Goal: Task Accomplishment & Management: Manage account settings

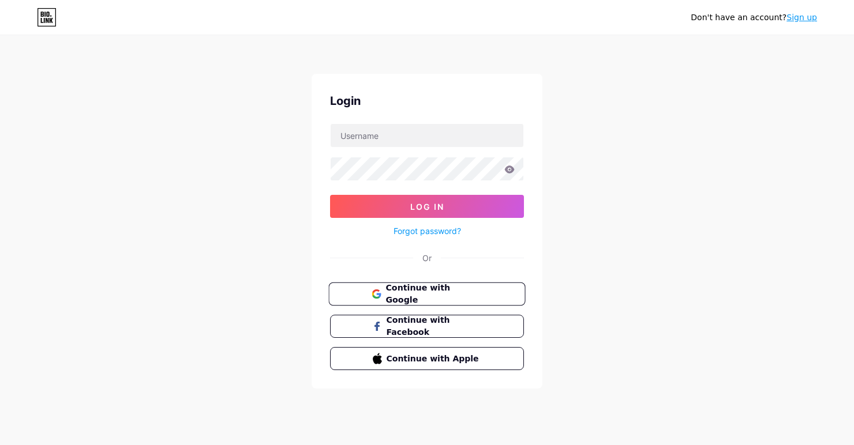
click at [472, 300] on button "Continue with Google" at bounding box center [426, 295] width 197 height 24
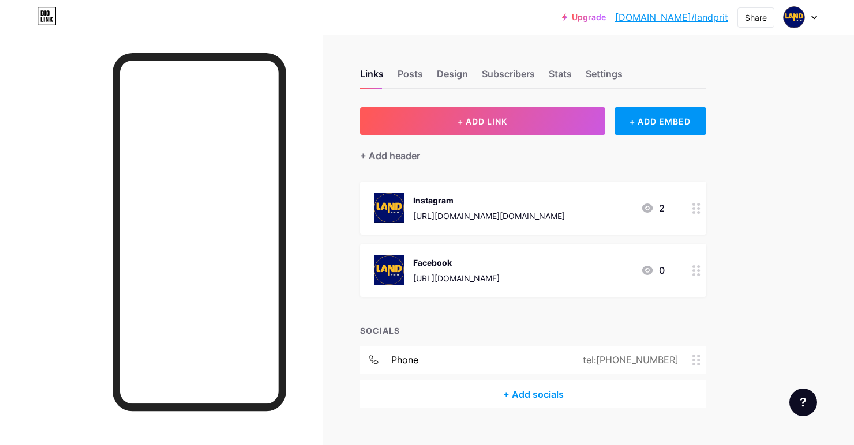
click at [698, 203] on circle at bounding box center [698, 204] width 3 height 3
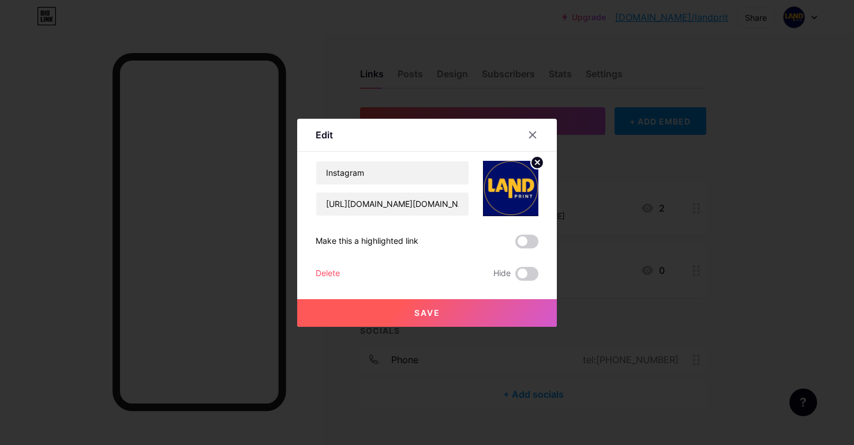
click at [536, 169] on circle at bounding box center [537, 162] width 13 height 13
click at [539, 145] on div at bounding box center [532, 135] width 21 height 21
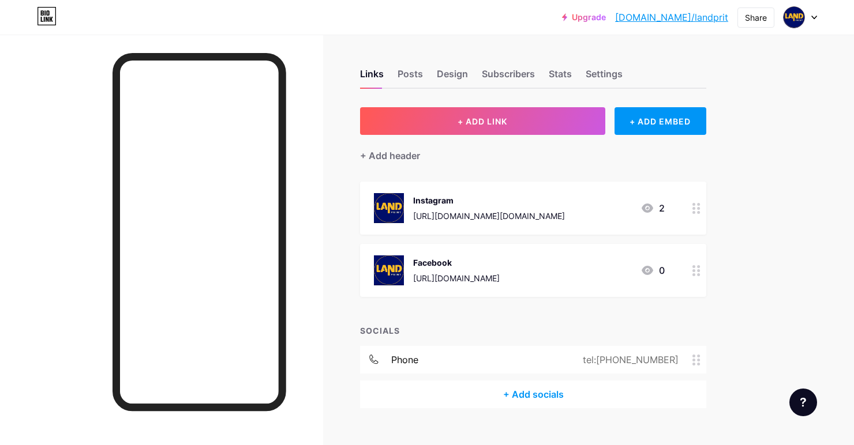
click at [681, 203] on div "Instagram https://www.instagram.com/land.advertising?igsh=M2UxYThodTdocWI2 2" at bounding box center [533, 208] width 346 height 53
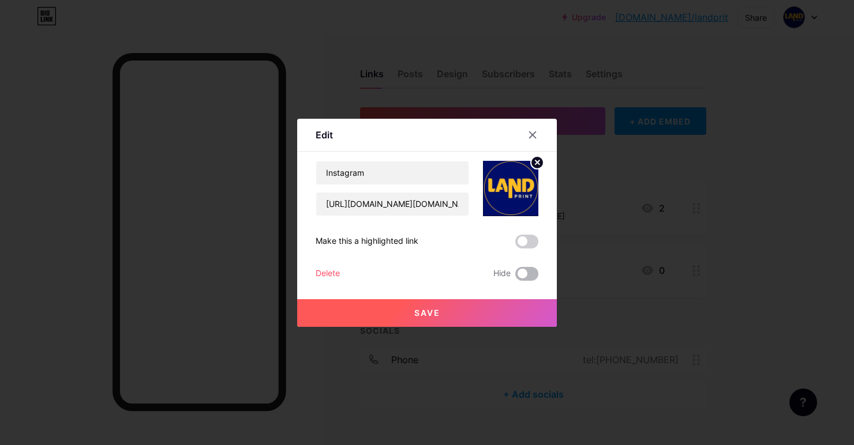
click at [521, 281] on span at bounding box center [526, 274] width 23 height 14
click at [515, 277] on input "checkbox" at bounding box center [515, 277] width 0 height 0
click at [513, 324] on button "Save" at bounding box center [427, 313] width 260 height 28
click at [532, 143] on div at bounding box center [532, 135] width 21 height 21
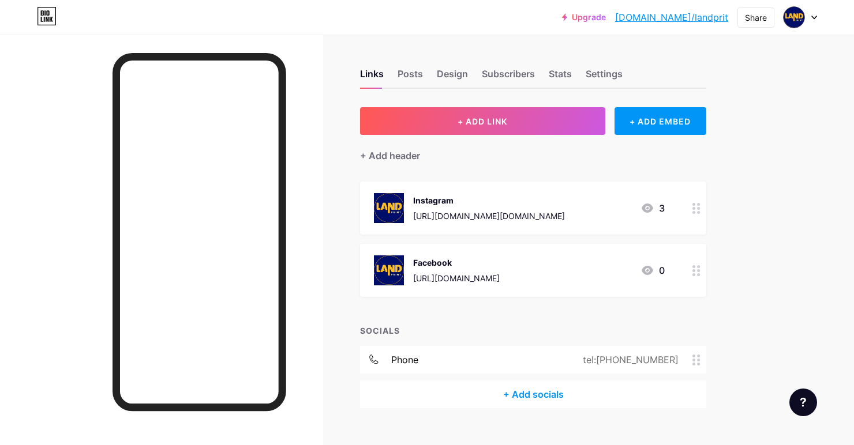
click at [500, 272] on div "https://www.facebook.com/share/16wNYGchY4/" at bounding box center [456, 278] width 87 height 12
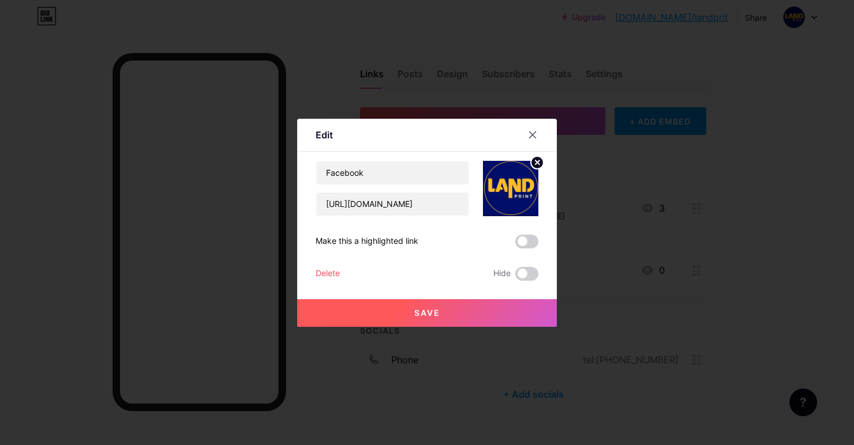
click at [536, 169] on circle at bounding box center [537, 162] width 13 height 13
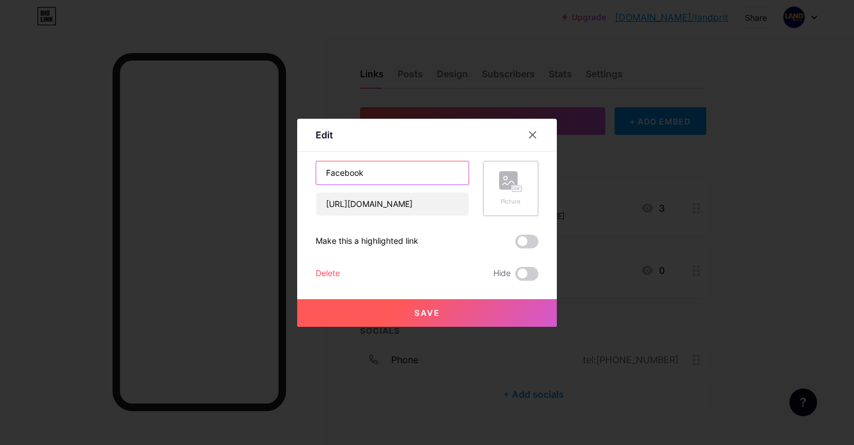
click at [429, 185] on input "Facebook" at bounding box center [392, 173] width 152 height 23
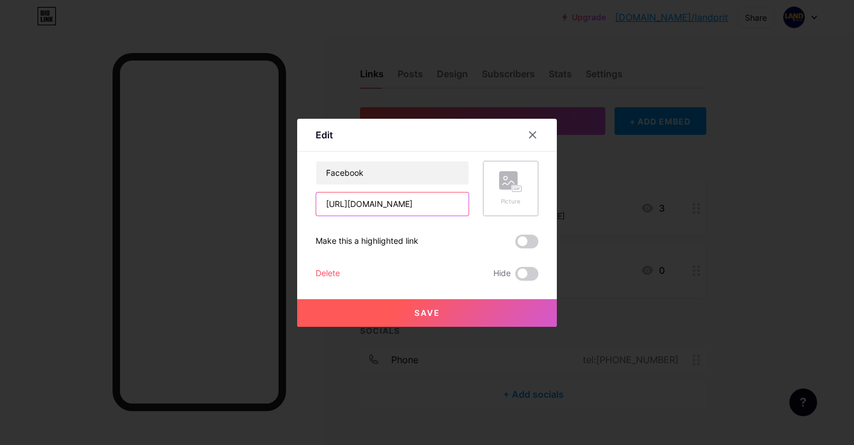
click at [455, 216] on input "https://www.facebook.com/share/16wNYGchY4/" at bounding box center [392, 204] width 152 height 23
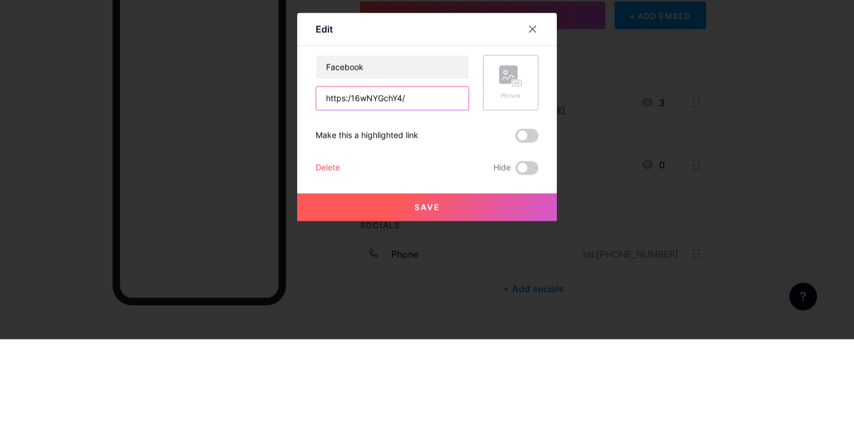
click at [447, 216] on input "https:/16wNYGchY4/" at bounding box center [392, 204] width 152 height 23
type input "h"
paste input "[URL][DOMAIN_NAME]"
type input "[URL][DOMAIN_NAME]"
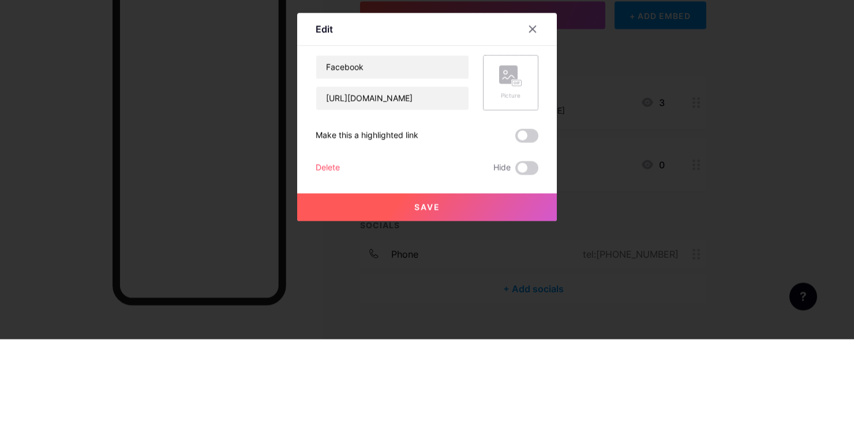
click at [519, 206] on div "Picture" at bounding box center [510, 201] width 23 height 9
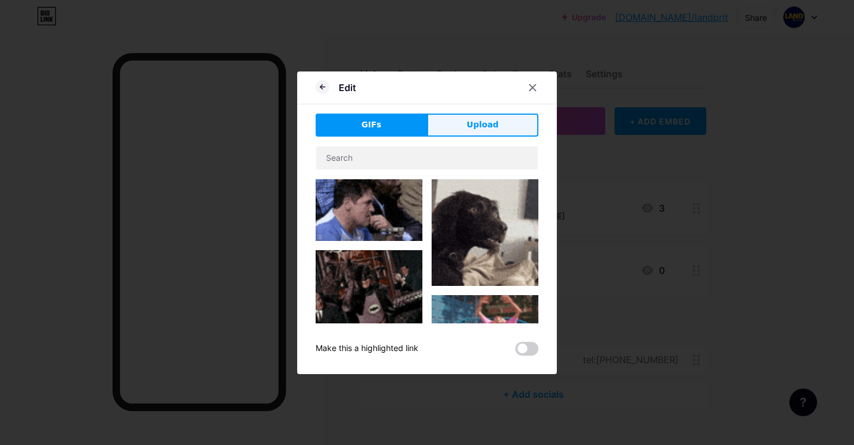
click at [508, 137] on button "Upload" at bounding box center [482, 125] width 111 height 23
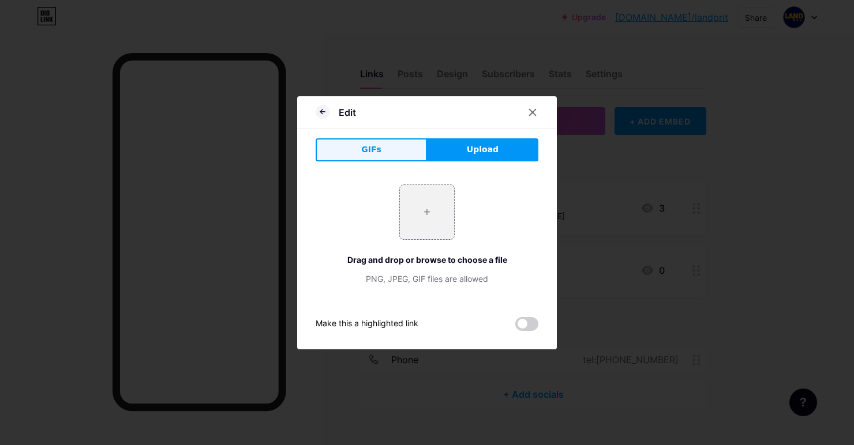
click at [404, 162] on button "GIFs" at bounding box center [371, 149] width 111 height 23
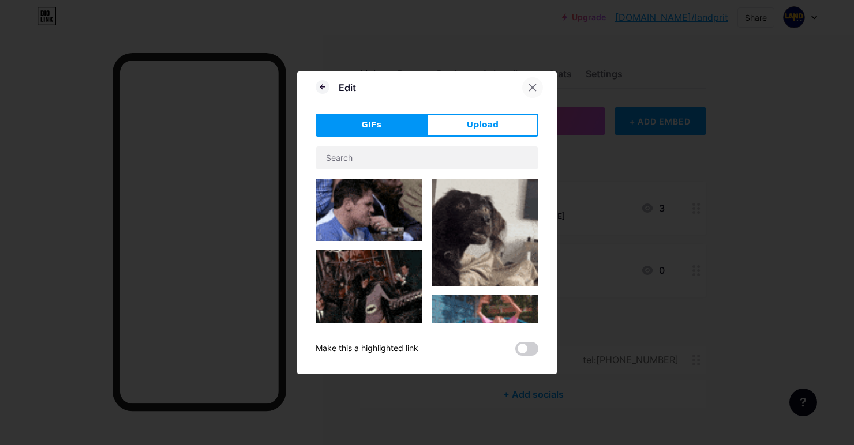
click at [530, 92] on icon at bounding box center [532, 87] width 9 height 9
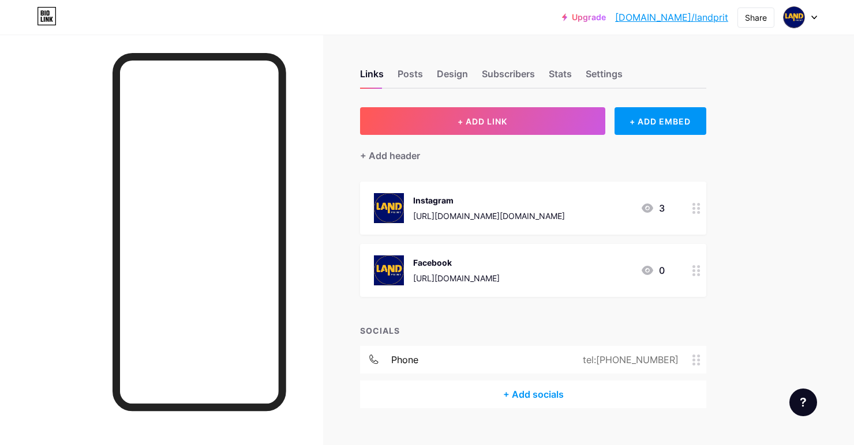
click at [812, 12] on div at bounding box center [800, 17] width 33 height 21
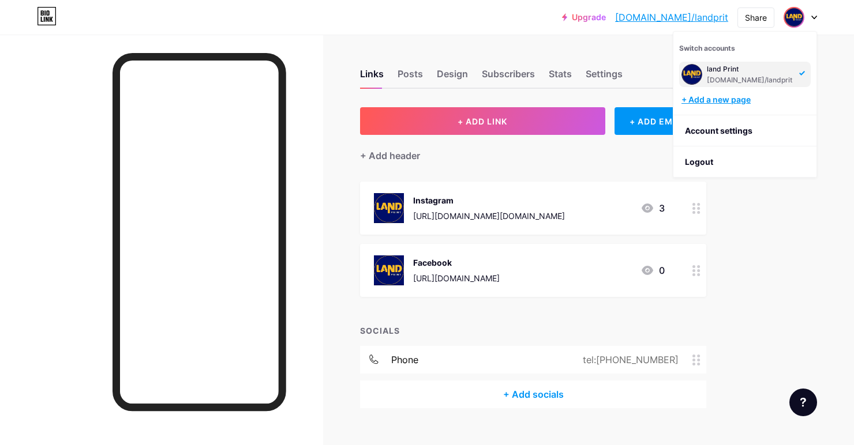
click at [755, 98] on div "+ Add a new page" at bounding box center [745, 100] width 129 height 12
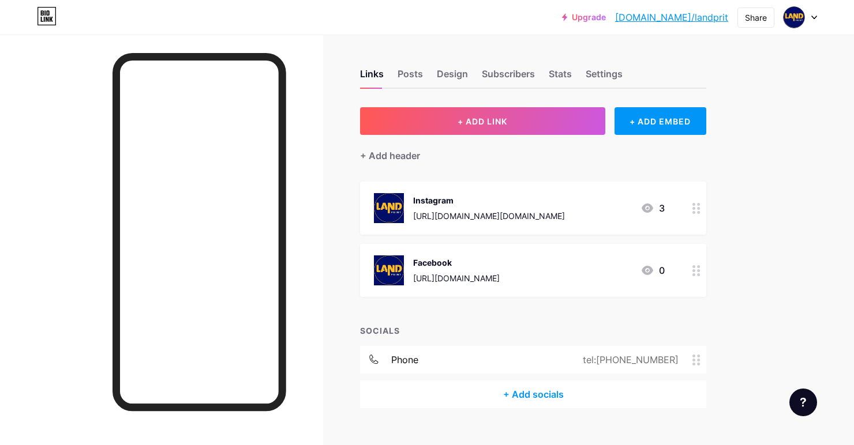
click at [500, 267] on div "Facebook" at bounding box center [456, 263] width 87 height 12
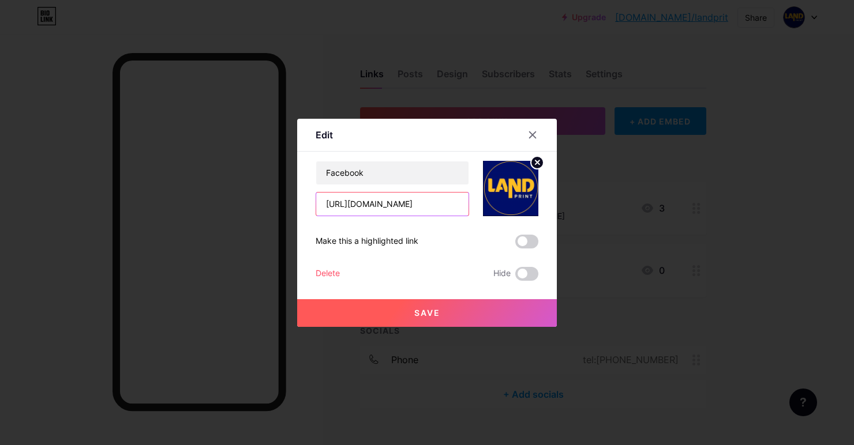
click at [458, 216] on input "https://www.facebook.com/share/16wNYGchY4/" at bounding box center [392, 204] width 152 height 23
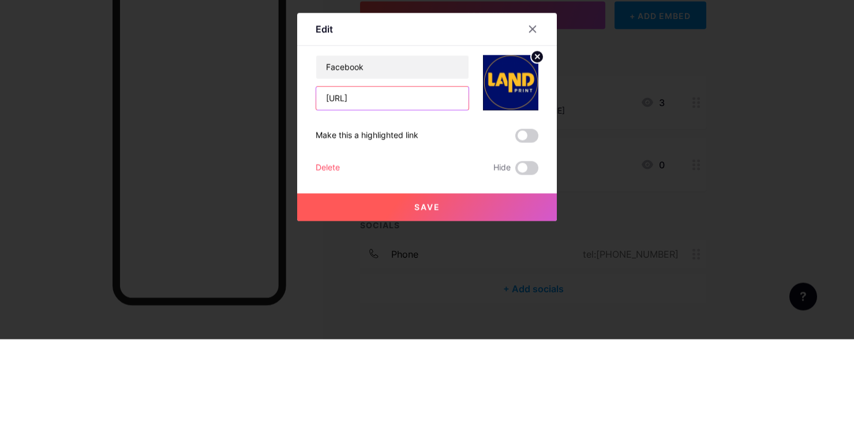
click at [434, 216] on input "https://w6wNYGchY4/" at bounding box center [392, 204] width 152 height 23
type input "h"
paste input "[URL][DOMAIN_NAME]"
type input "[URL][DOMAIN_NAME]"
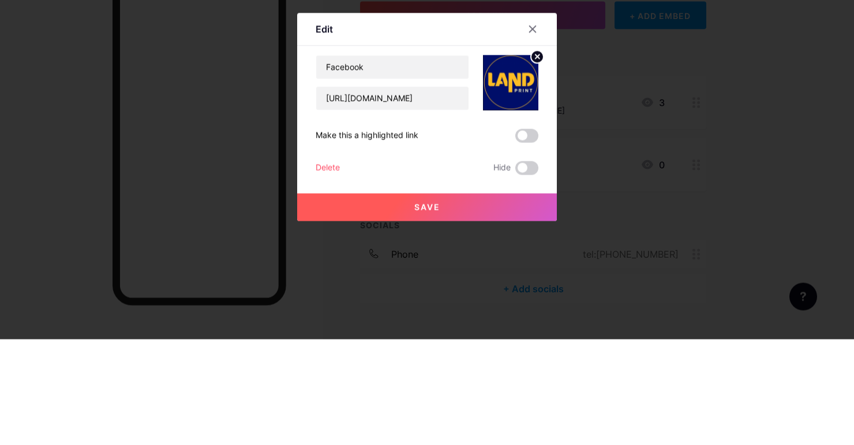
click at [340, 323] on button "Save" at bounding box center [427, 313] width 260 height 28
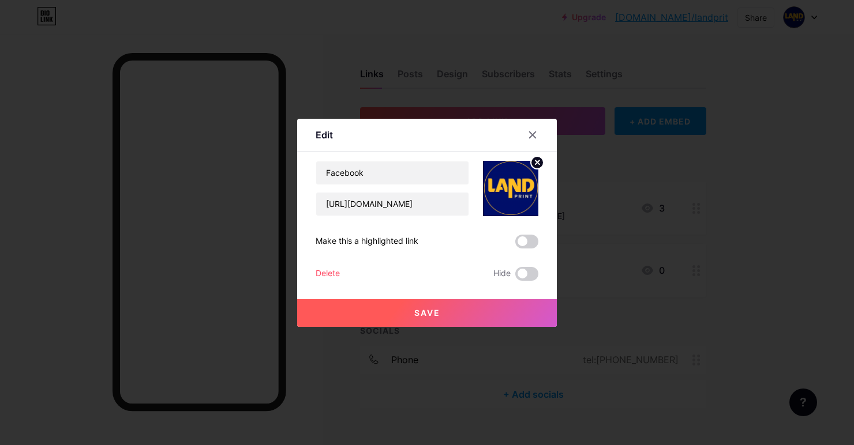
scroll to position [0, 0]
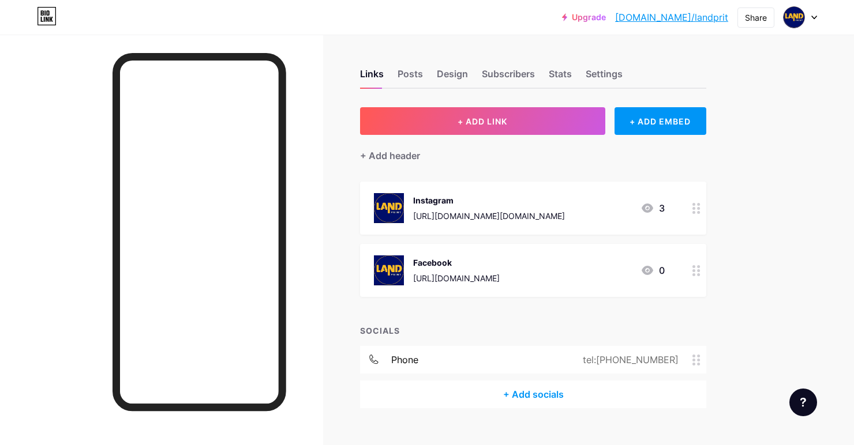
click at [695, 203] on icon at bounding box center [696, 208] width 8 height 11
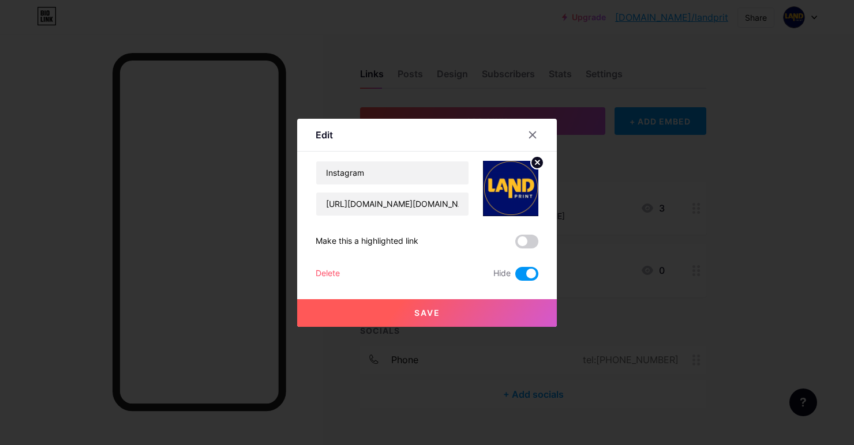
click at [711, 186] on div at bounding box center [427, 222] width 854 height 445
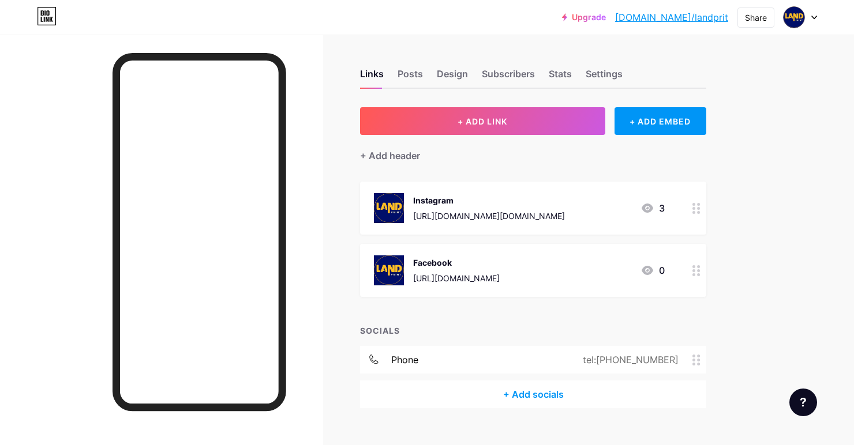
click at [700, 261] on div at bounding box center [697, 270] width 20 height 53
click at [535, 169] on circle at bounding box center [537, 162] width 13 height 13
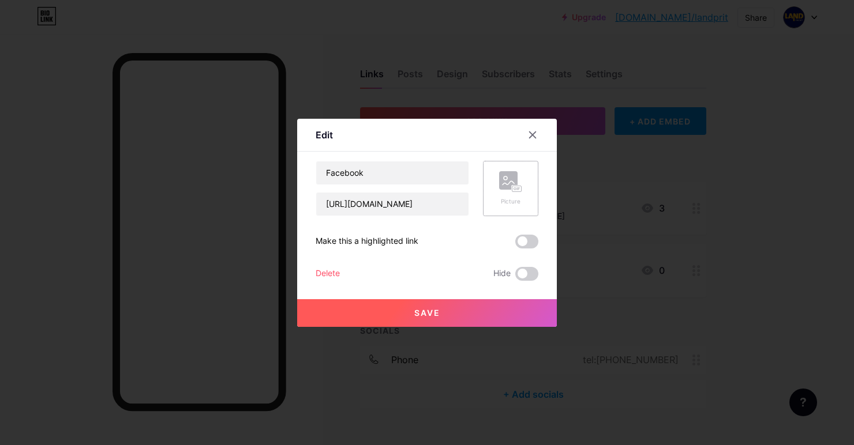
click at [510, 190] on rect at bounding box center [508, 180] width 18 height 18
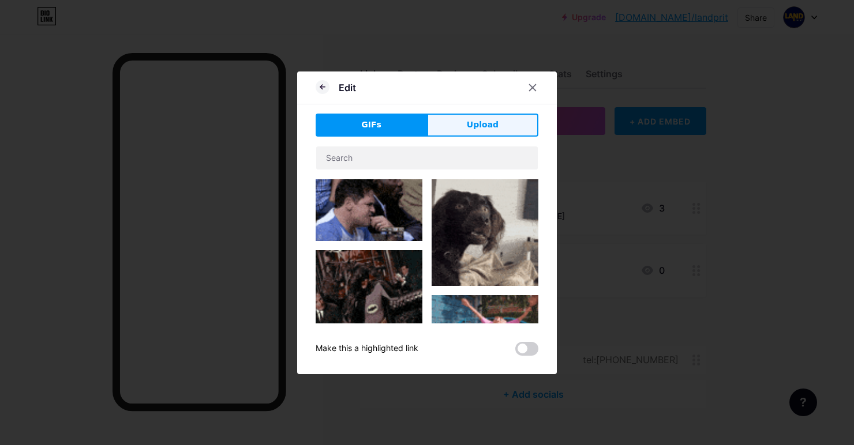
click at [511, 137] on button "Upload" at bounding box center [482, 125] width 111 height 23
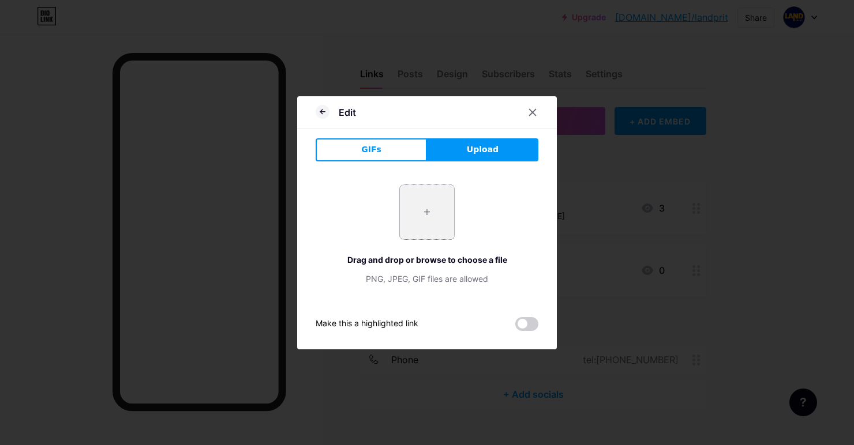
click at [430, 238] on input "file" at bounding box center [427, 212] width 54 height 54
click at [436, 236] on input "file" at bounding box center [427, 212] width 54 height 54
type input "C:\fakepath\6083.jpg"
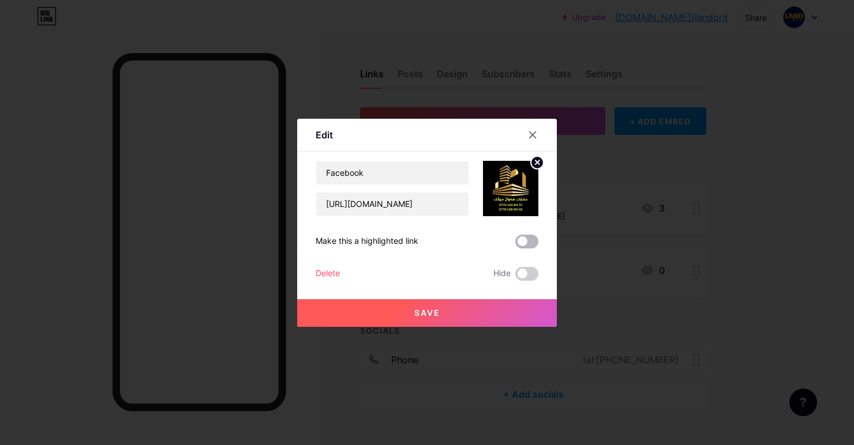
click at [526, 249] on span at bounding box center [526, 242] width 23 height 14
click at [515, 245] on input "checkbox" at bounding box center [515, 245] width 0 height 0
click at [508, 327] on button "Save" at bounding box center [427, 313] width 260 height 28
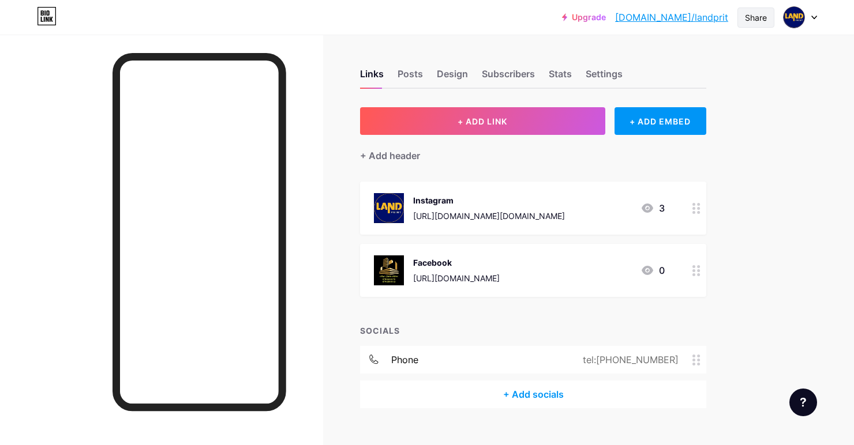
click at [756, 17] on div "Share" at bounding box center [756, 18] width 22 height 12
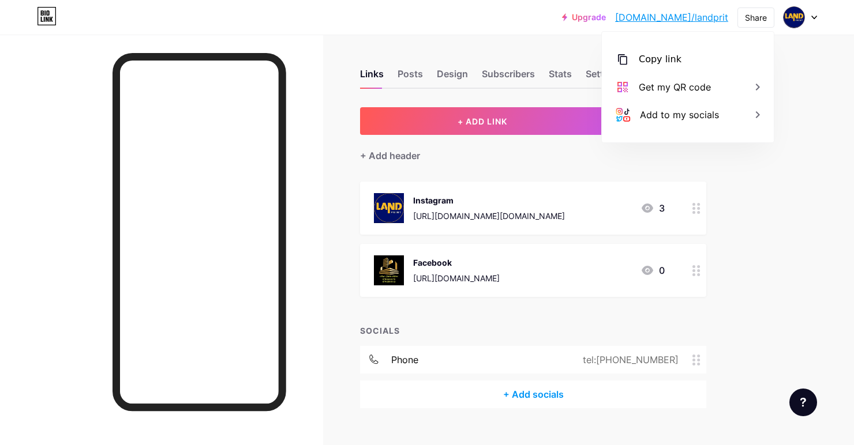
click at [840, 164] on div "Upgrade bio.link/landpr... bio.link/landprit Share Copy link https://bio.link/l…" at bounding box center [427, 233] width 854 height 466
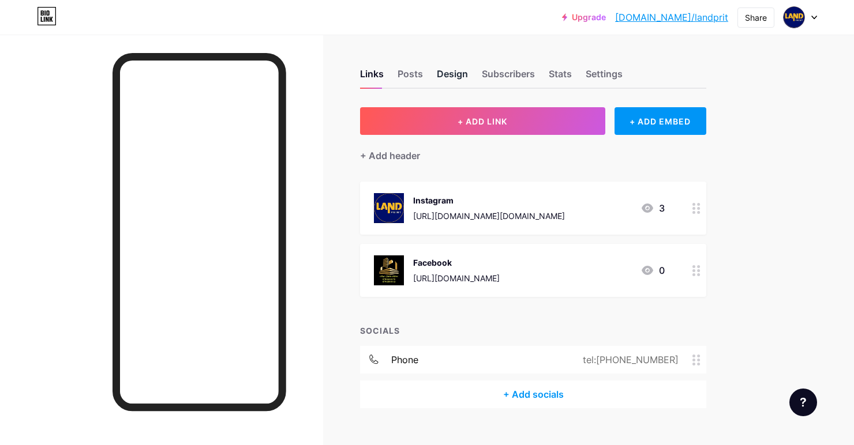
click at [448, 73] on div "Design" at bounding box center [452, 77] width 31 height 21
click at [417, 72] on div "Posts" at bounding box center [410, 77] width 25 height 21
click at [368, 76] on div "Links" at bounding box center [372, 77] width 24 height 21
click at [609, 68] on div "Settings" at bounding box center [604, 77] width 37 height 21
click at [372, 68] on div "Links" at bounding box center [372, 77] width 24 height 21
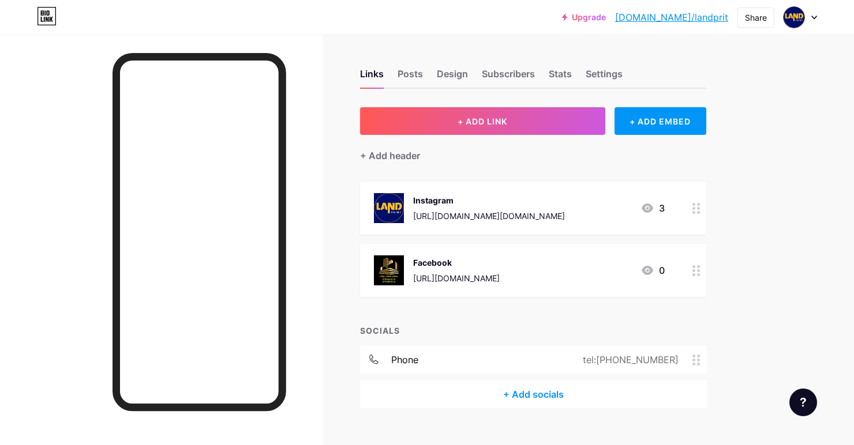
click at [807, 15] on div at bounding box center [800, 17] width 33 height 21
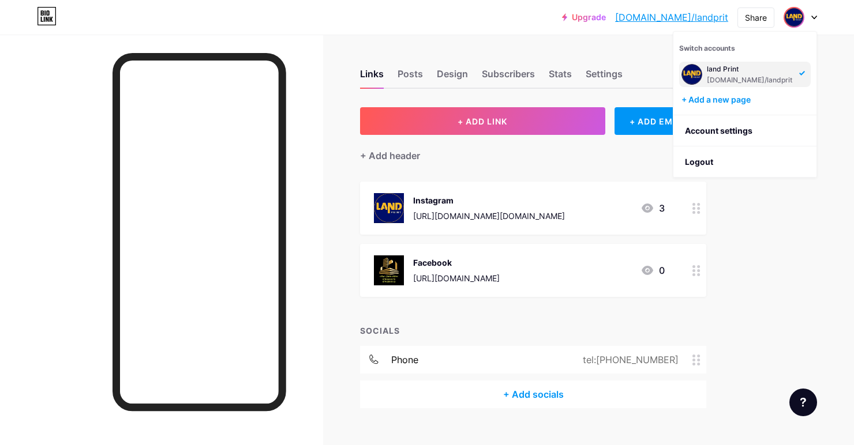
click at [783, 188] on div "Upgrade bio.link/landpr... bio.link/landprit Share Switch accounts land Print b…" at bounding box center [427, 233] width 854 height 466
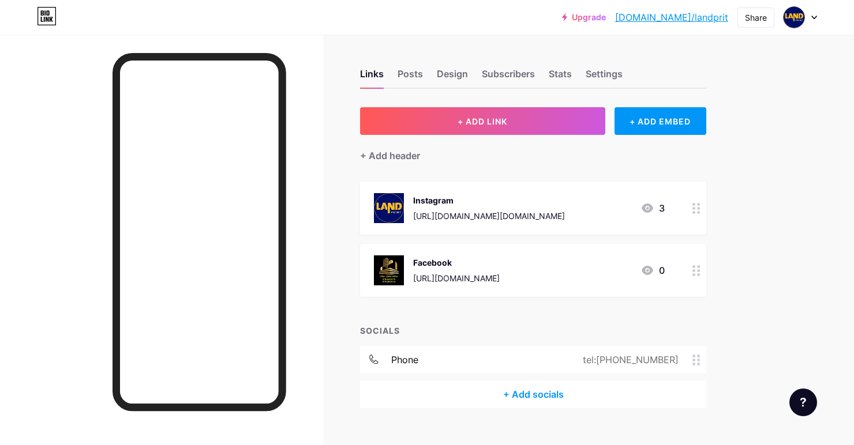
click at [713, 16] on link "[DOMAIN_NAME]/landprit" at bounding box center [671, 17] width 113 height 14
click at [95, 137] on div at bounding box center [161, 257] width 323 height 445
click at [592, 393] on div "+ Add socials" at bounding box center [533, 395] width 346 height 28
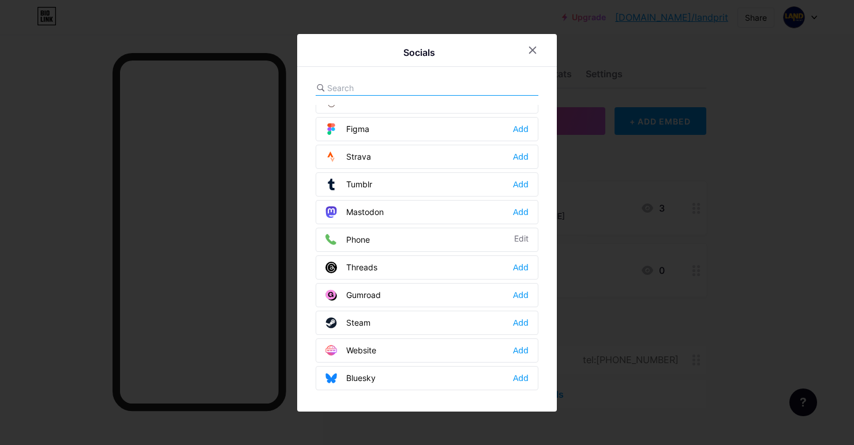
scroll to position [1040, 0]
click at [817, 69] on div at bounding box center [427, 222] width 854 height 445
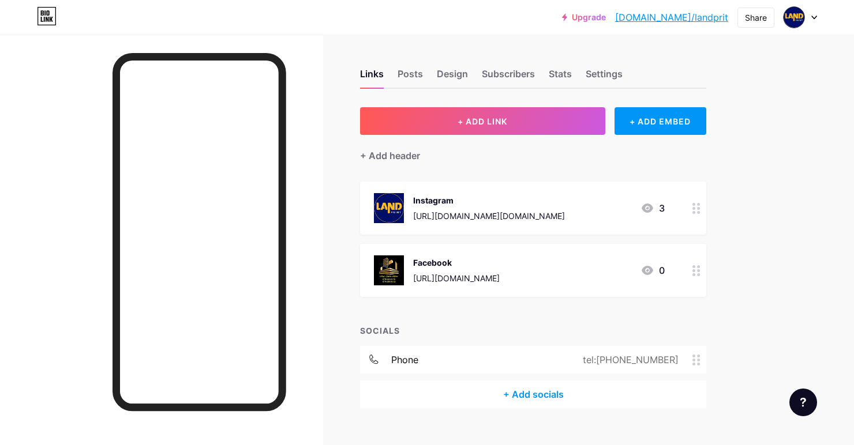
click at [645, 212] on icon at bounding box center [648, 208] width 12 height 9
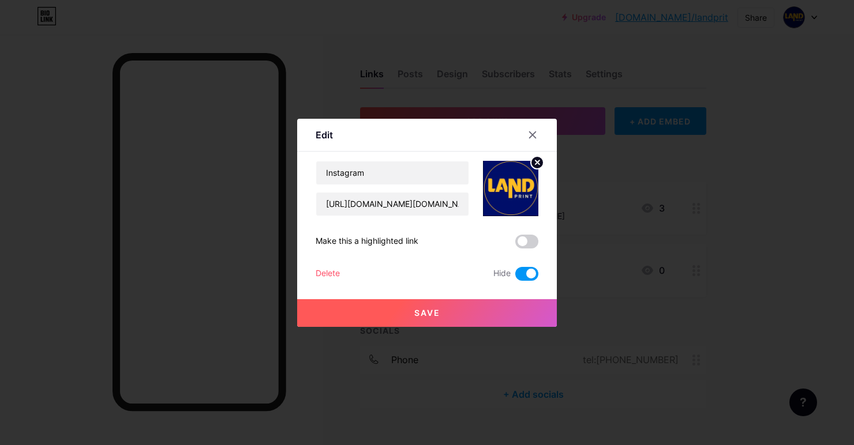
click at [536, 169] on circle at bounding box center [537, 162] width 13 height 13
click at [534, 281] on span at bounding box center [526, 274] width 23 height 14
click at [515, 277] on input "checkbox" at bounding box center [515, 277] width 0 height 0
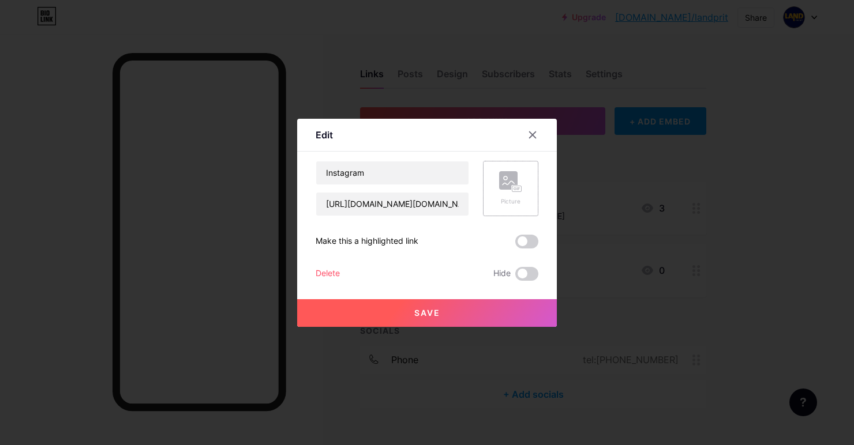
click at [331, 281] on div "Delete" at bounding box center [328, 274] width 24 height 14
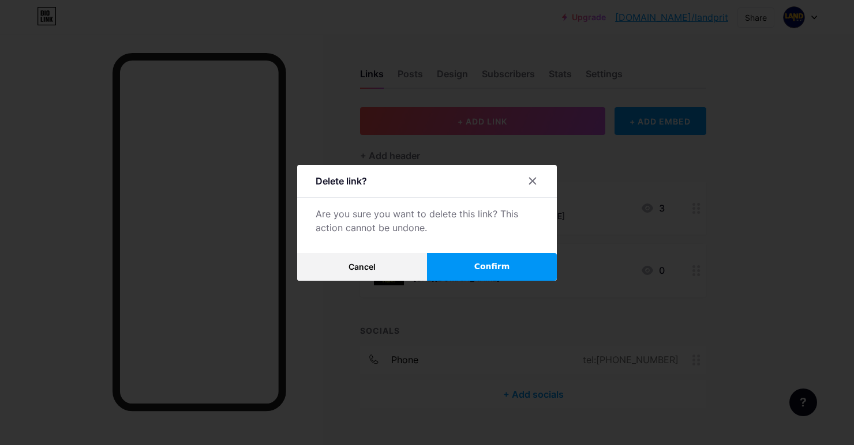
click at [521, 281] on button "Confirm" at bounding box center [492, 267] width 130 height 28
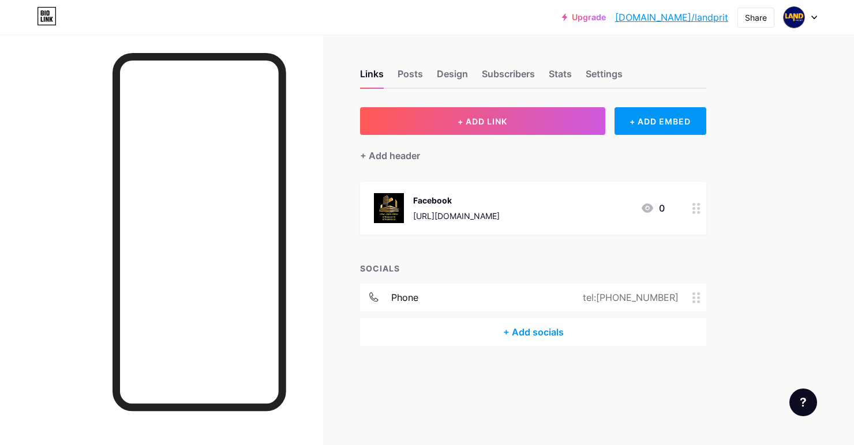
click at [791, 23] on img at bounding box center [794, 17] width 22 height 22
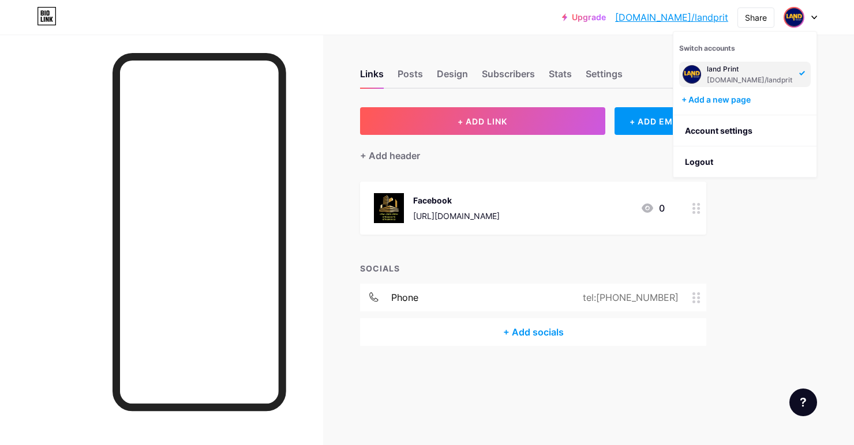
click at [694, 73] on img at bounding box center [692, 74] width 18 height 18
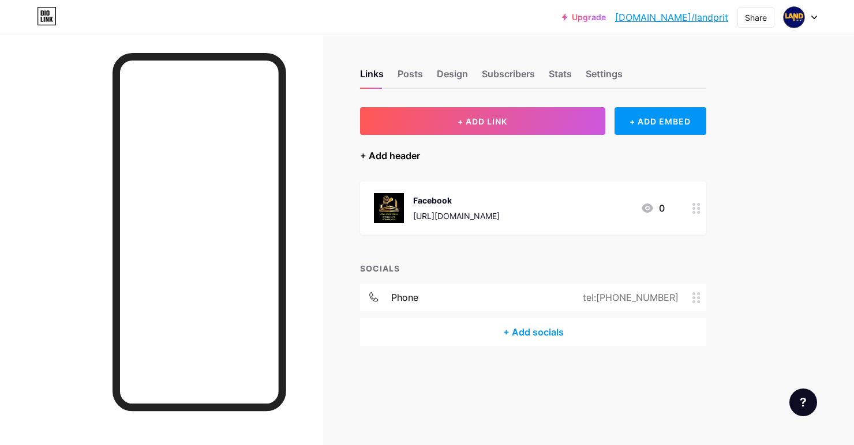
click at [370, 155] on div "+ Add header" at bounding box center [390, 156] width 60 height 14
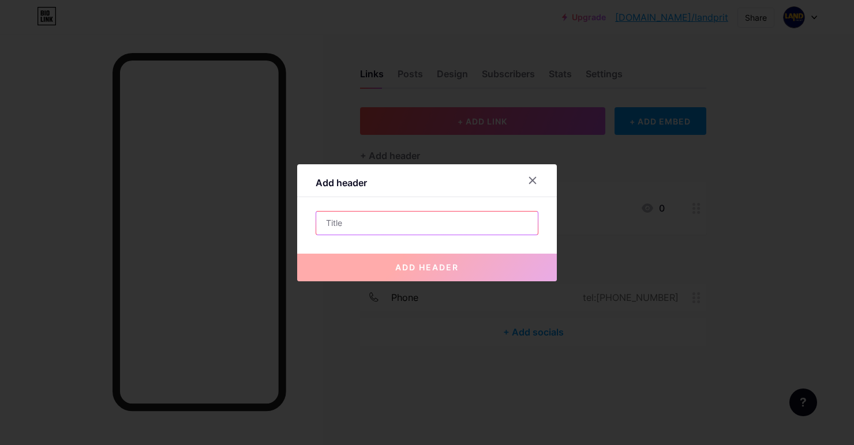
click at [482, 235] on input "text" at bounding box center [427, 223] width 222 height 23
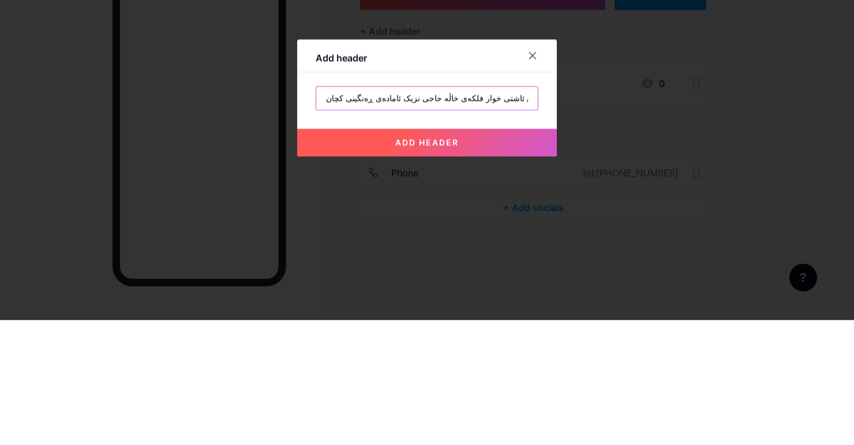
scroll to position [0, 6]
type input "ناونیشان / ئاشتی خوار فلکەی خاڵە حاجی نزیک ئامادەی ڕەنگینی کچان"
click at [533, 279] on button "add header" at bounding box center [427, 268] width 260 height 28
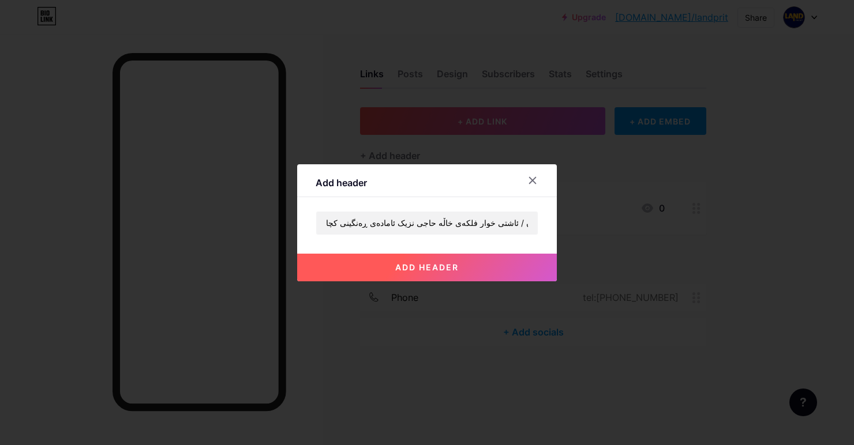
scroll to position [0, 0]
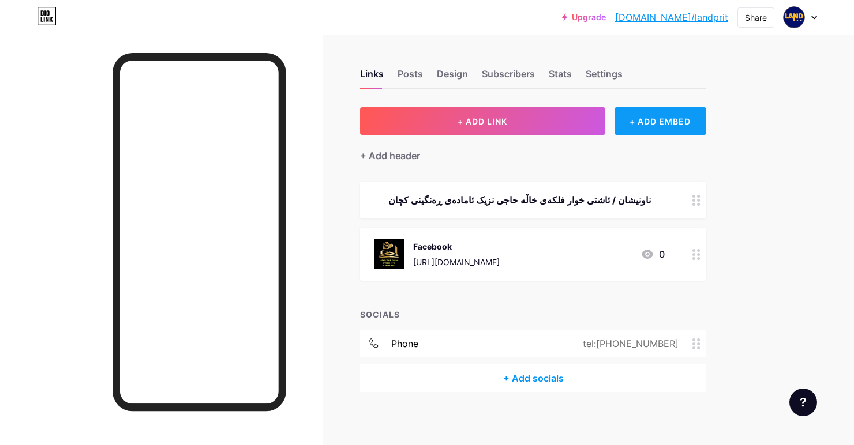
click at [683, 119] on div "+ ADD EMBED" at bounding box center [661, 121] width 92 height 28
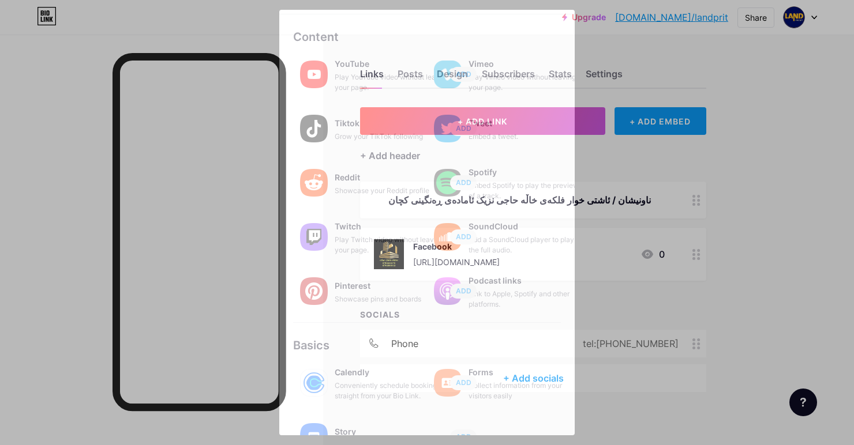
scroll to position [132, 0]
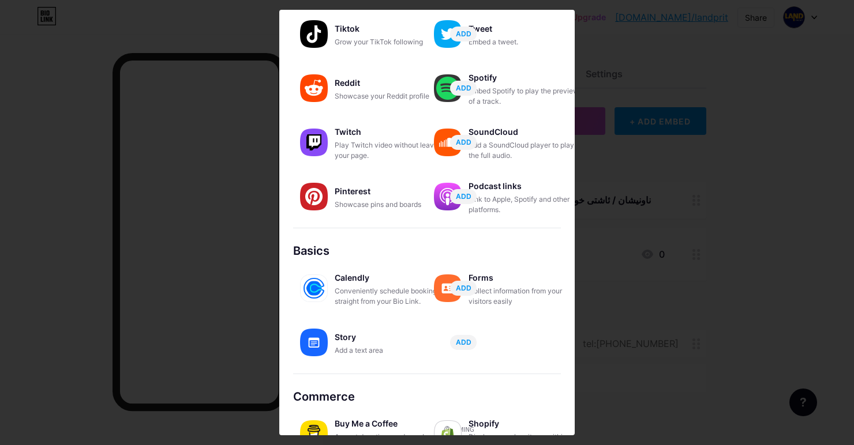
click at [784, 114] on div at bounding box center [427, 222] width 854 height 445
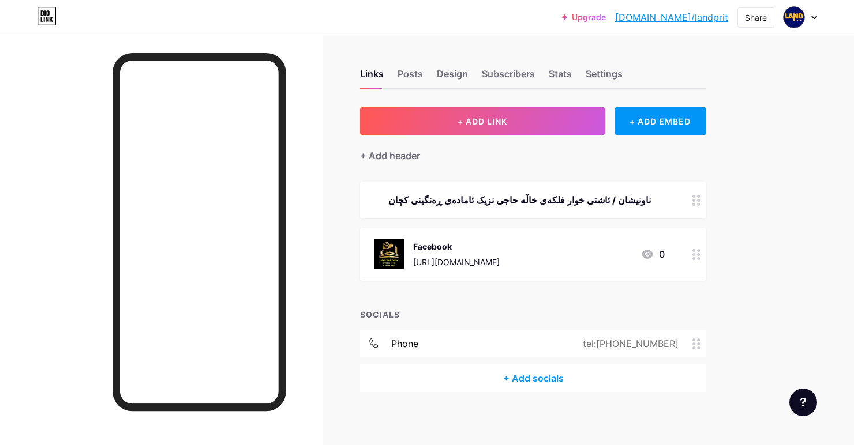
click at [95, 136] on div at bounding box center [161, 257] width 323 height 445
click at [65, 153] on div at bounding box center [161, 257] width 323 height 445
click at [649, 340] on div "tel:[PHONE_NUMBER]" at bounding box center [628, 344] width 128 height 14
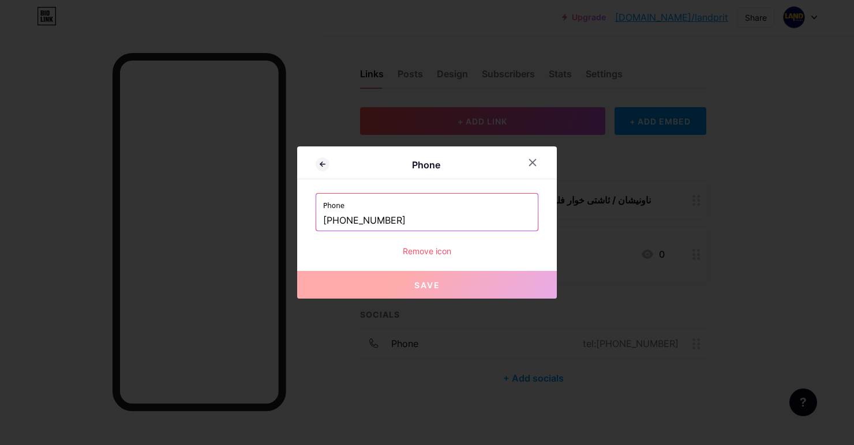
click at [490, 211] on label "Phone" at bounding box center [427, 202] width 208 height 17
click at [445, 257] on div "Remove icon" at bounding box center [427, 251] width 223 height 12
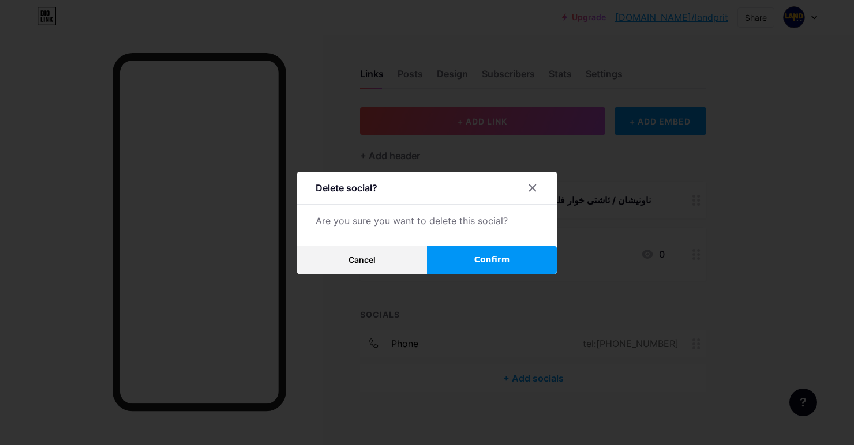
click at [520, 274] on button "Confirm" at bounding box center [492, 260] width 130 height 28
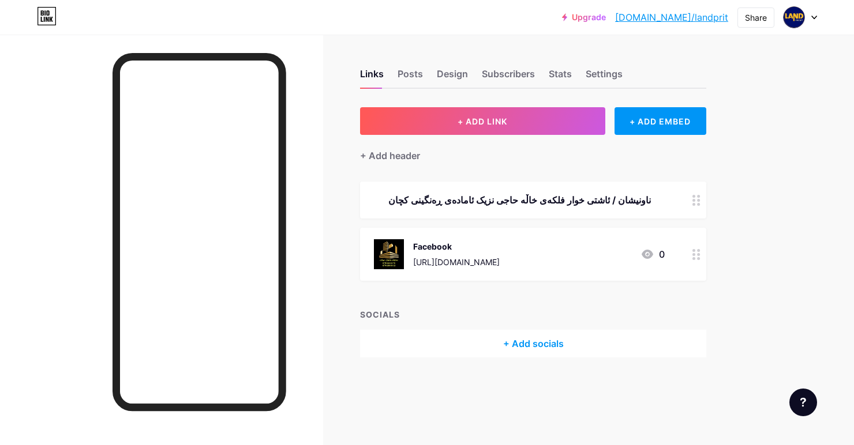
click at [696, 257] on icon at bounding box center [696, 254] width 8 height 11
click at [751, 213] on div at bounding box center [427, 222] width 854 height 445
click at [814, 12] on div at bounding box center [800, 17] width 33 height 21
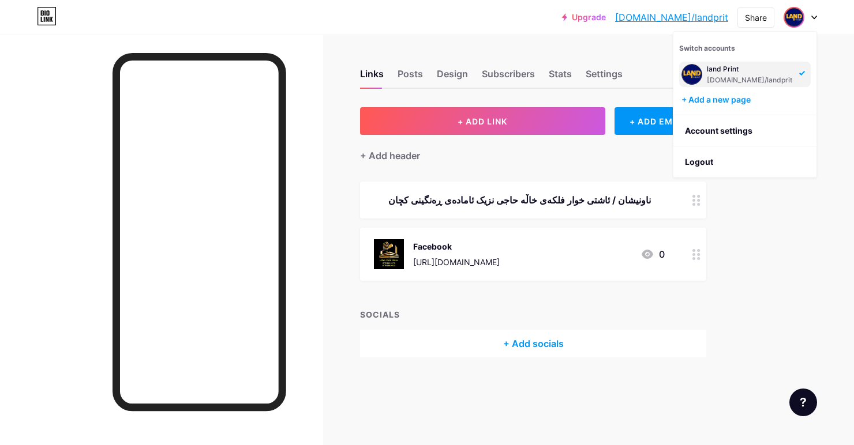
click at [688, 15] on link "[DOMAIN_NAME]/landprit" at bounding box center [671, 17] width 113 height 14
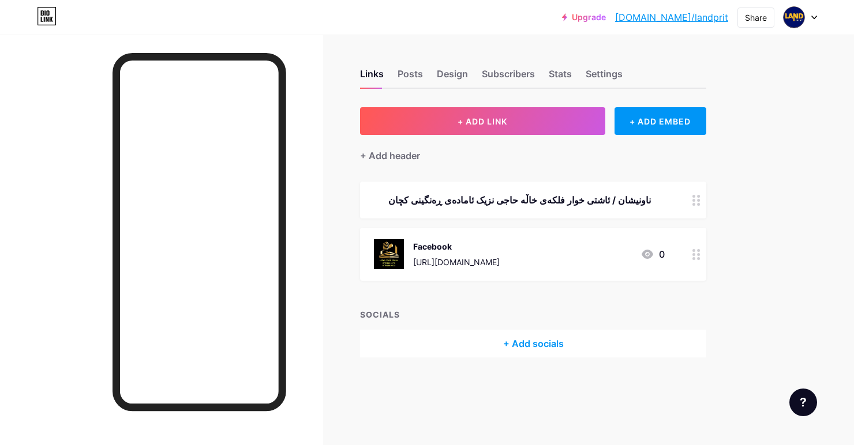
click at [700, 27] on div "Upgrade bio.link/landpr... bio.link/landprit" at bounding box center [645, 17] width 166 height 21
click at [702, 18] on link "[DOMAIN_NAME]/landprit" at bounding box center [671, 17] width 113 height 14
click at [800, 405] on icon at bounding box center [803, 402] width 6 height 9
click at [800, 216] on div "Upgrade bio.link/landpr... bio.link/landprit Share Switch accounts land Print b…" at bounding box center [427, 222] width 854 height 445
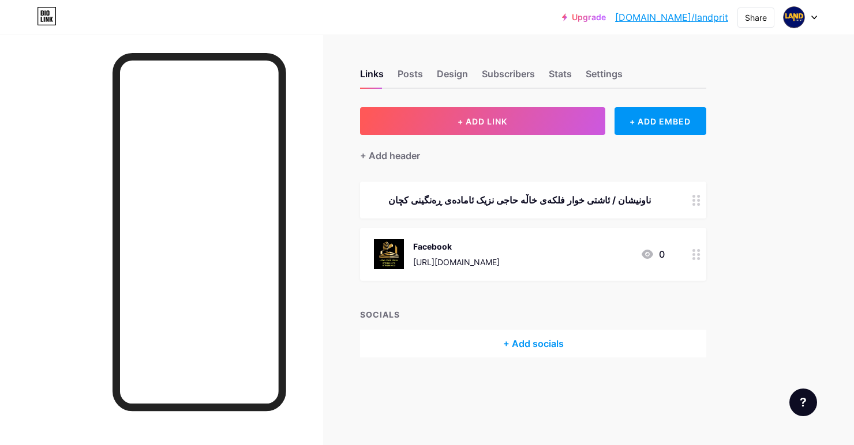
scroll to position [0, 0]
click at [652, 125] on div "+ ADD EMBED" at bounding box center [661, 121] width 92 height 28
click at [703, 134] on div at bounding box center [427, 222] width 854 height 445
click at [416, 151] on div "+ Add header" at bounding box center [390, 156] width 60 height 14
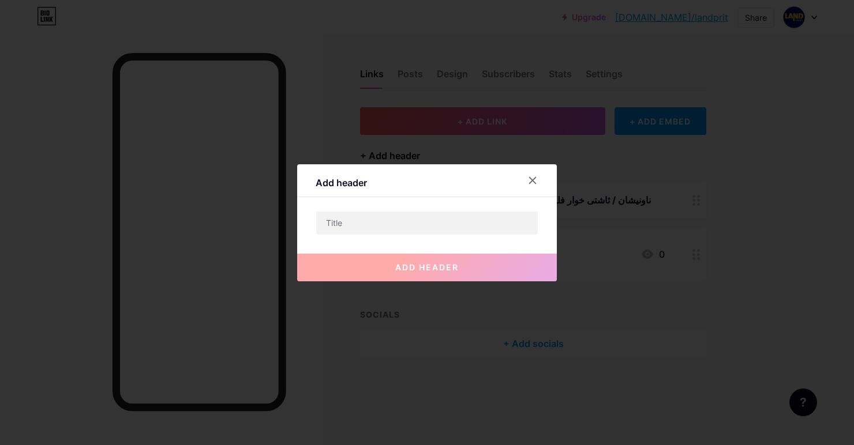
click at [679, 147] on div at bounding box center [427, 222] width 854 height 445
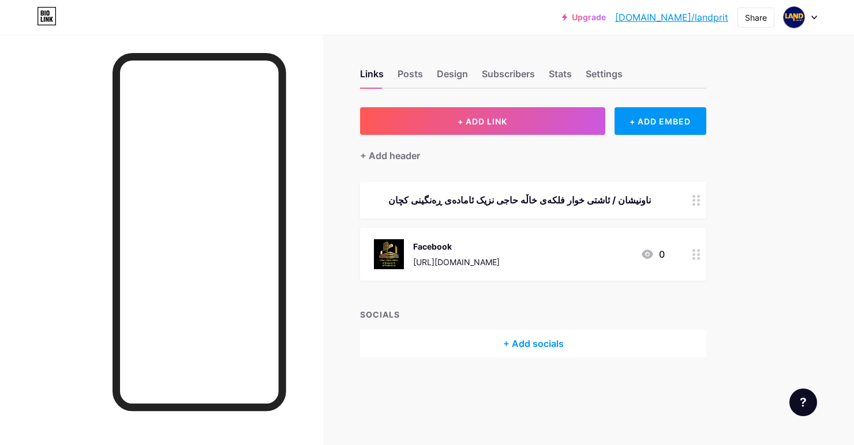
click at [398, 315] on div "SOCIALS" at bounding box center [533, 315] width 346 height 12
click at [414, 76] on div "Posts" at bounding box center [410, 77] width 25 height 21
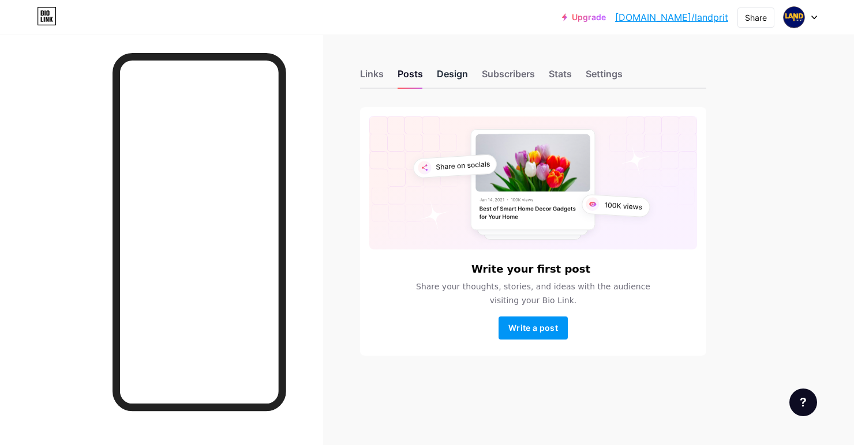
click at [437, 76] on div "Design" at bounding box center [452, 77] width 31 height 21
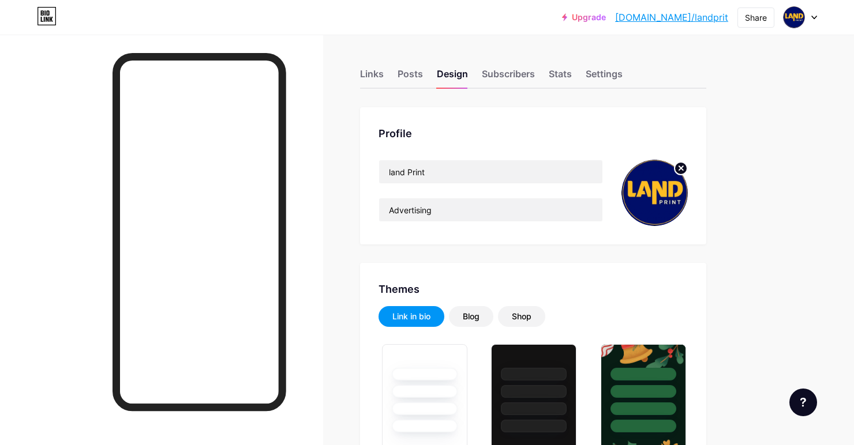
click at [676, 171] on circle at bounding box center [681, 168] width 13 height 13
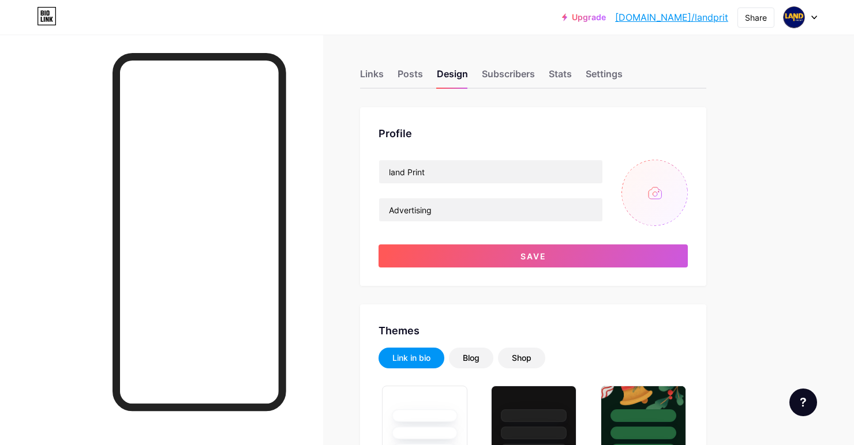
click at [650, 200] on input "file" at bounding box center [654, 193] width 66 height 66
type input "C:\fakepath\6083.jpg"
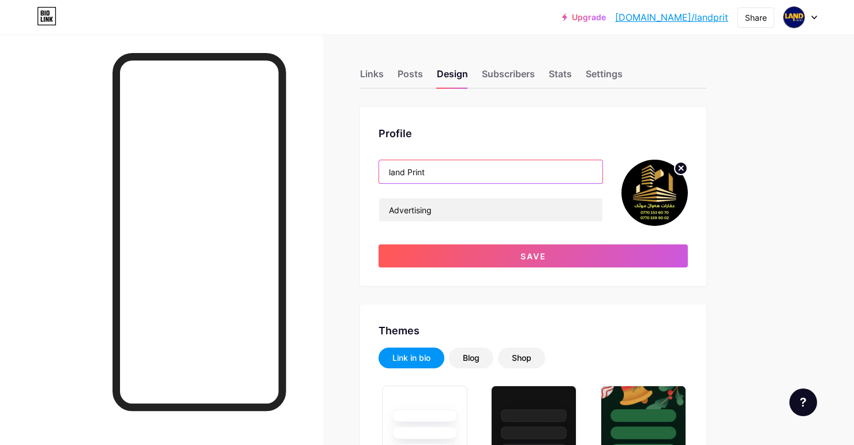
click at [449, 172] on input "land Print" at bounding box center [490, 171] width 223 height 23
type input "l"
type input "ئ"
type input "ن"
type input "عەقاراتی هەواڵ موڵک"
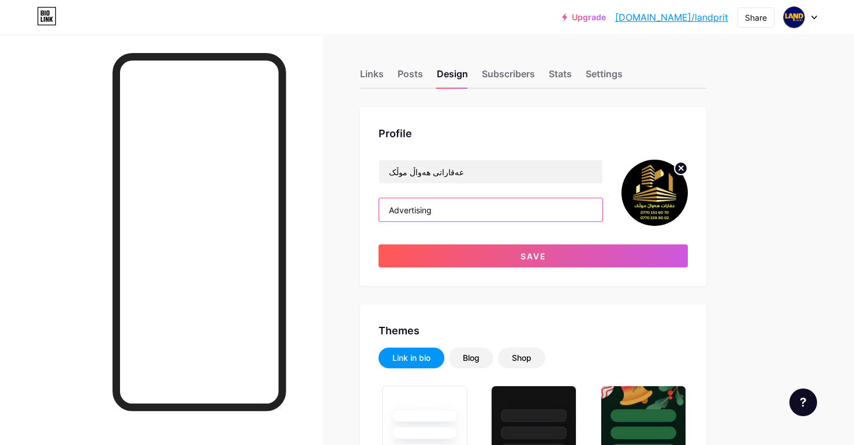
click at [540, 211] on input "Advertising" at bounding box center [490, 209] width 223 height 23
type input "A"
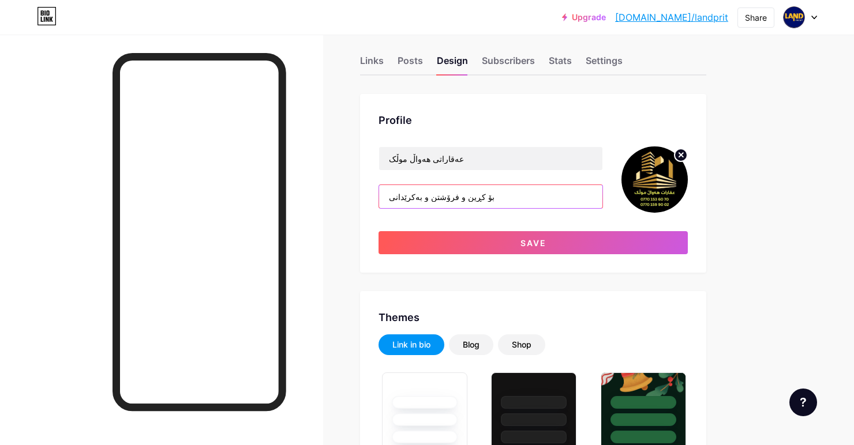
scroll to position [59, 0]
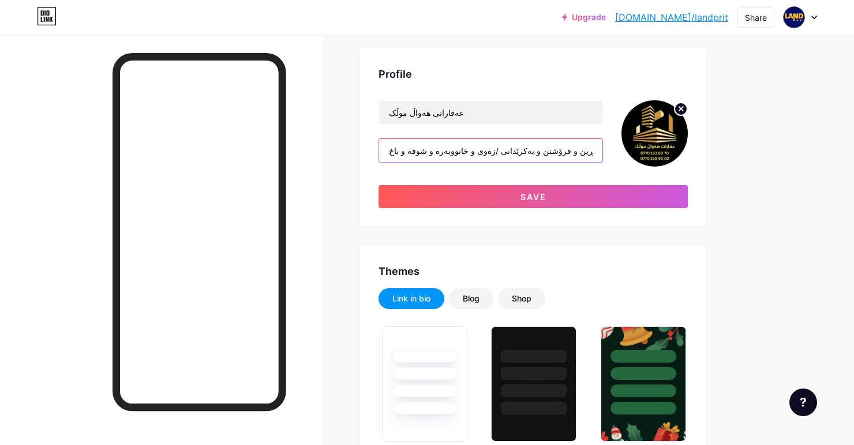
type input "بۆ کڕین و فرۆشتن و بەکرێدانی /زەوی و خانووبەرە و شوقە و باخ"
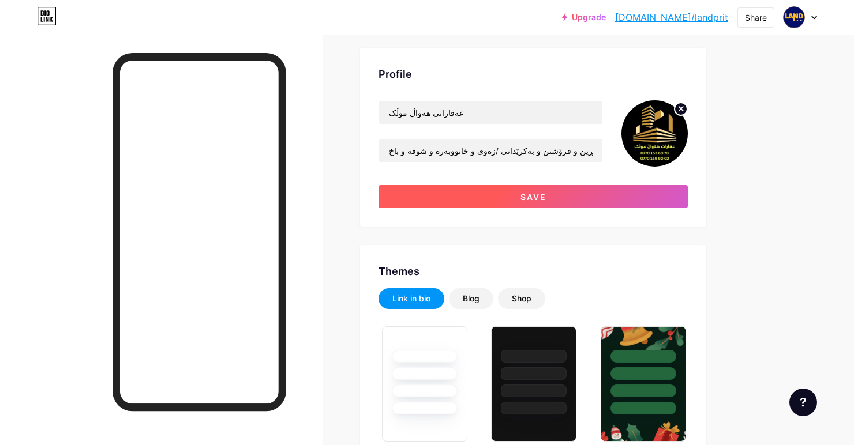
click at [498, 196] on button "Save" at bounding box center [533, 196] width 309 height 23
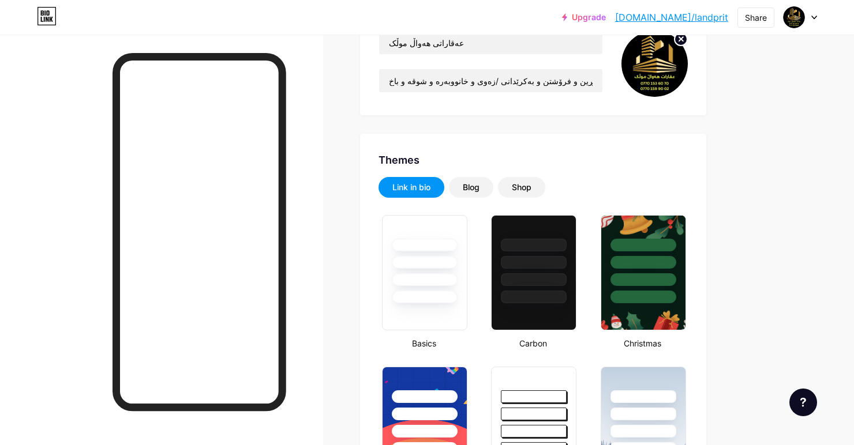
scroll to position [130, 0]
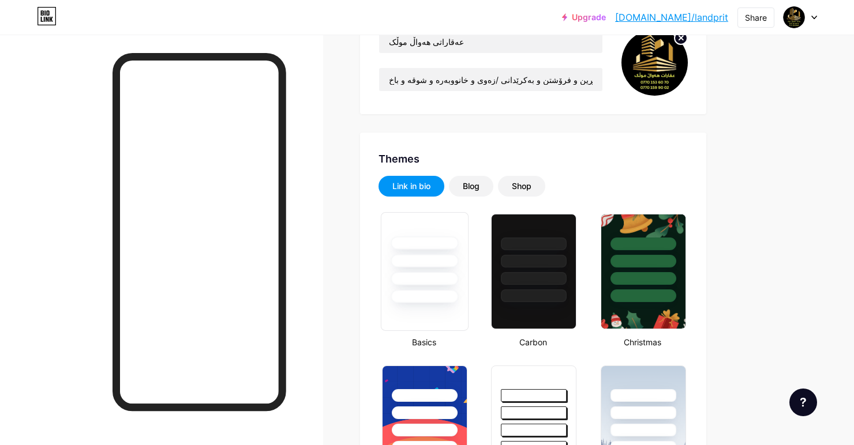
click at [448, 297] on div at bounding box center [425, 296] width 68 height 13
click at [485, 188] on div "Blog" at bounding box center [471, 186] width 44 height 21
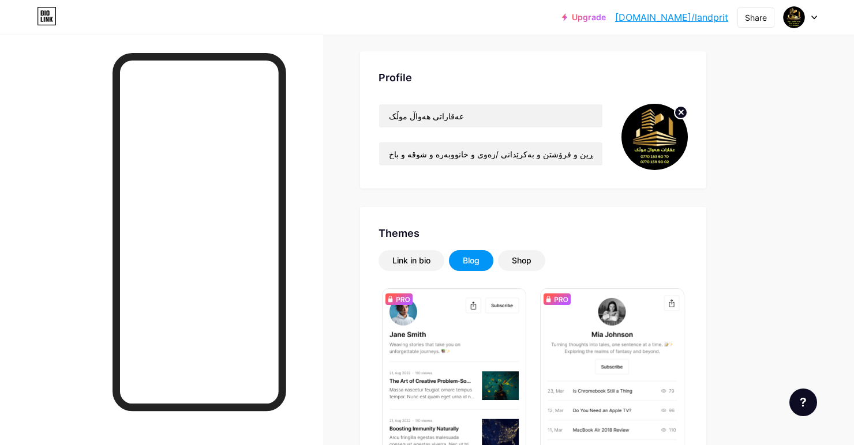
scroll to position [0, 0]
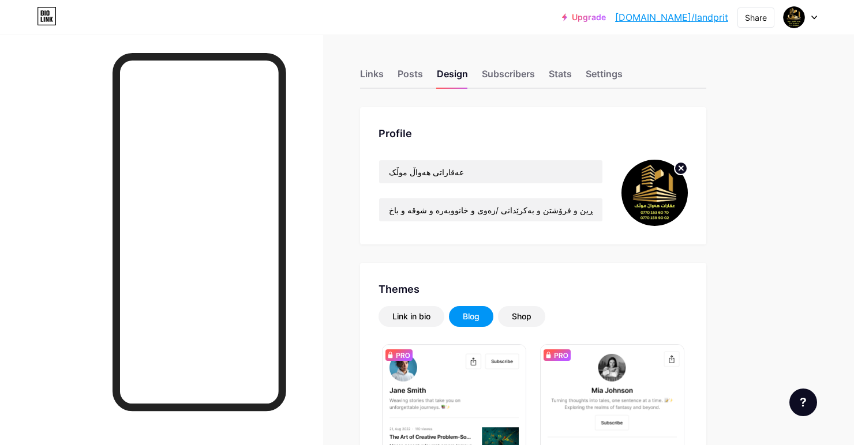
click at [531, 327] on div "Shop" at bounding box center [521, 316] width 47 height 21
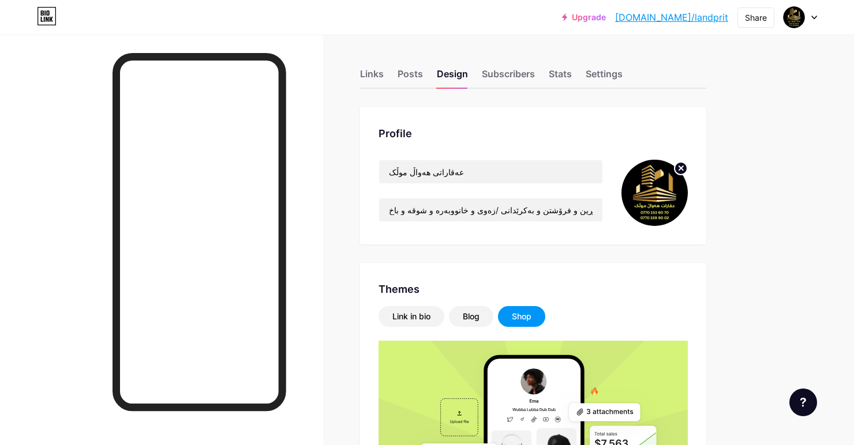
click at [525, 323] on div "Shop" at bounding box center [521, 316] width 47 height 21
click at [523, 316] on div "Shop" at bounding box center [522, 317] width 20 height 12
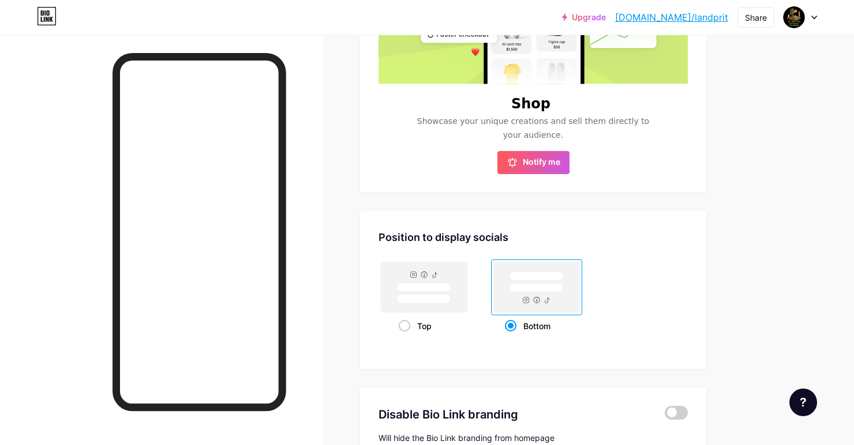
scroll to position [438, 0]
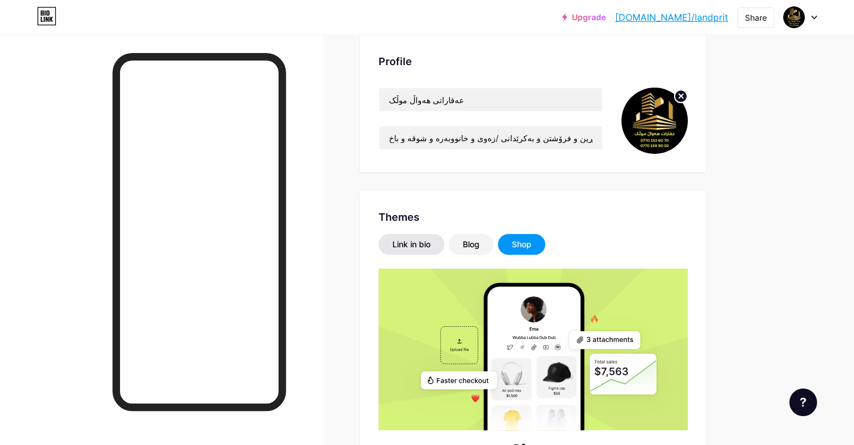
click at [429, 241] on div "Link in bio" at bounding box center [411, 245] width 38 height 12
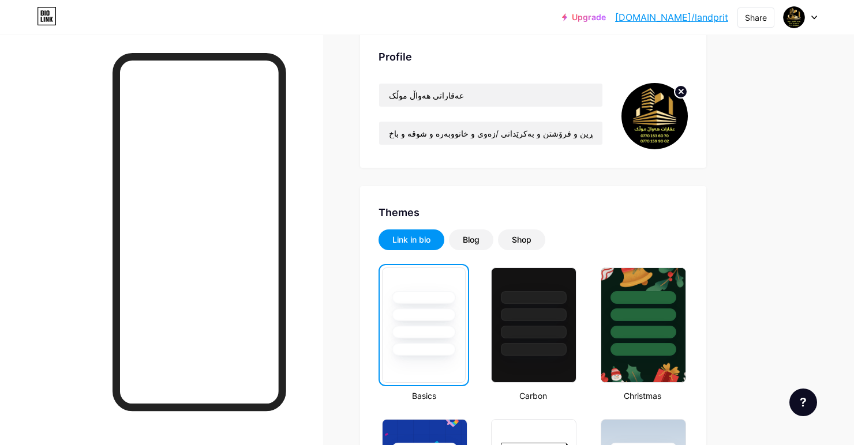
scroll to position [124, 0]
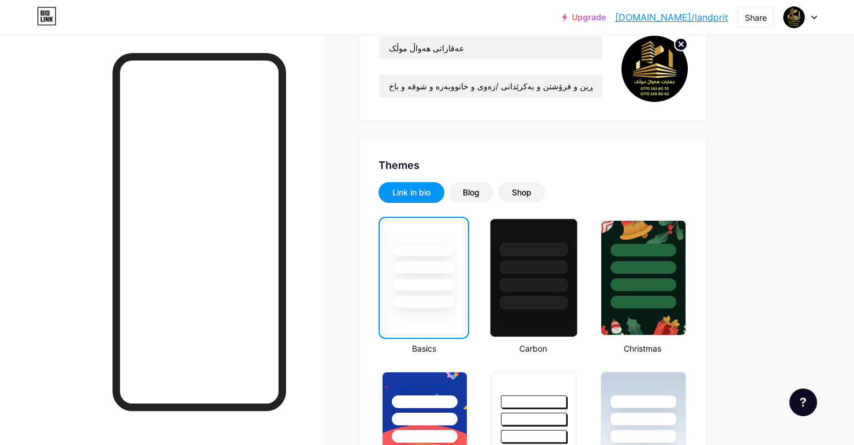
click at [549, 315] on div at bounding box center [534, 278] width 88 height 119
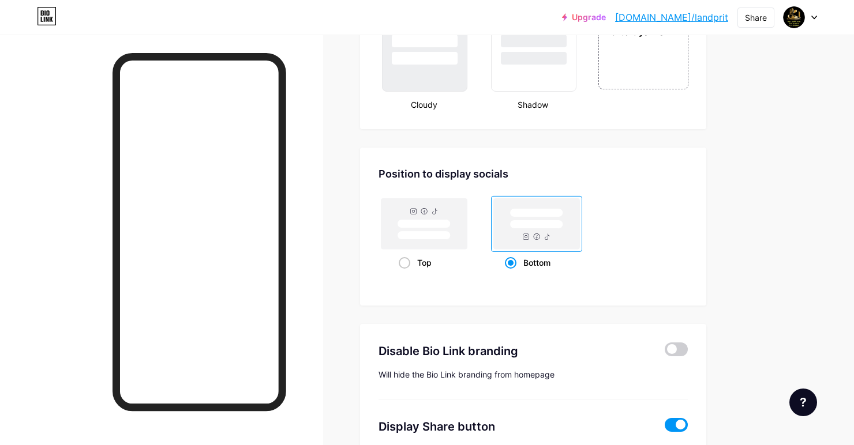
scroll to position [1438, 0]
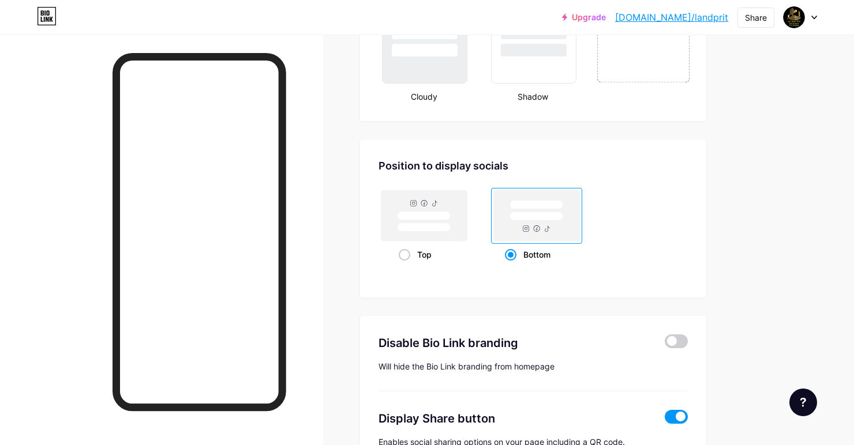
click at [659, 65] on div "Create your own" at bounding box center [643, 23] width 93 height 119
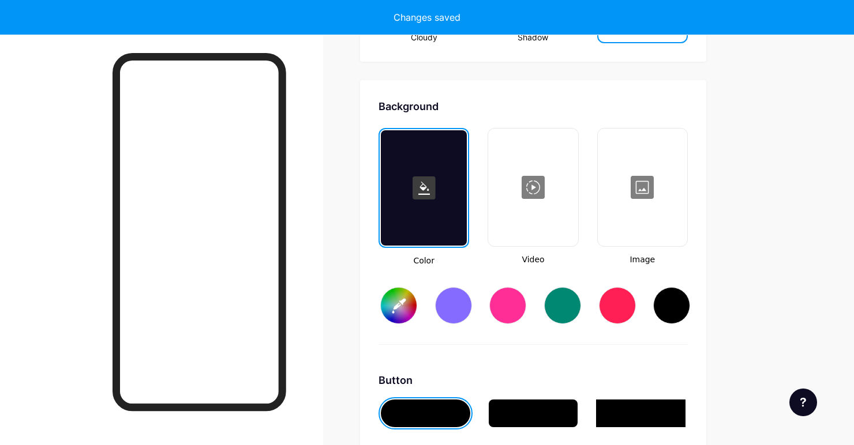
scroll to position [1532, 0]
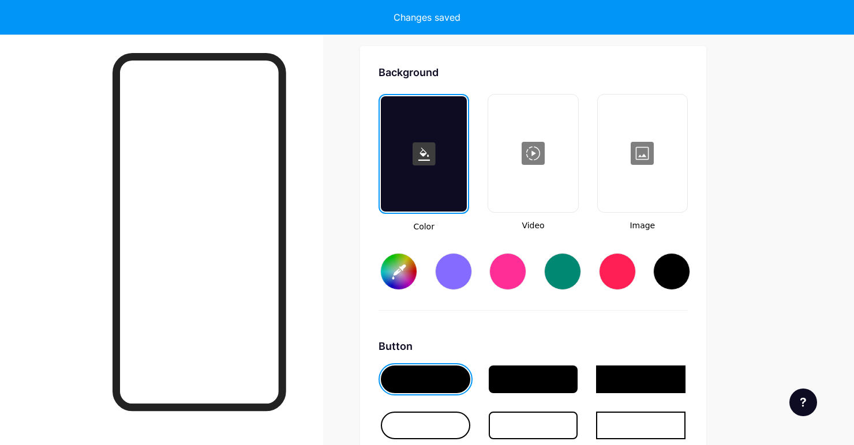
type input "#ffffff"
type input "#000000"
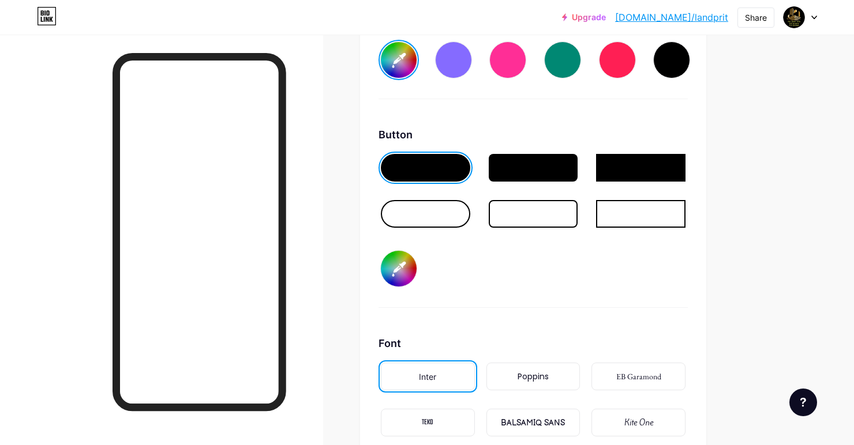
scroll to position [1749, 0]
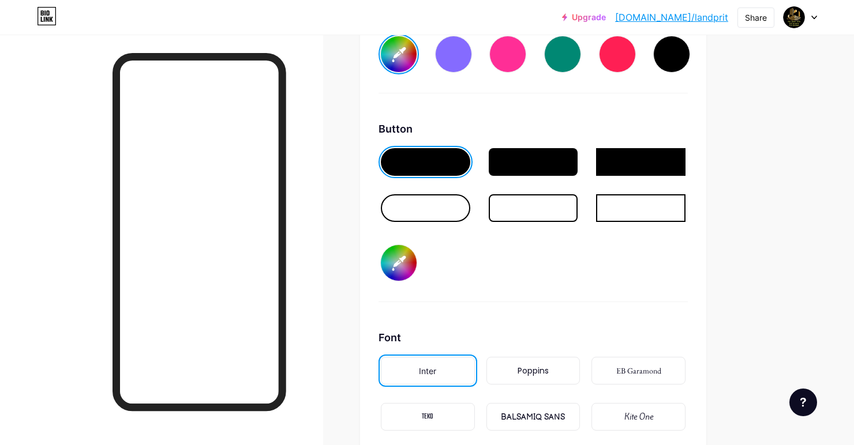
click at [566, 166] on div at bounding box center [533, 162] width 89 height 28
click at [642, 164] on div at bounding box center [640, 162] width 89 height 28
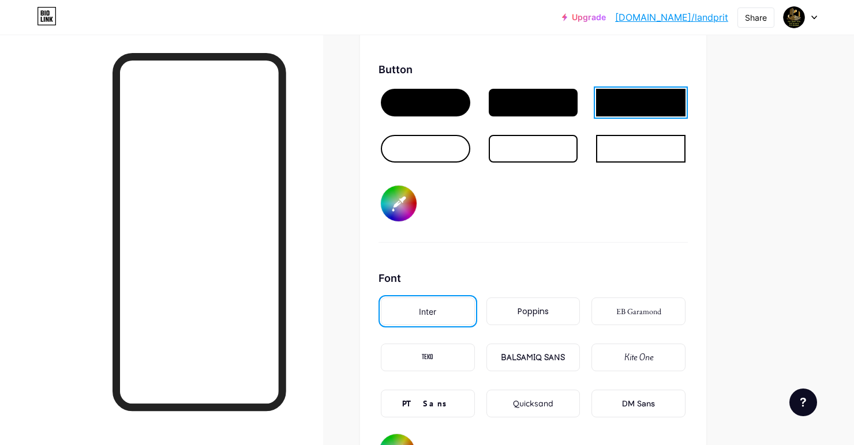
scroll to position [1807, 0]
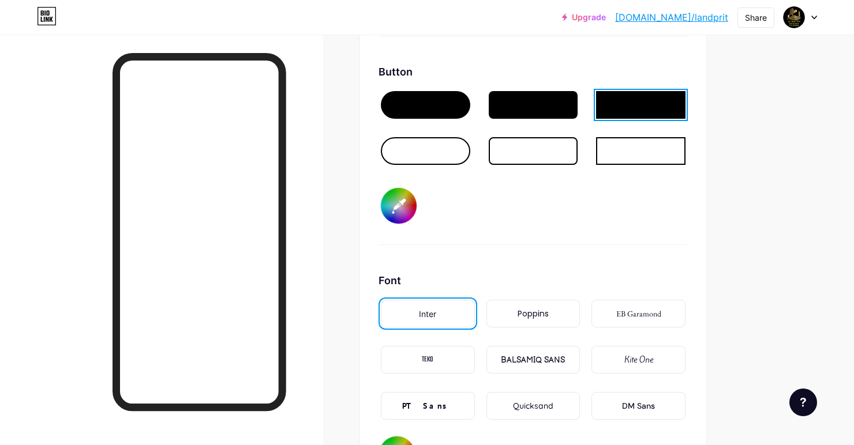
click at [538, 320] on div "Poppins" at bounding box center [533, 314] width 94 height 28
click at [628, 363] on div "Kite One" at bounding box center [638, 360] width 29 height 12
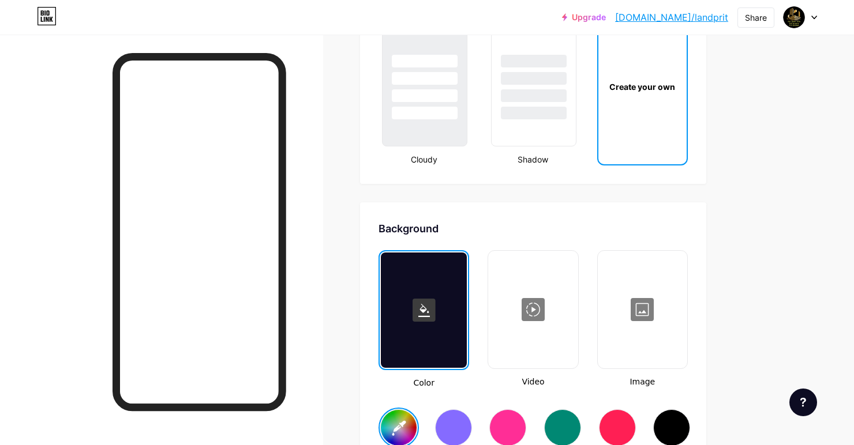
scroll to position [1376, 0]
click at [511, 426] on div at bounding box center [507, 428] width 37 height 37
click at [673, 416] on div at bounding box center [671, 428] width 37 height 37
type input "#000000"
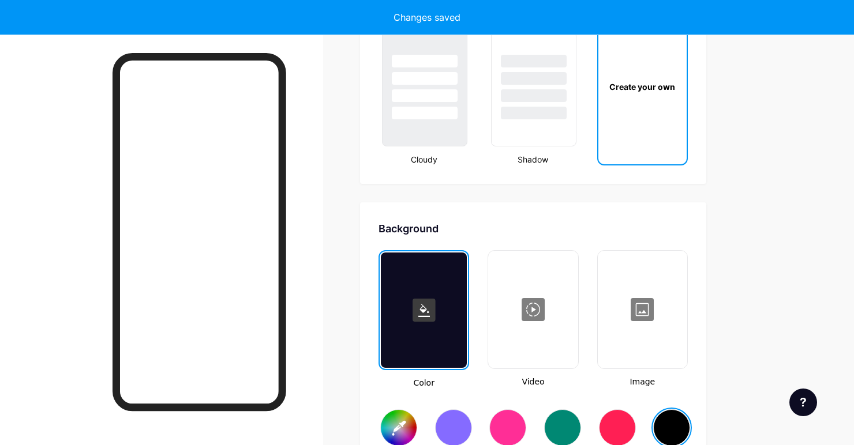
click at [533, 307] on div at bounding box center [532, 309] width 87 height 115
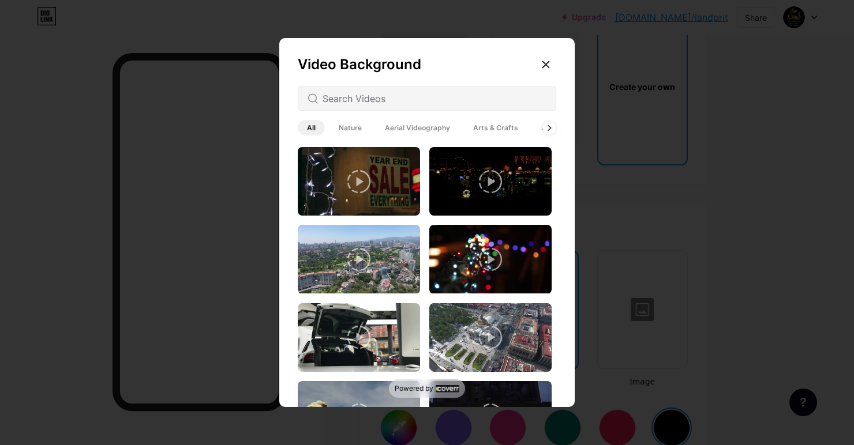
click at [355, 212] on video at bounding box center [359, 181] width 122 height 69
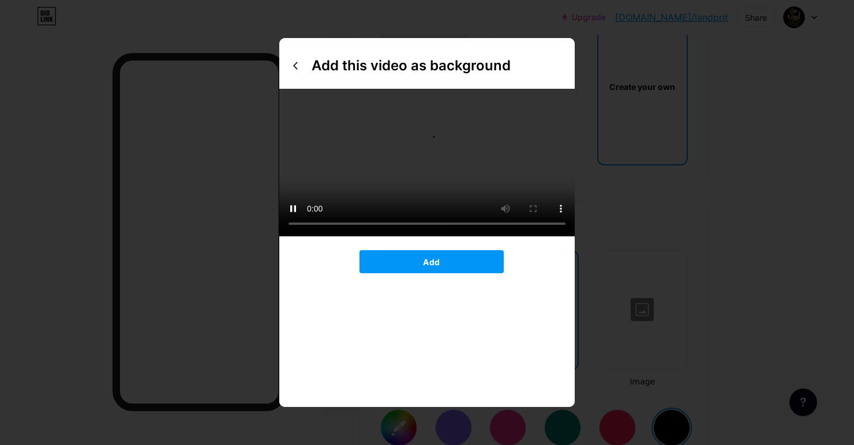
click at [649, 211] on div at bounding box center [427, 222] width 854 height 445
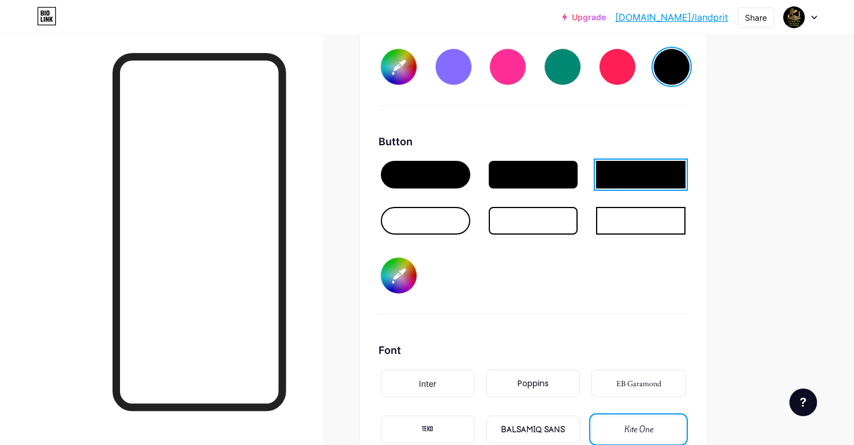
scroll to position [1732, 0]
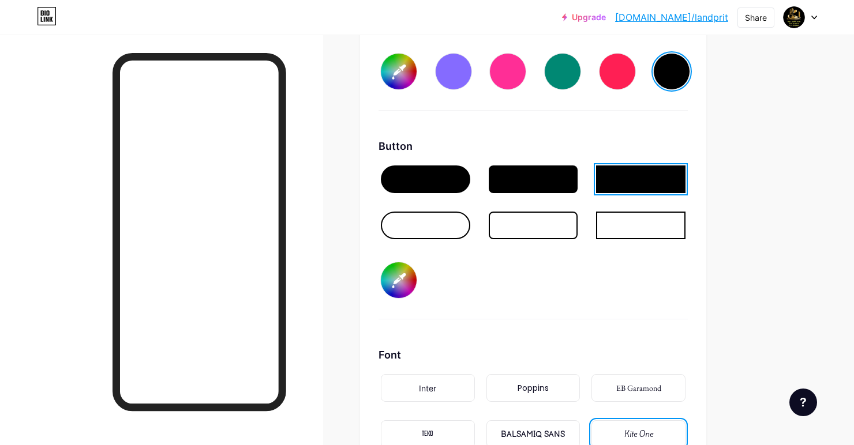
click at [437, 223] on div at bounding box center [425, 226] width 89 height 28
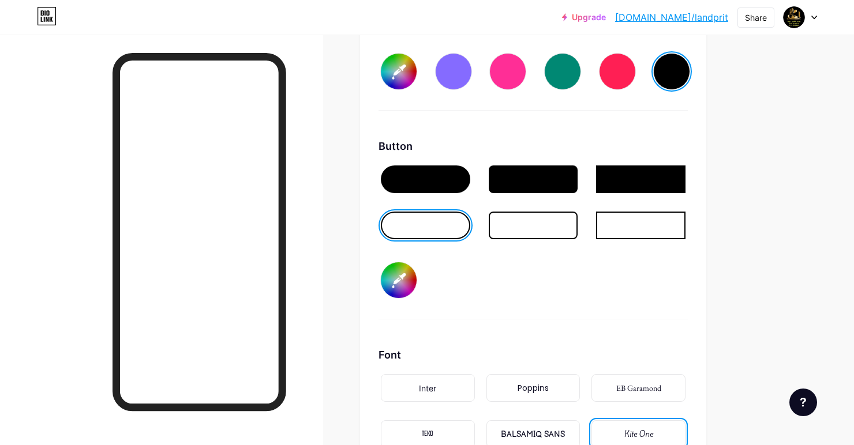
click at [52, 111] on div at bounding box center [161, 257] width 323 height 445
click at [455, 175] on div at bounding box center [425, 180] width 89 height 28
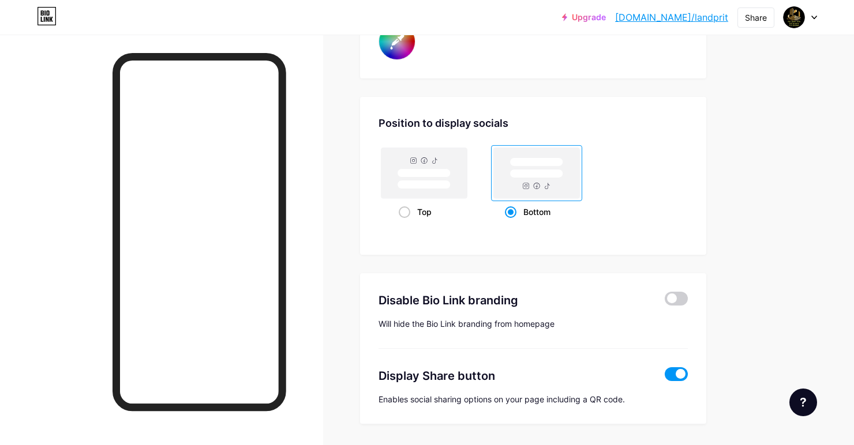
click at [612, 143] on div "Position to display socials Top Bottom" at bounding box center [533, 168] width 309 height 107
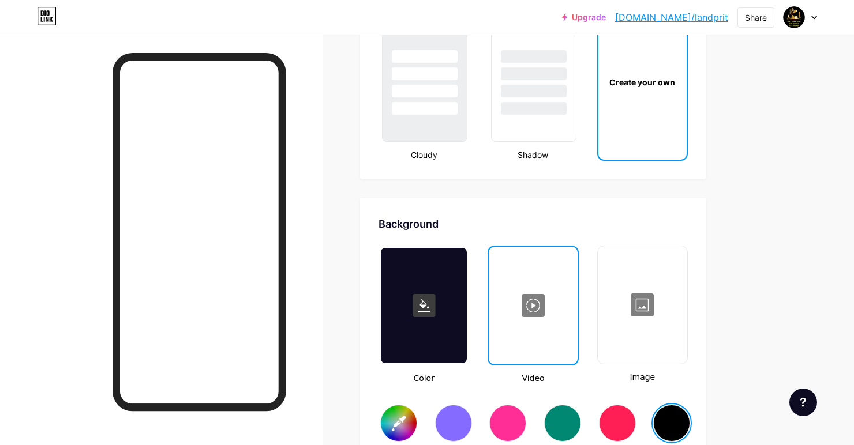
scroll to position [1380, 0]
click at [433, 300] on rect at bounding box center [424, 305] width 23 height 23
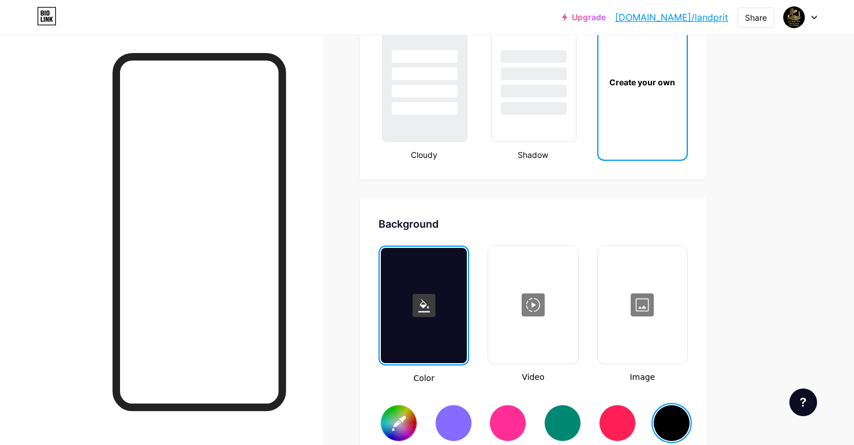
click at [413, 302] on rect at bounding box center [424, 305] width 23 height 23
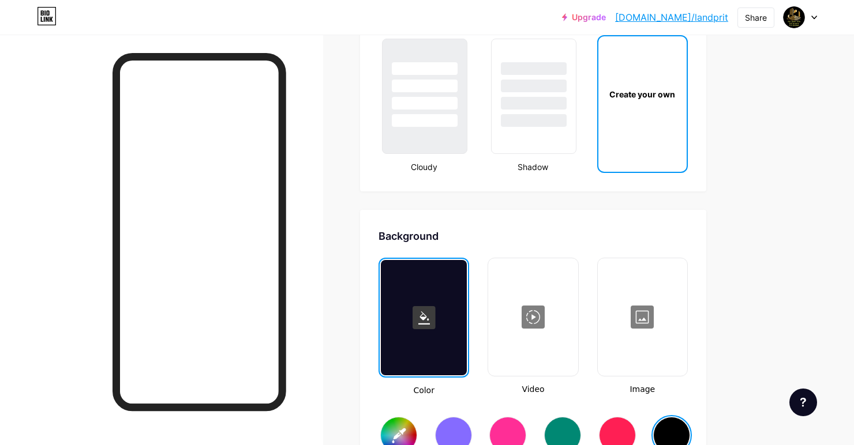
scroll to position [1364, 0]
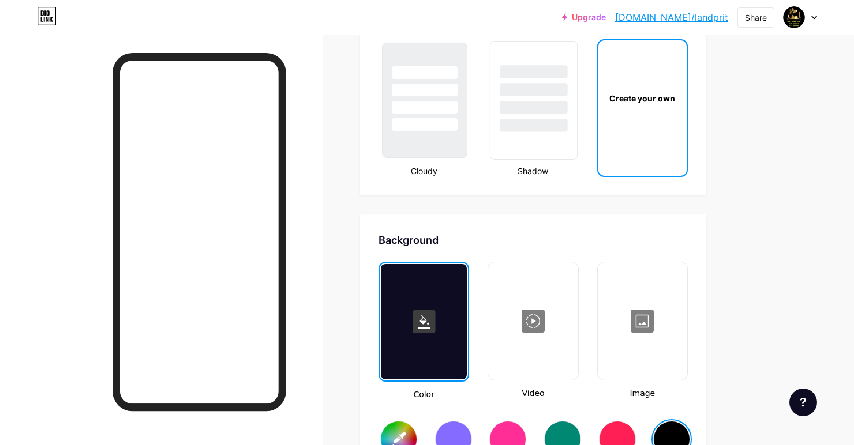
click at [556, 153] on div at bounding box center [534, 100] width 88 height 119
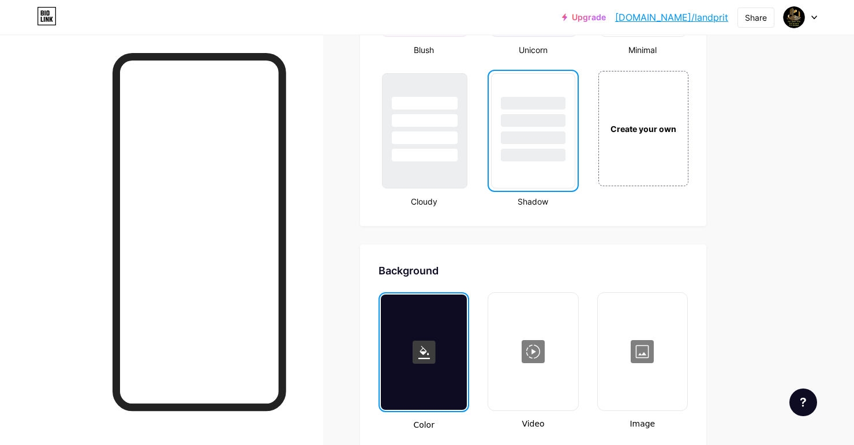
scroll to position [1332, 0]
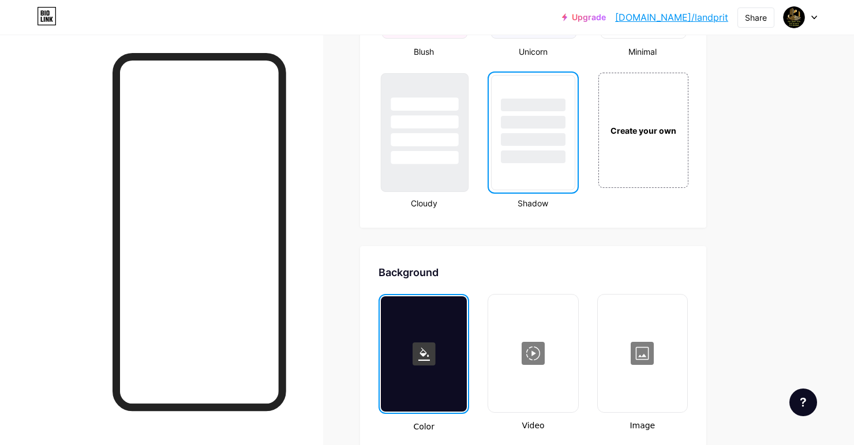
click at [439, 185] on div at bounding box center [425, 132] width 88 height 119
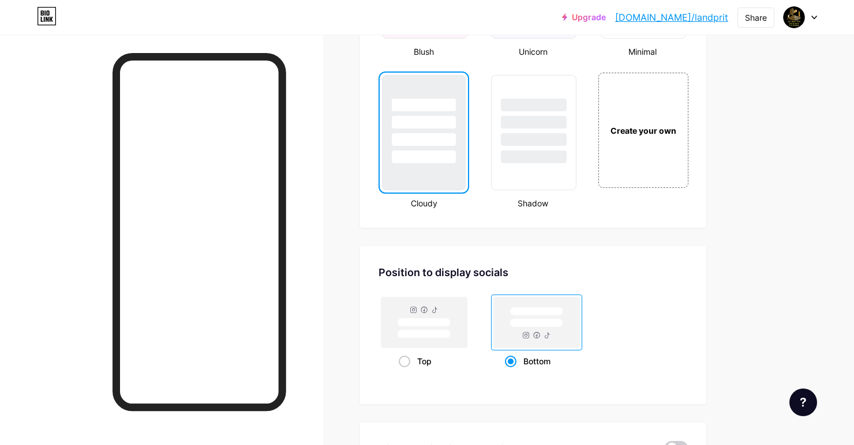
click at [544, 55] on div "Unicorn" at bounding box center [533, 52] width 91 height 12
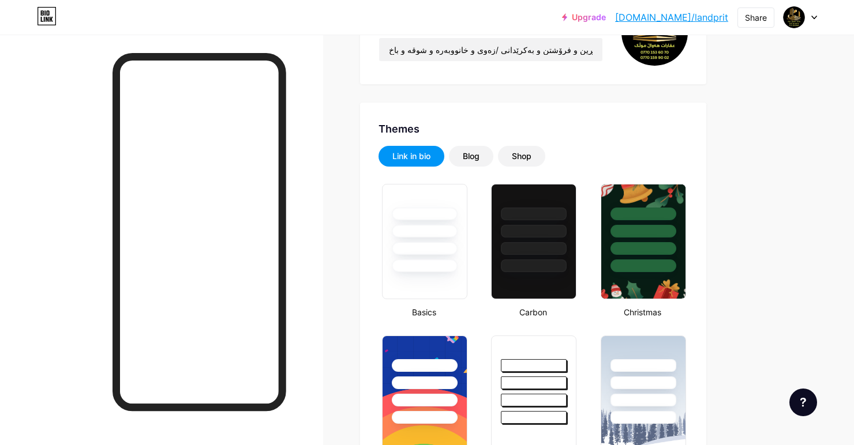
scroll to position [0, 0]
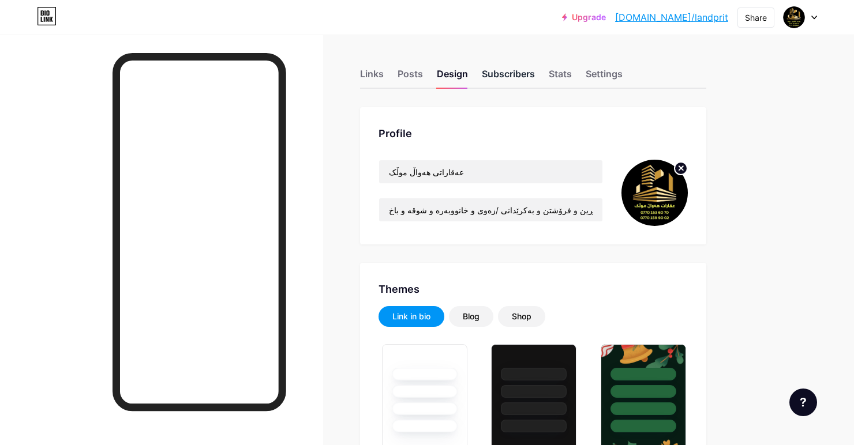
click at [514, 77] on div "Subscribers" at bounding box center [508, 77] width 53 height 21
click at [550, 73] on div "Stats" at bounding box center [560, 77] width 23 height 21
click at [616, 78] on div "Settings" at bounding box center [604, 77] width 37 height 21
click at [440, 69] on div "Design" at bounding box center [452, 77] width 31 height 21
click at [399, 79] on div "Posts" at bounding box center [410, 77] width 25 height 21
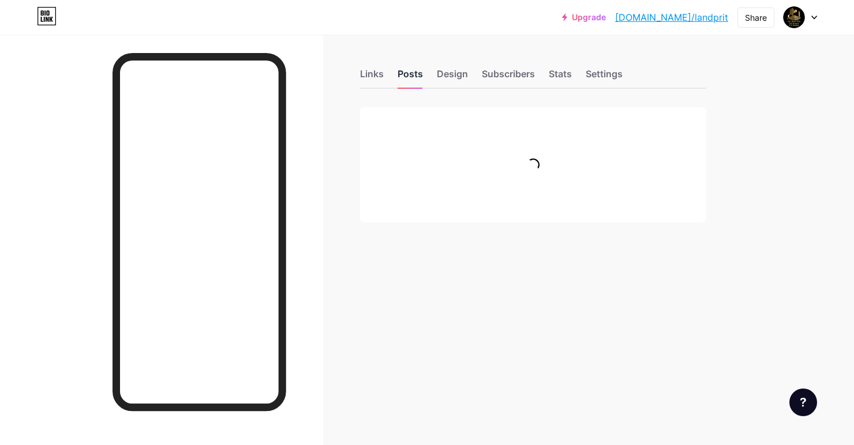
click at [353, 78] on div "Links Posts Design Subscribers Stats Settings Feature requests Help center Cont…" at bounding box center [377, 158] width 755 height 246
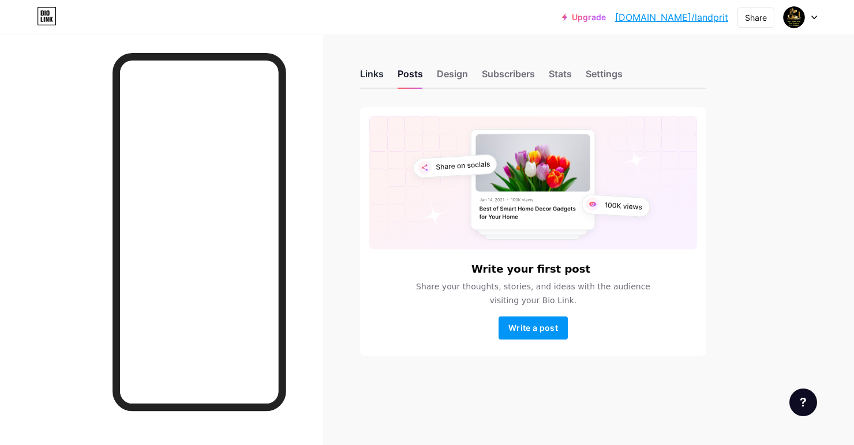
click at [360, 77] on div "Links" at bounding box center [372, 77] width 24 height 21
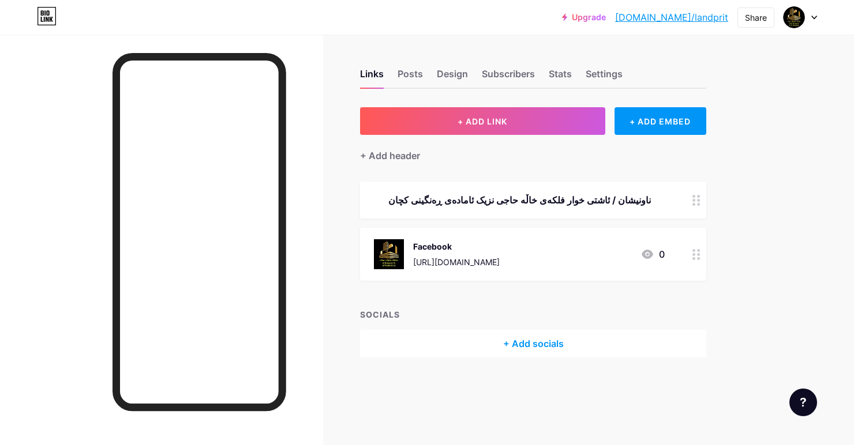
click at [64, 95] on div at bounding box center [161, 257] width 323 height 445
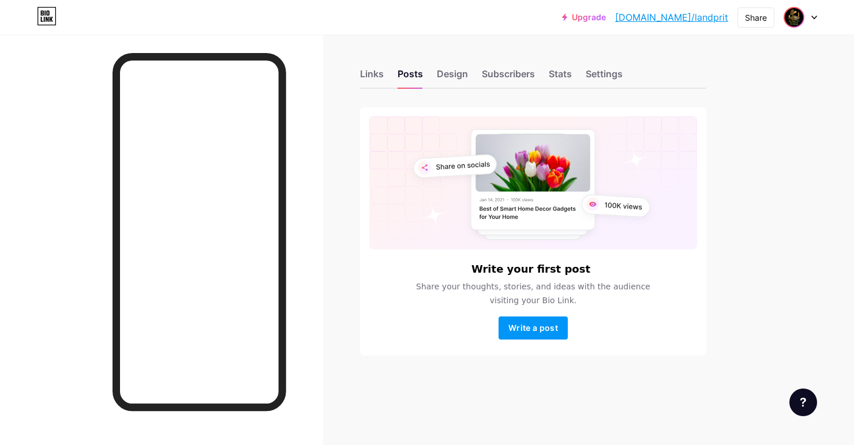
click at [803, 21] on img at bounding box center [794, 17] width 18 height 18
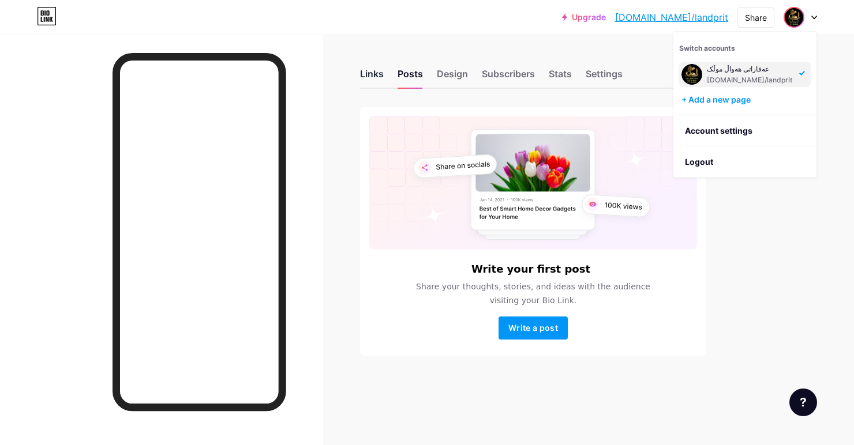
click at [370, 81] on div "Links" at bounding box center [372, 77] width 24 height 21
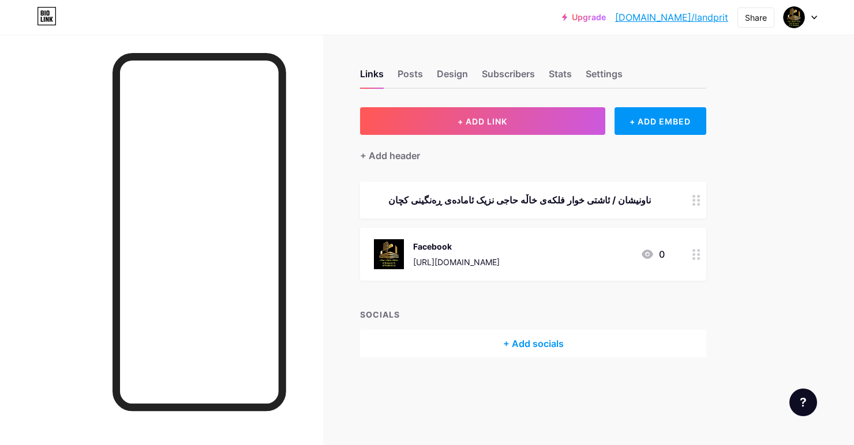
click at [490, 339] on div "+ Add socials" at bounding box center [533, 344] width 346 height 28
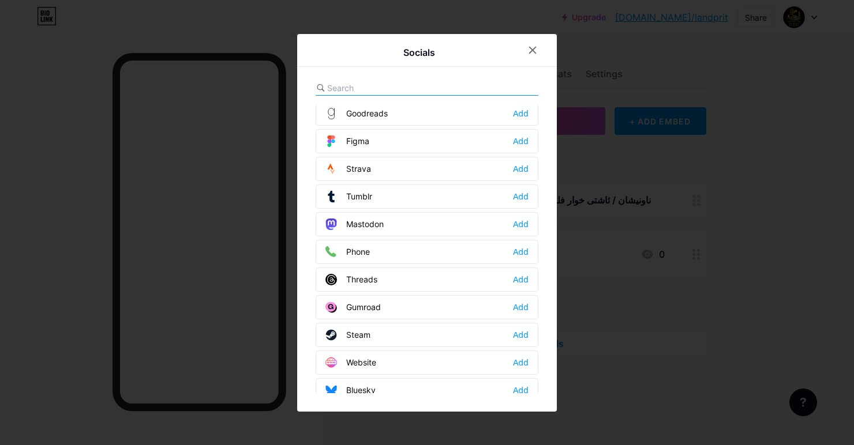
scroll to position [1041, 0]
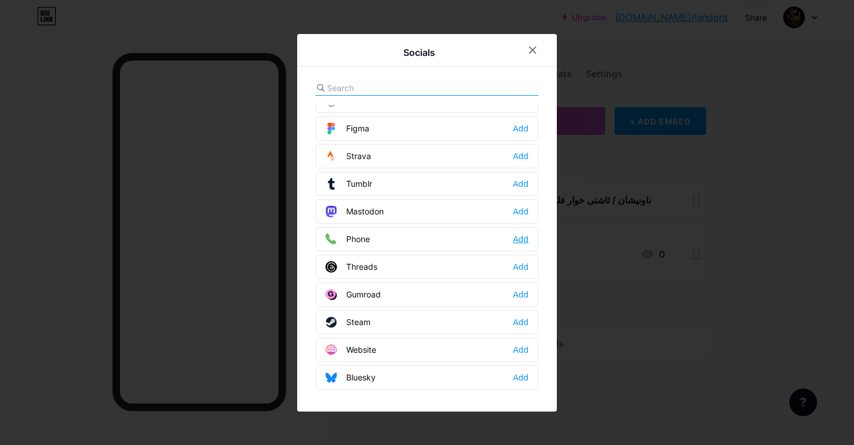
click at [523, 245] on div "Add" at bounding box center [521, 240] width 16 height 12
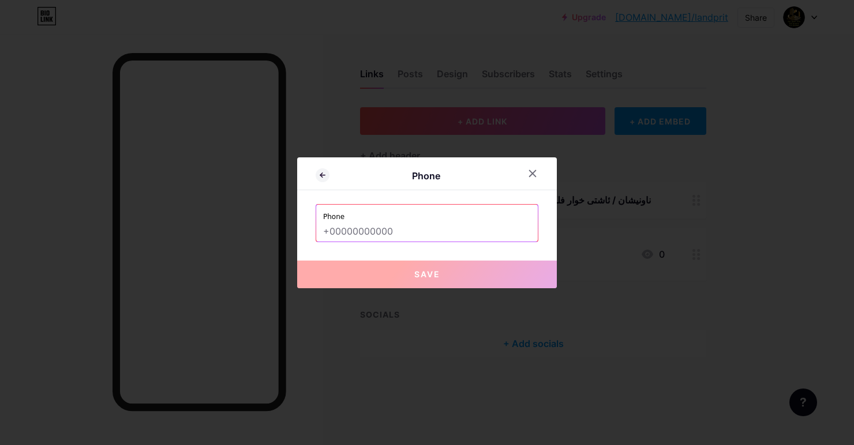
click at [454, 241] on input "text" at bounding box center [427, 232] width 208 height 20
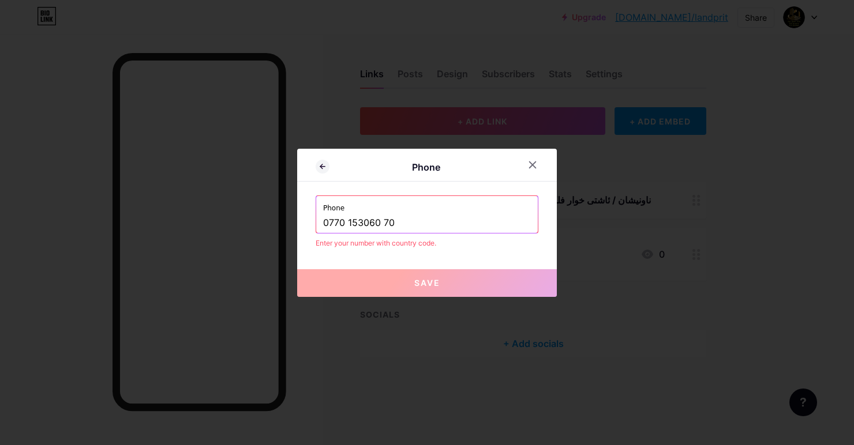
click at [369, 233] on input "0770 153060 70" at bounding box center [427, 223] width 208 height 20
click at [459, 233] on input "0770 153 60 70" at bounding box center [427, 223] width 208 height 20
click at [481, 291] on button "Save" at bounding box center [427, 283] width 260 height 28
click at [493, 297] on button "Save" at bounding box center [427, 283] width 260 height 28
click at [322, 233] on div "Phone 0770 153 60 70 - 0750 153 60 70" at bounding box center [427, 214] width 222 height 37
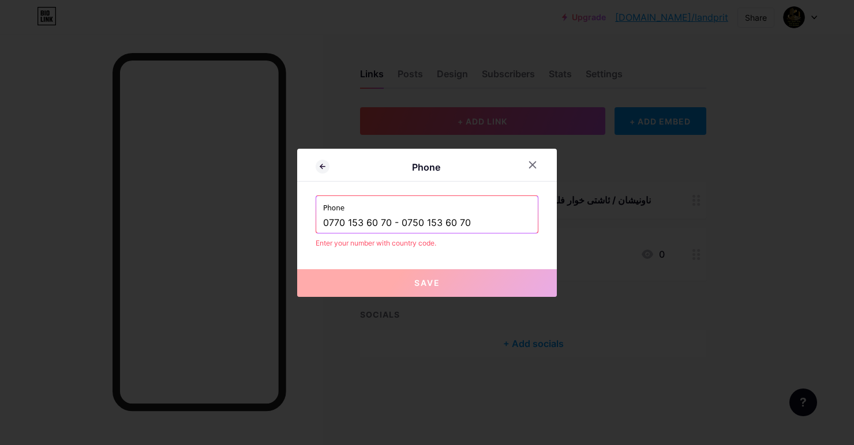
click at [326, 233] on input "0770 153 60 70 - 0750 153 60 70" at bounding box center [427, 223] width 208 height 20
click at [323, 233] on div "Phone 0770 153 60 70 - 0750 153 60 70" at bounding box center [427, 214] width 222 height 37
click at [322, 233] on div "Phone 0770 153 60 70 - 0750 153 60 70" at bounding box center [427, 214] width 222 height 37
click at [325, 233] on input "0770 153 60 70 - 0750 153 60 70" at bounding box center [427, 223] width 208 height 20
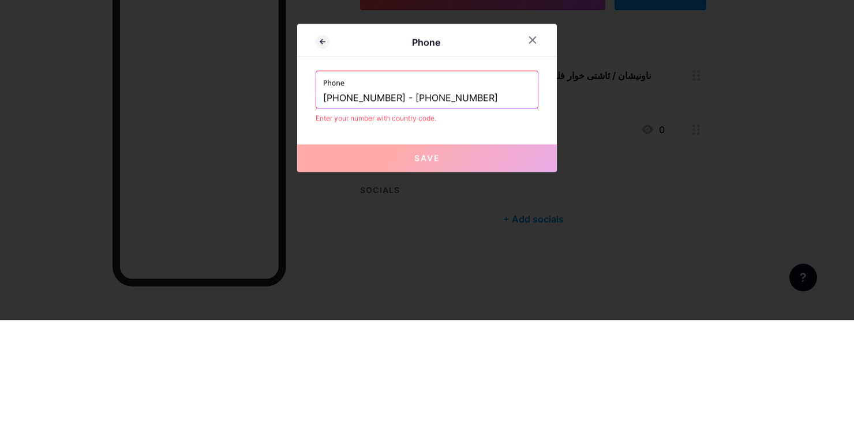
type input "+964 0770 153 60 70 - 0750 153 60 70"
click at [512, 297] on button "Save" at bounding box center [427, 283] width 260 height 28
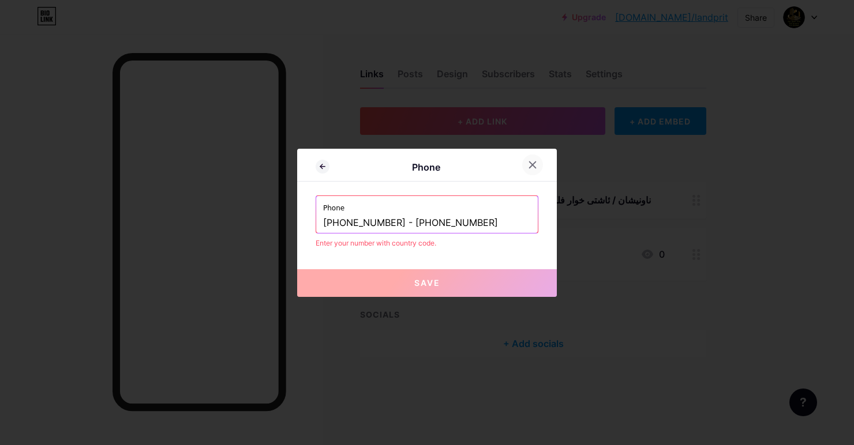
click at [540, 175] on div at bounding box center [532, 165] width 21 height 21
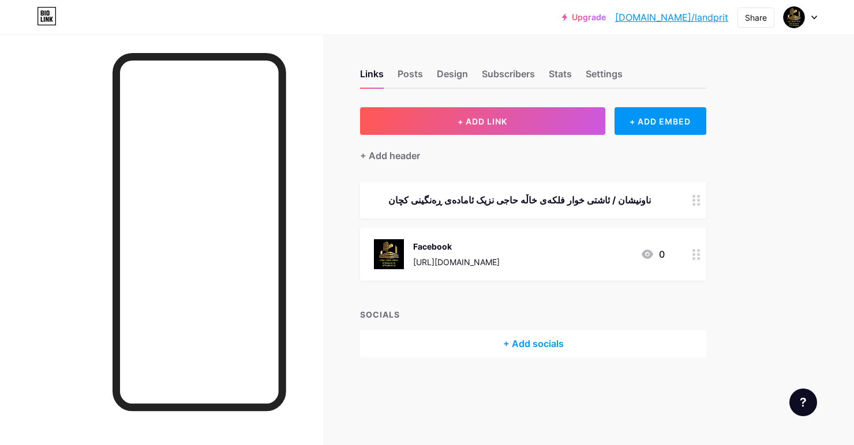
click at [547, 356] on div "+ Add socials" at bounding box center [533, 344] width 346 height 28
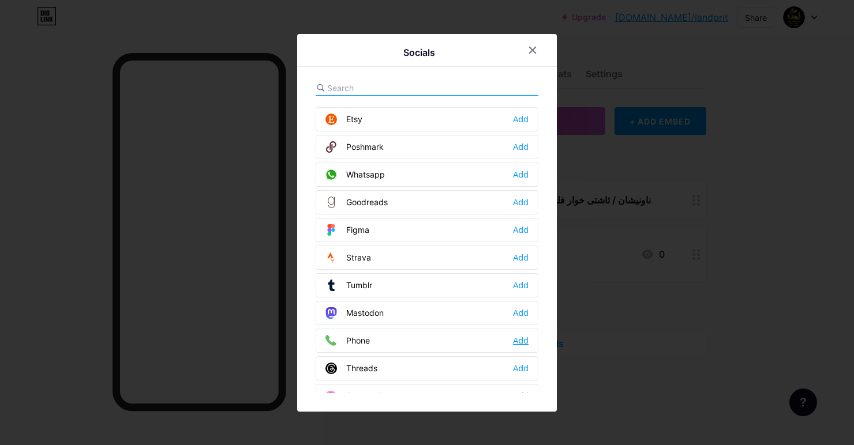
click at [525, 347] on div "Add" at bounding box center [521, 341] width 16 height 12
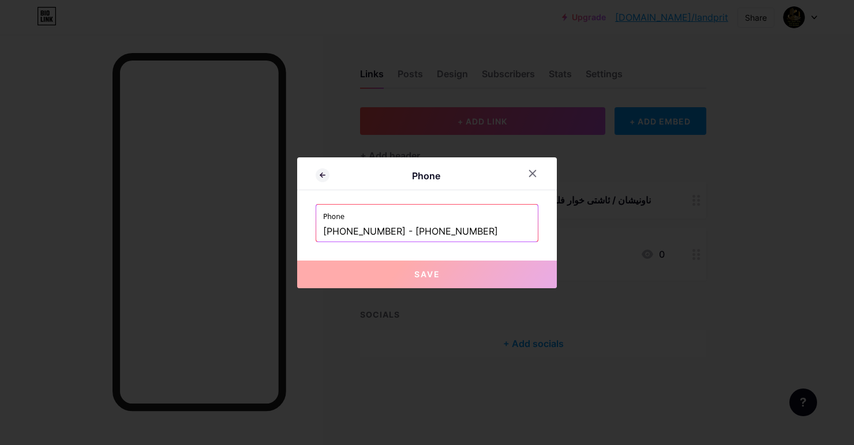
click at [488, 242] on input "+964 0770 153 60 70 - 0750 153 60 70" at bounding box center [427, 232] width 208 height 20
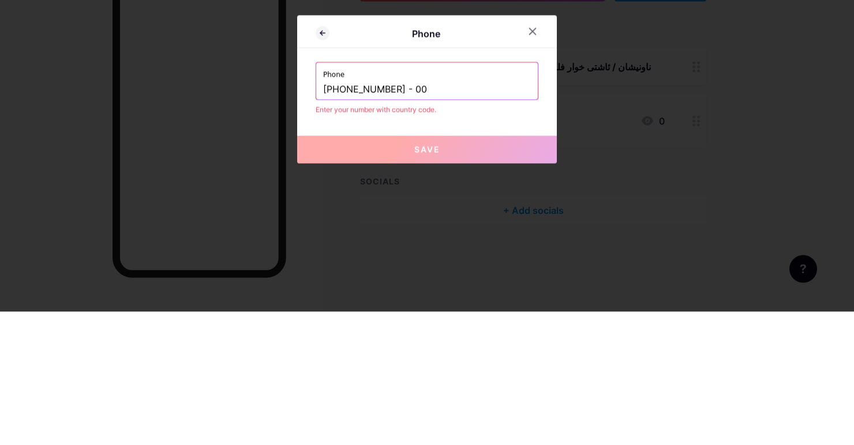
click at [445, 233] on input "+964 0770 153 60 70 - 00" at bounding box center [427, 223] width 208 height 20
type input "+"
type input "+964."
click at [499, 297] on button "Save" at bounding box center [427, 283] width 260 height 28
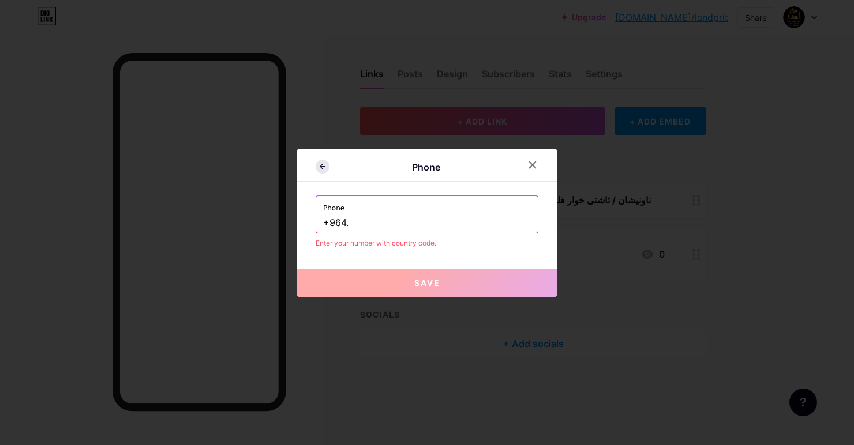
click at [326, 174] on icon at bounding box center [323, 167] width 14 height 14
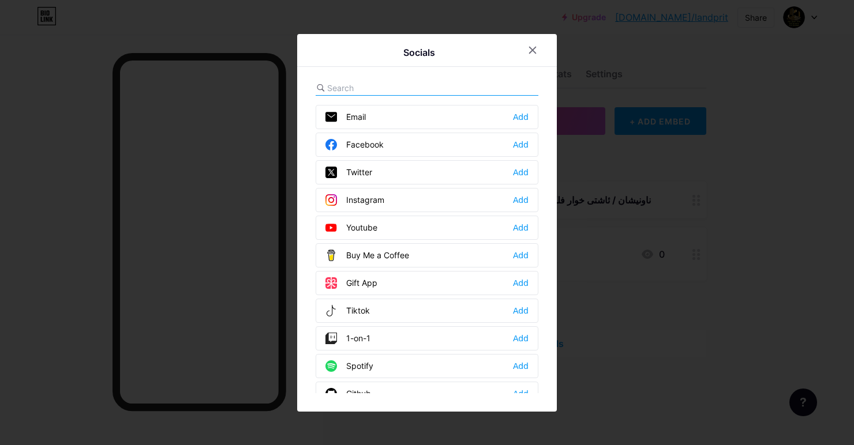
click at [534, 55] on icon at bounding box center [532, 50] width 9 height 9
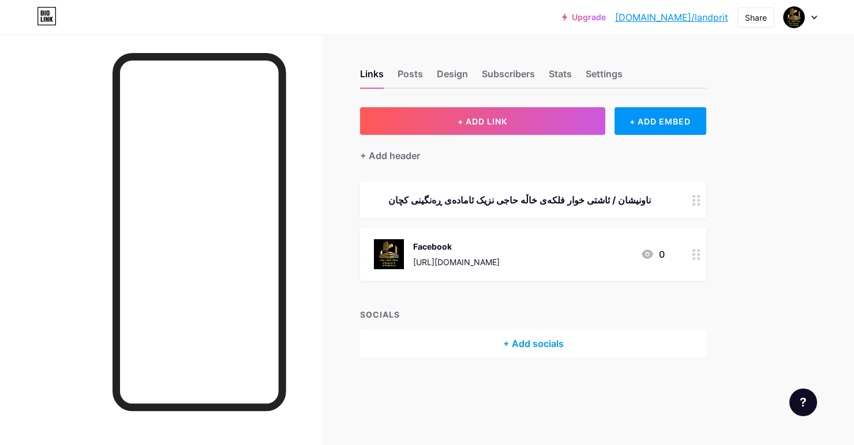
click at [42, 16] on icon at bounding box center [42, 12] width 3 height 5
click at [537, 434] on div "Links Posts Design Subscribers Stats Settings + ADD LINK + ADD EMBED + Add head…" at bounding box center [377, 222] width 755 height 445
click at [553, 406] on div "Links Posts Design Subscribers Stats Settings + ADD LINK + ADD EMBED + Add head…" at bounding box center [377, 225] width 755 height 381
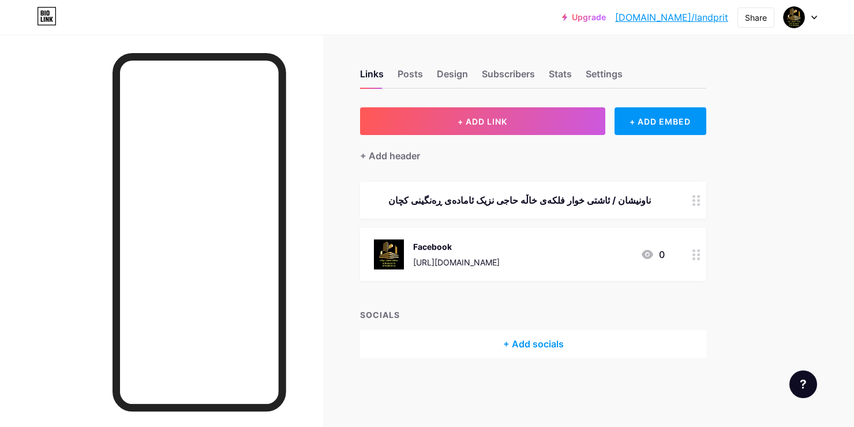
click at [815, 16] on icon at bounding box center [814, 18] width 6 height 4
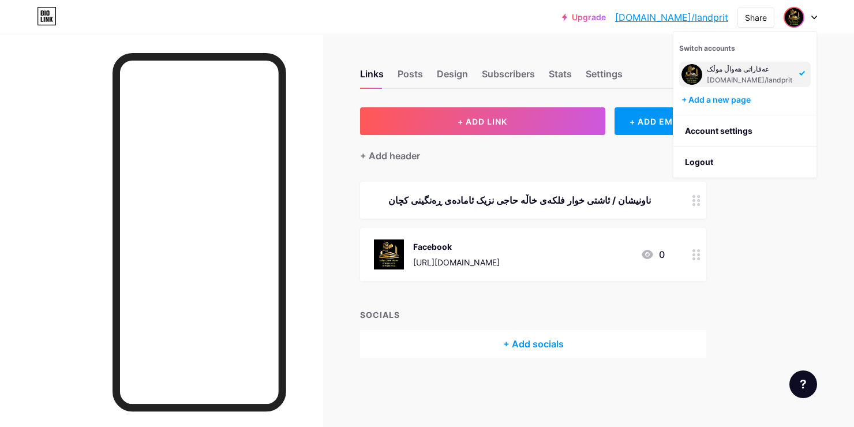
click at [763, 261] on div "Upgrade bio.link/landpr... bio.link/landprit Share Switch accounts عەقاراتی هەو…" at bounding box center [427, 213] width 854 height 427
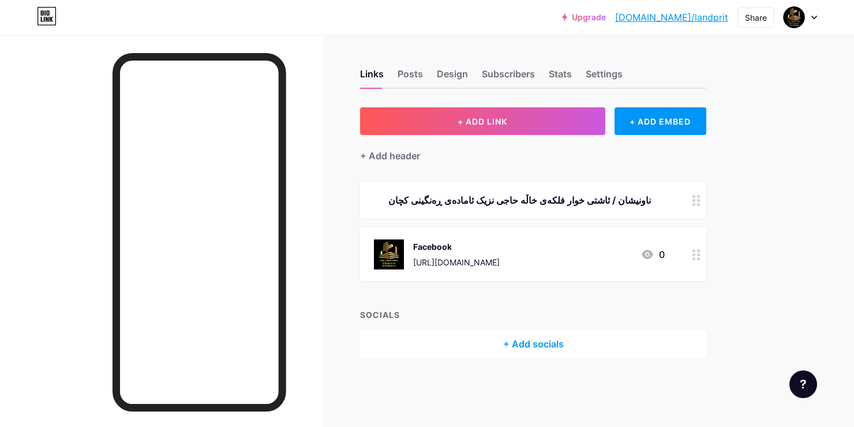
click at [606, 63] on div "Links Posts Design Subscribers Stats Settings" at bounding box center [533, 68] width 346 height 40
click at [612, 67] on div "Settings" at bounding box center [604, 77] width 37 height 21
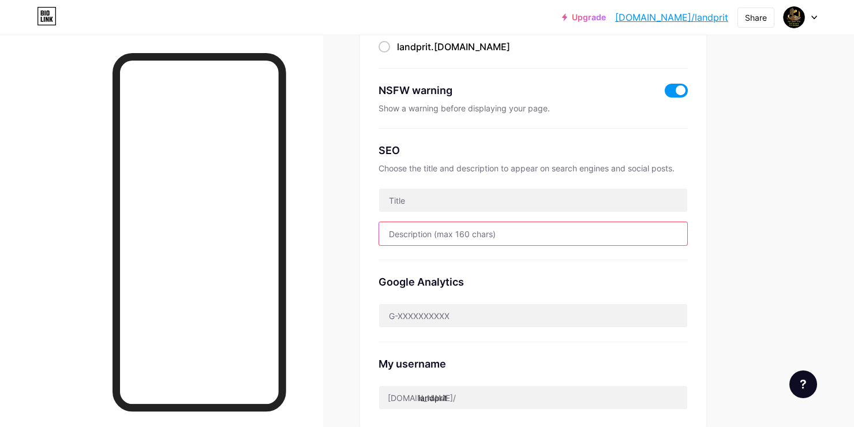
scroll to position [158, 0]
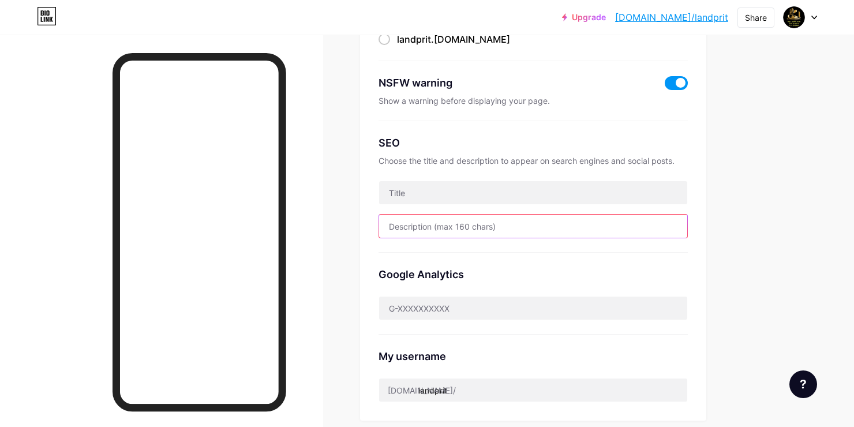
type input "."
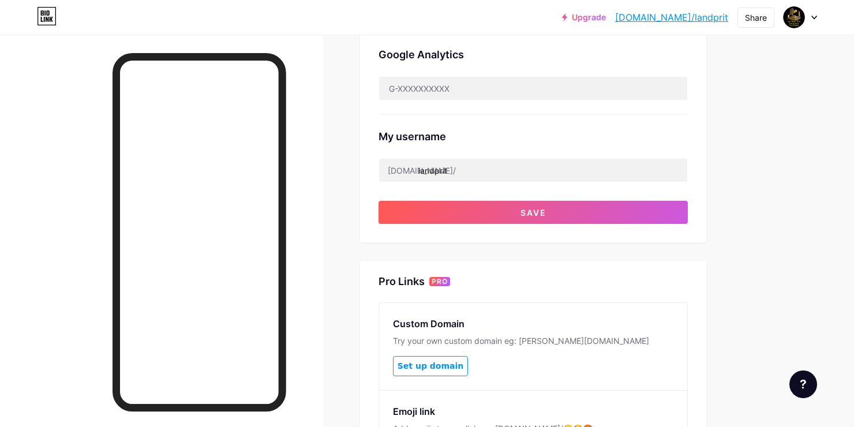
scroll to position [377, 0]
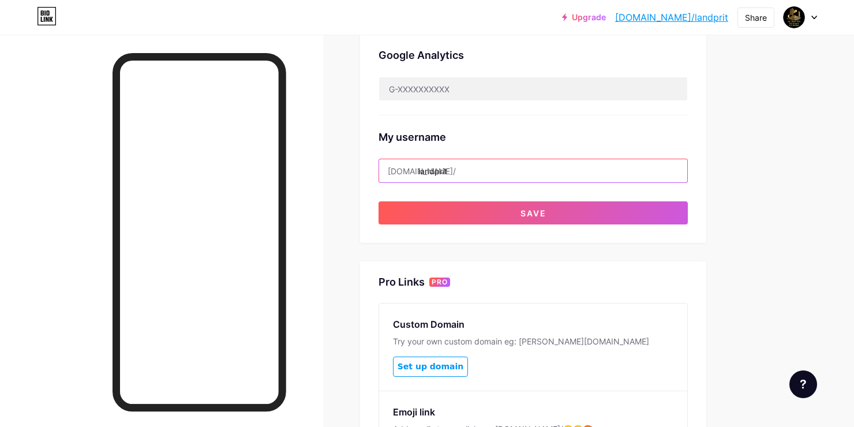
click at [624, 169] on input "landprit" at bounding box center [533, 170] width 308 height 23
type input "l"
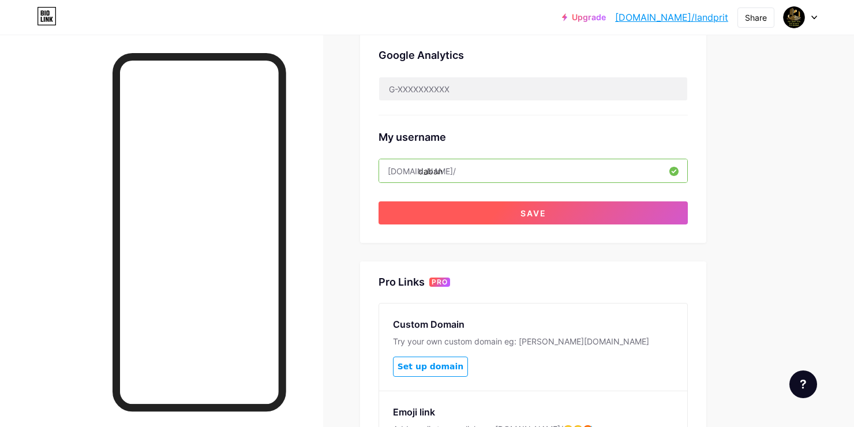
click at [518, 205] on button "Save" at bounding box center [533, 212] width 309 height 23
type input "daban"
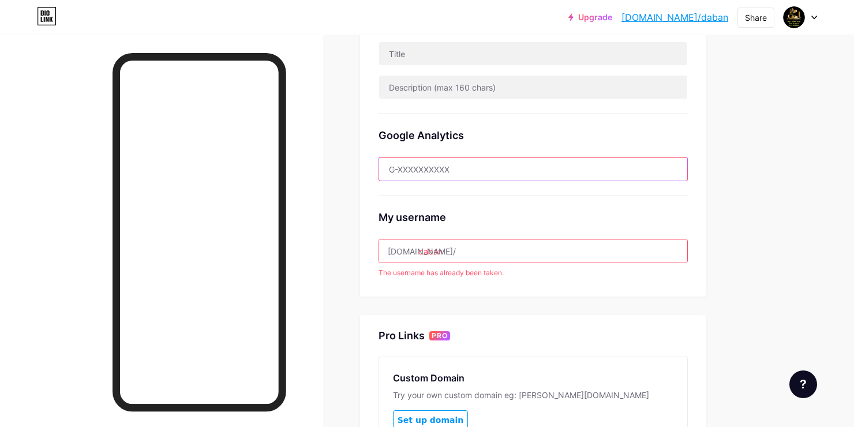
scroll to position [305, 0]
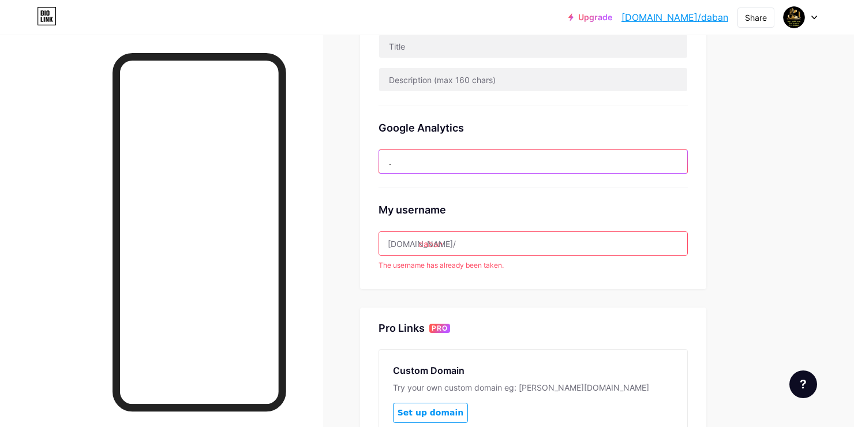
type input "."
click at [562, 239] on input "daban" at bounding box center [533, 243] width 308 height 23
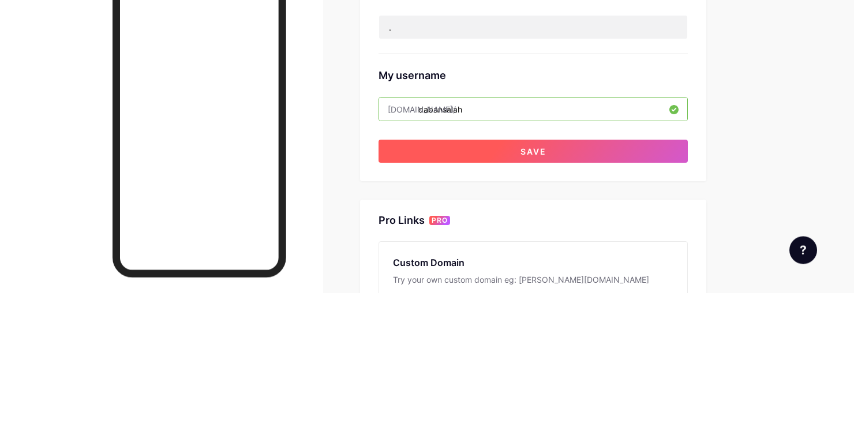
type input "dabansalah"
click at [618, 286] on button "Save" at bounding box center [533, 285] width 309 height 23
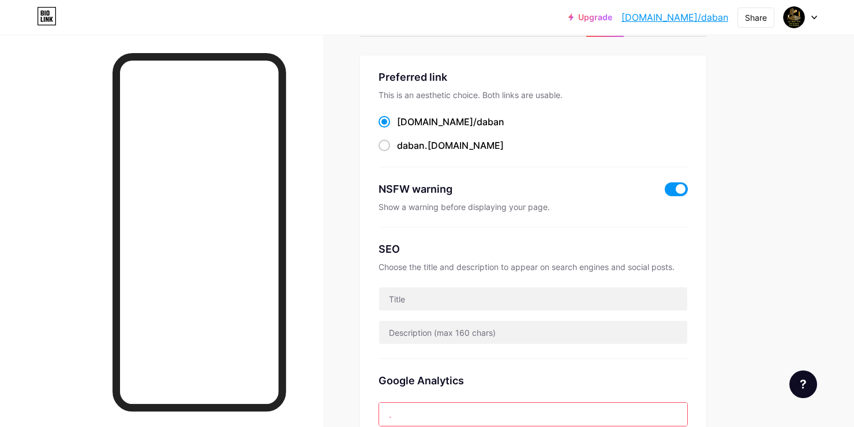
scroll to position [0, 0]
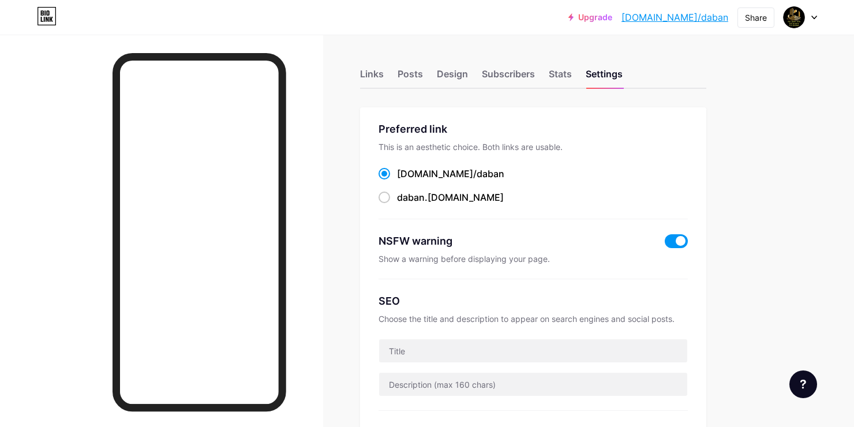
click at [437, 200] on div "daban .bio.link" at bounding box center [450, 197] width 107 height 14
click at [404, 204] on input "daban .bio.link" at bounding box center [401, 208] width 8 height 8
radio input "true"
click at [412, 75] on div "Posts" at bounding box center [410, 77] width 25 height 21
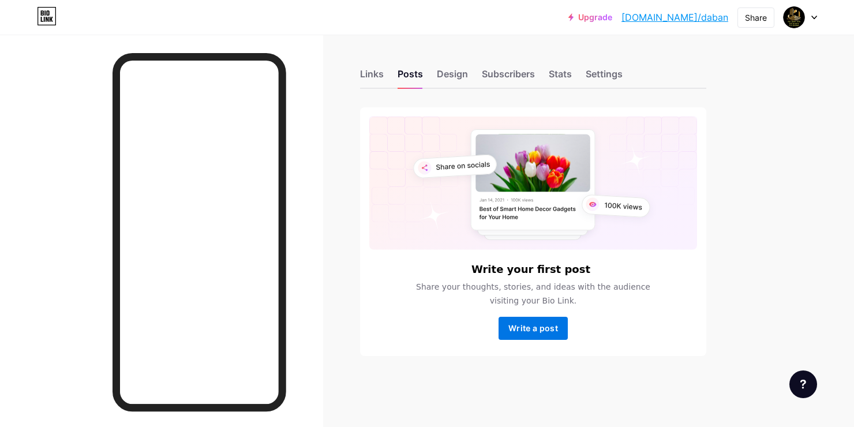
click at [560, 328] on button "Write a post" at bounding box center [533, 328] width 69 height 23
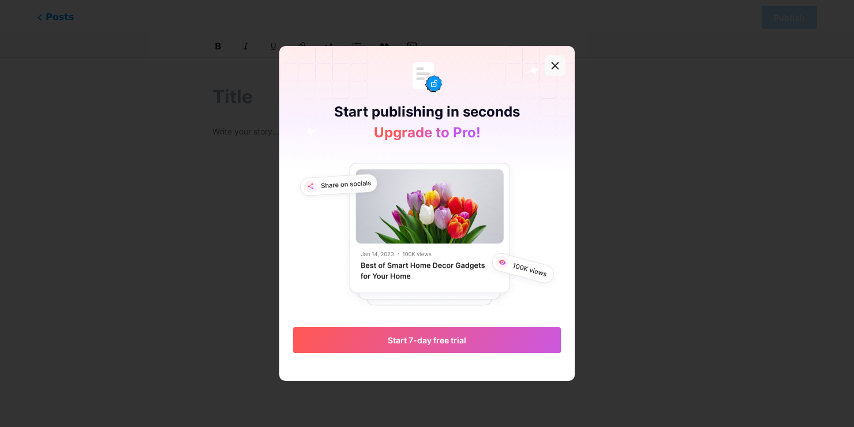
click at [560, 76] on div at bounding box center [555, 65] width 21 height 21
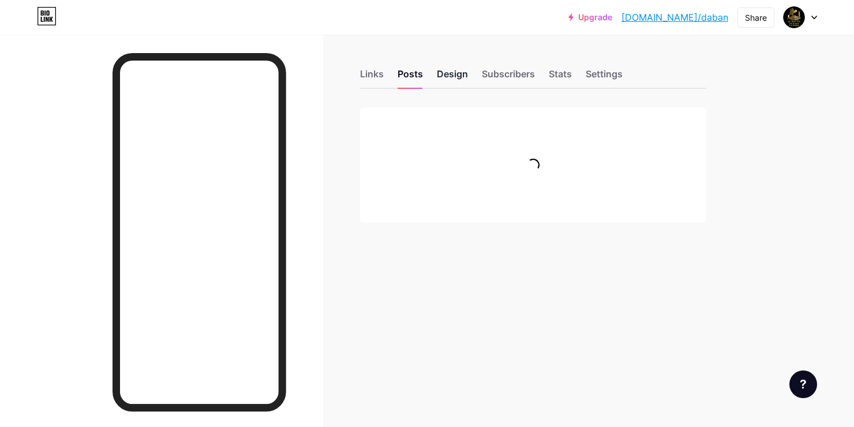
click at [456, 71] on div "Design" at bounding box center [452, 77] width 31 height 21
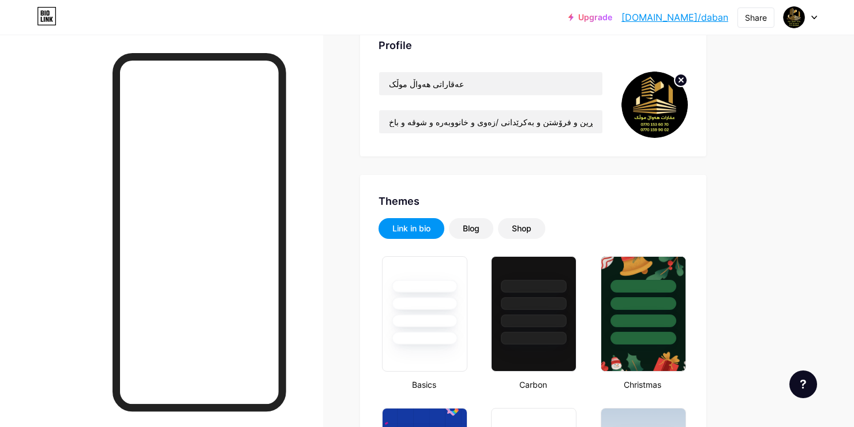
scroll to position [91, 0]
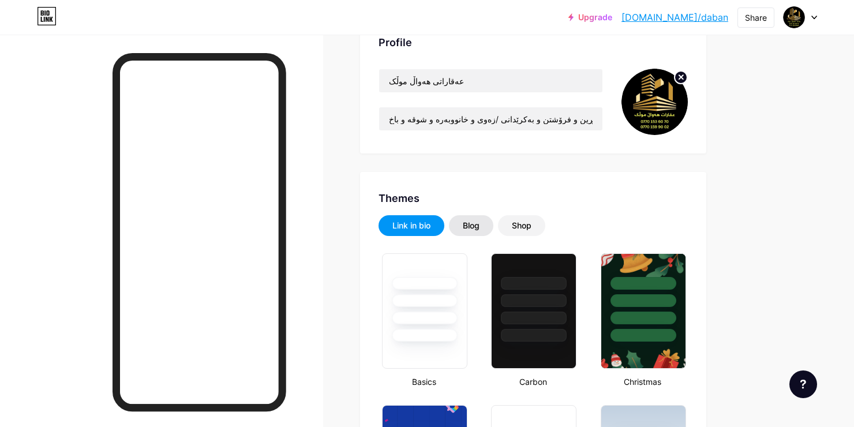
click at [469, 226] on div "Blog" at bounding box center [471, 226] width 17 height 12
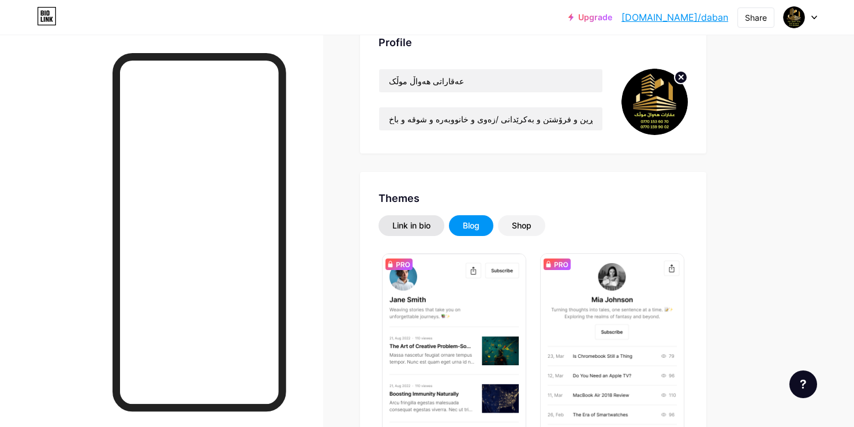
click at [410, 232] on div "Link in bio" at bounding box center [412, 225] width 66 height 21
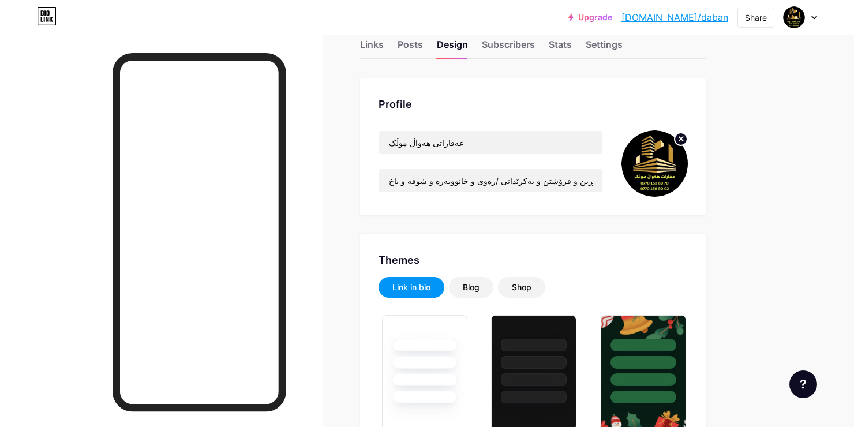
scroll to position [0, 0]
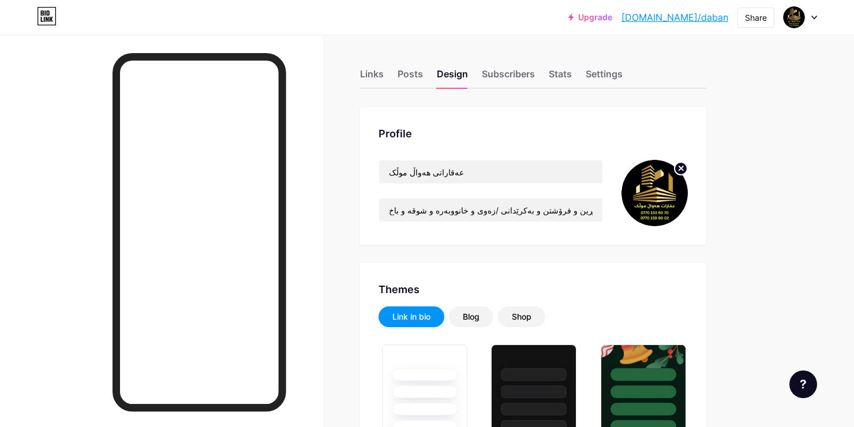
click at [531, 65] on div "Links Posts Design Subscribers Stats Settings" at bounding box center [533, 68] width 346 height 40
click at [556, 76] on div "Stats" at bounding box center [560, 77] width 23 height 21
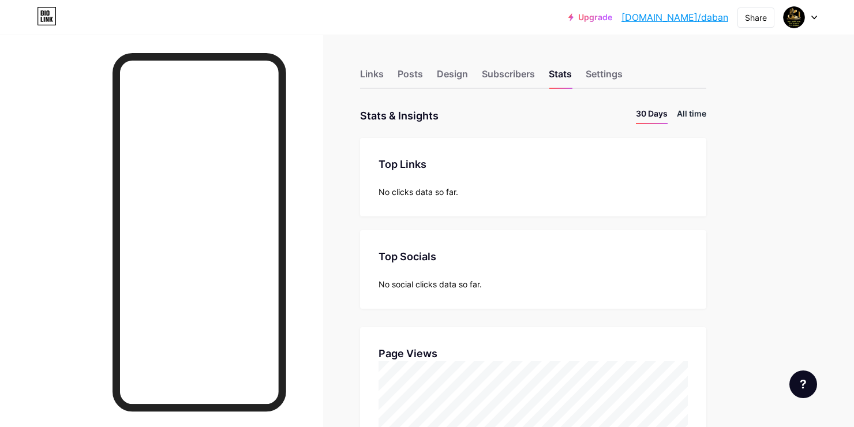
click at [691, 118] on li "All time" at bounding box center [691, 115] width 29 height 17
click at [604, 70] on div "Settings" at bounding box center [604, 77] width 37 height 21
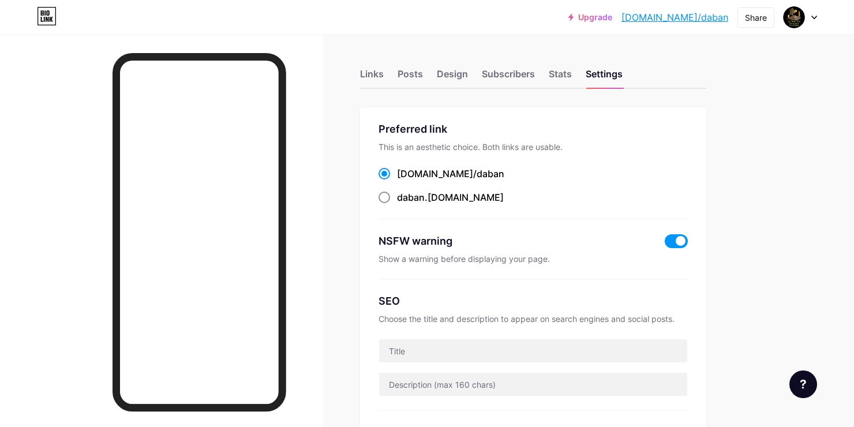
click at [387, 198] on span at bounding box center [385, 198] width 12 height 12
click at [397, 204] on input "daban .bio.link" at bounding box center [401, 208] width 8 height 8
radio input "true"
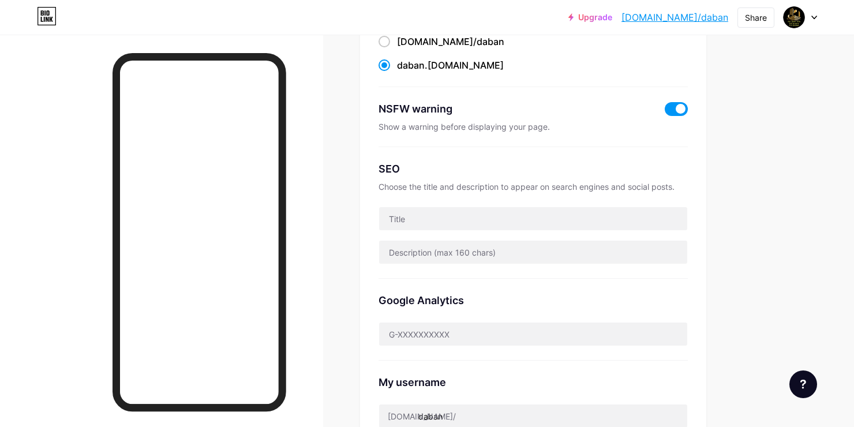
scroll to position [133, 0]
click at [665, 173] on div "SEO" at bounding box center [533, 168] width 309 height 16
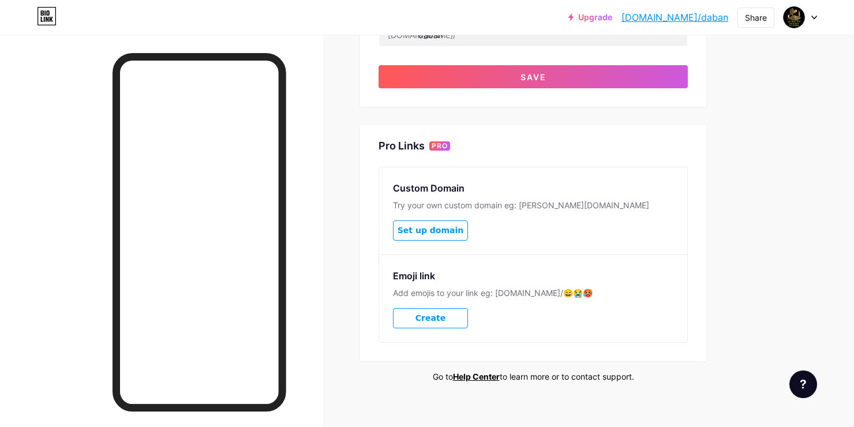
scroll to position [523, 0]
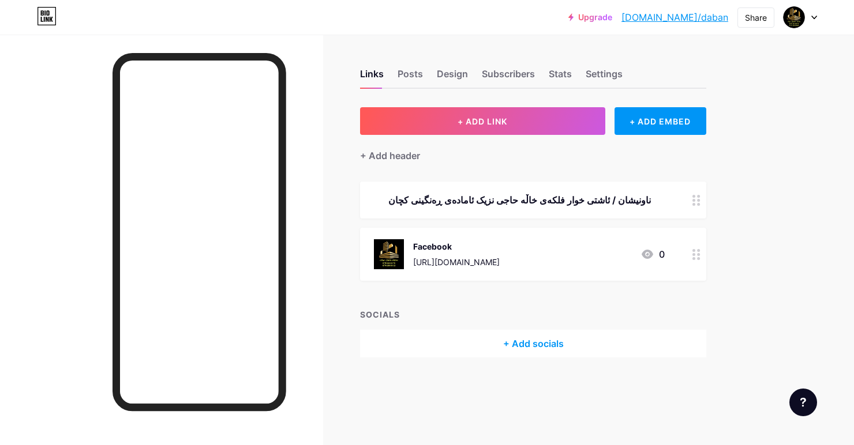
click at [698, 254] on circle at bounding box center [698, 254] width 3 height 3
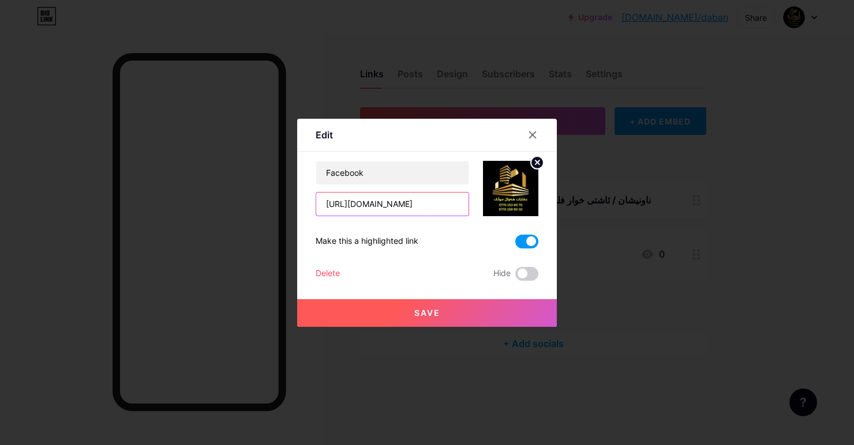
click at [439, 216] on input "[URL][DOMAIN_NAME]" at bounding box center [392, 204] width 152 height 23
click at [527, 145] on div at bounding box center [532, 135] width 21 height 21
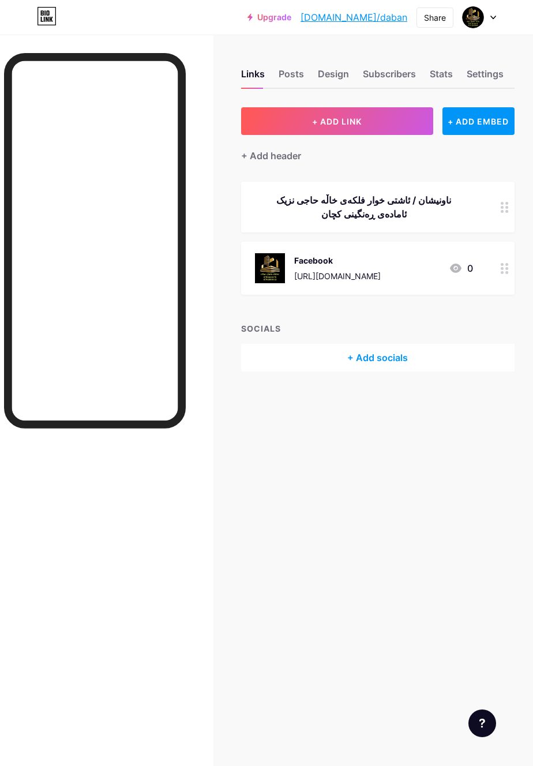
click at [381, 272] on div "[URL][DOMAIN_NAME]" at bounding box center [337, 276] width 87 height 12
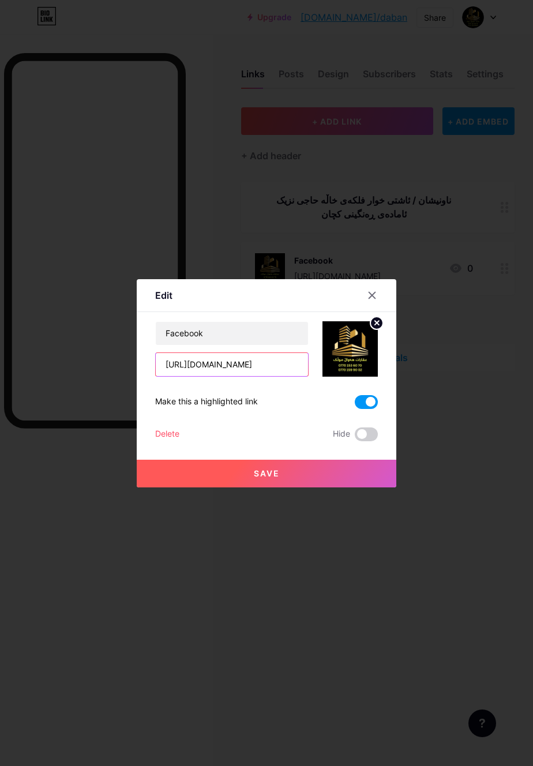
click at [306, 376] on input "[URL][DOMAIN_NAME]" at bounding box center [232, 364] width 152 height 23
click at [290, 376] on input "[URL][DOMAIN_NAME]" at bounding box center [232, 364] width 152 height 23
click at [288, 376] on input "e/1GxBDw411g/?mibextid=wwXIfr" at bounding box center [232, 364] width 152 height 23
click at [257, 376] on input "e/1GxBDw411g/?mfr" at bounding box center [232, 364] width 152 height 23
type input "e"
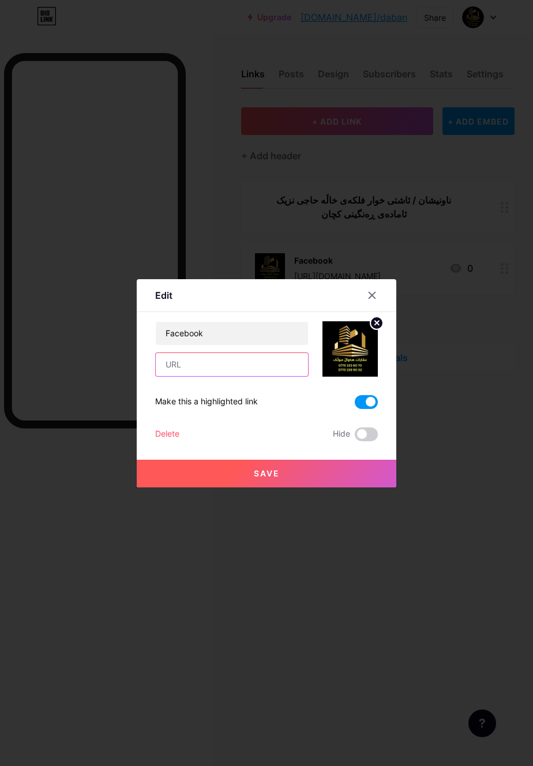
type input "[URL][DOMAIN_NAME]"
click at [373, 409] on span at bounding box center [366, 402] width 23 height 14
click at [355, 405] on input "checkbox" at bounding box center [355, 405] width 0 height 0
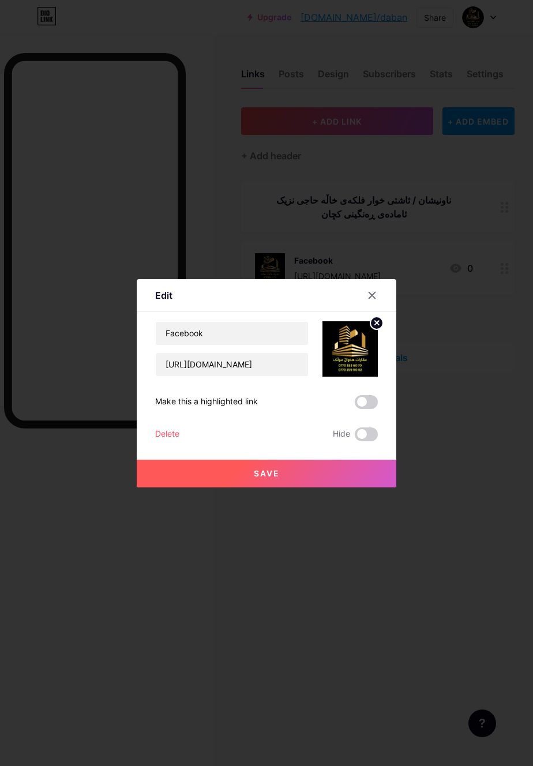
click at [329, 445] on button "Save" at bounding box center [267, 474] width 260 height 28
click at [370, 409] on span at bounding box center [366, 402] width 23 height 14
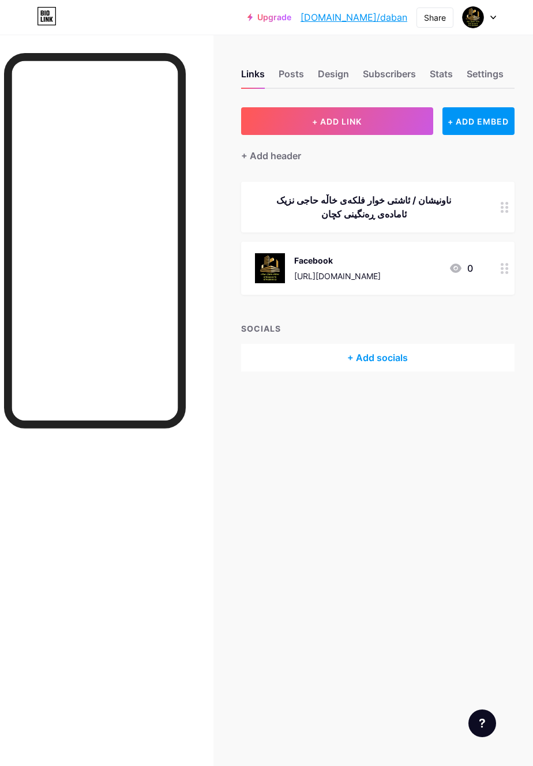
click at [494, 271] on div "Facebook [URL][DOMAIN_NAME] 0" at bounding box center [378, 268] width 274 height 53
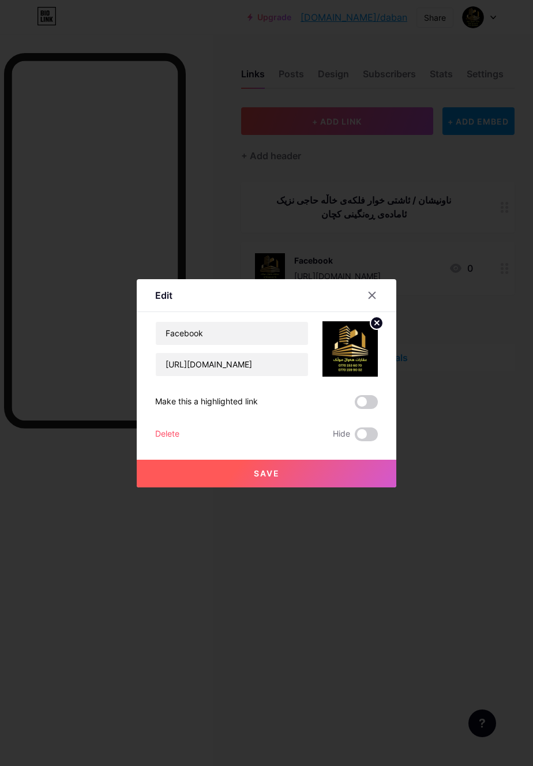
click at [168, 441] on div "Delete" at bounding box center [167, 435] width 24 height 14
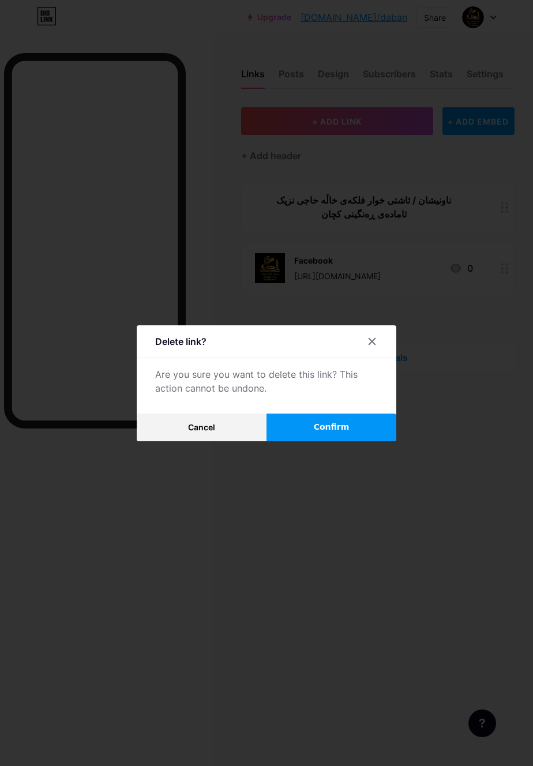
click at [343, 441] on button "Confirm" at bounding box center [332, 428] width 130 height 28
click at [355, 441] on button "Confirm" at bounding box center [332, 428] width 130 height 28
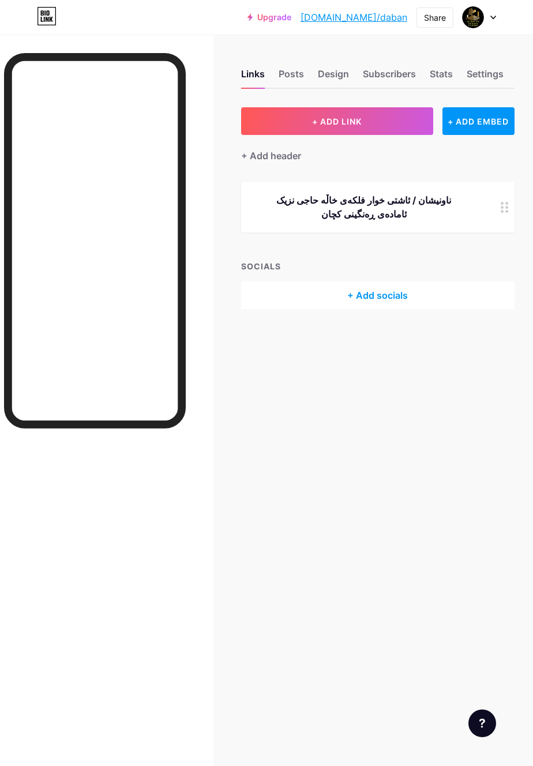
click at [392, 290] on div "+ Add socials" at bounding box center [378, 296] width 274 height 28
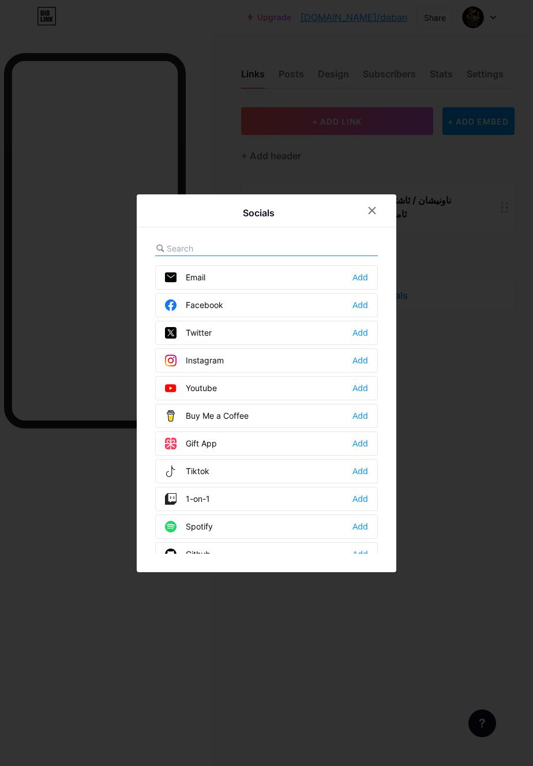
click at [291, 317] on div "Facebook Add" at bounding box center [266, 305] width 223 height 24
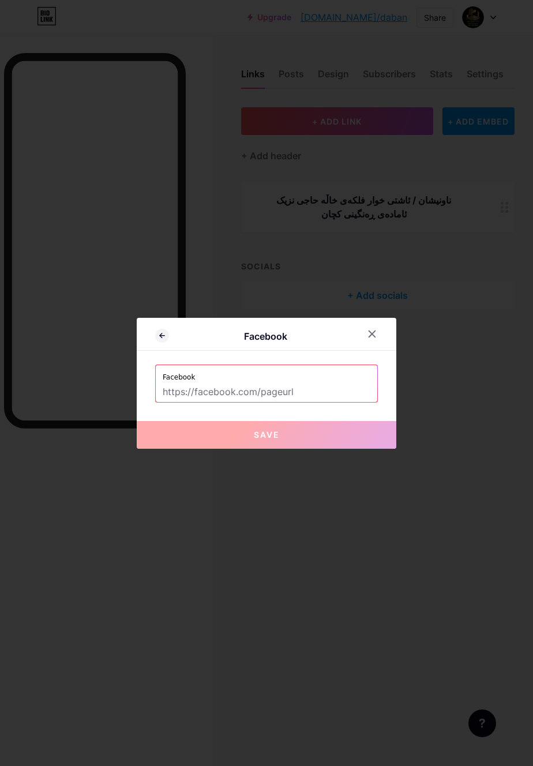
click at [301, 402] on input "text" at bounding box center [267, 393] width 208 height 20
click at [314, 402] on input "text" at bounding box center [267, 393] width 208 height 20
paste input "[URL][DOMAIN_NAME]"
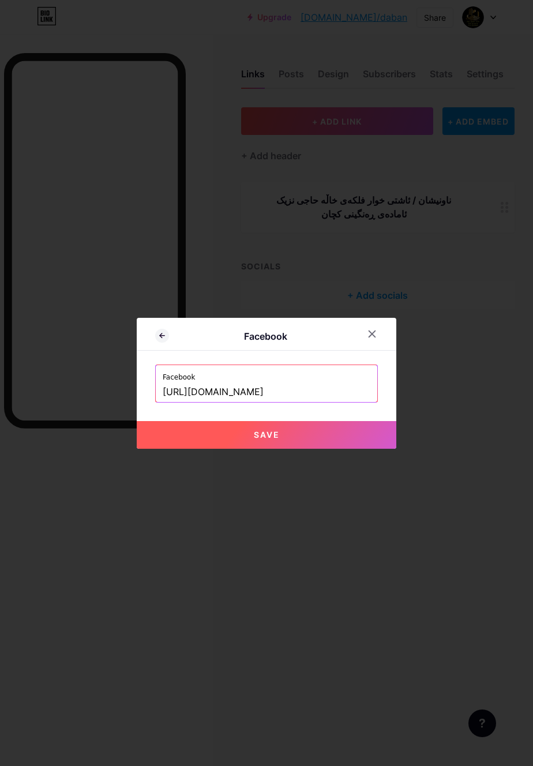
scroll to position [0, 78]
type input "[URL][DOMAIN_NAME]"
click at [358, 445] on button "Save" at bounding box center [267, 435] width 260 height 28
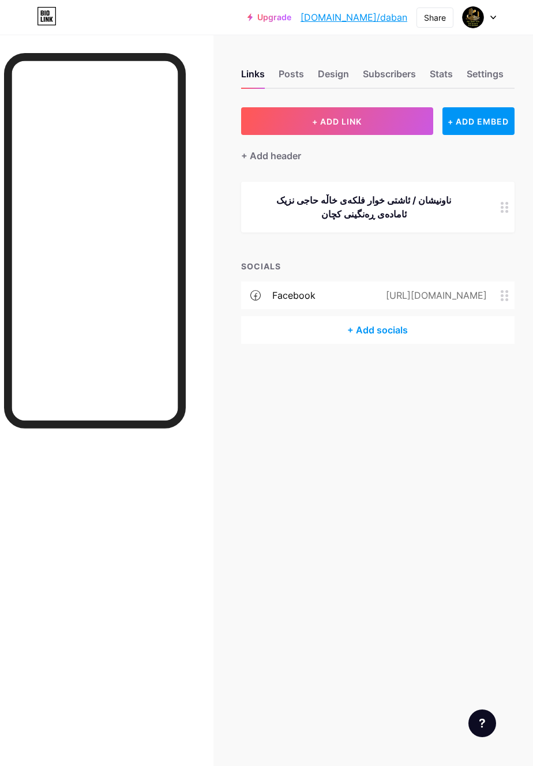
click at [290, 293] on div "facebook" at bounding box center [293, 296] width 43 height 14
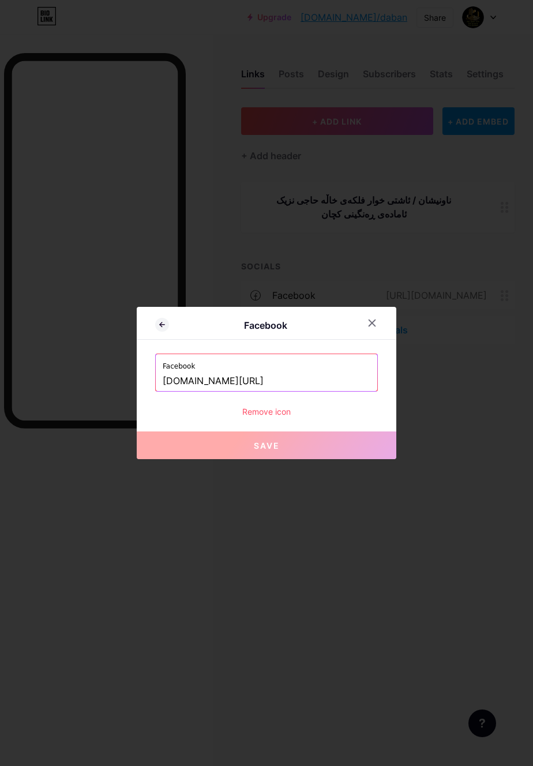
click at [279, 418] on div "Remove icon" at bounding box center [266, 412] width 223 height 12
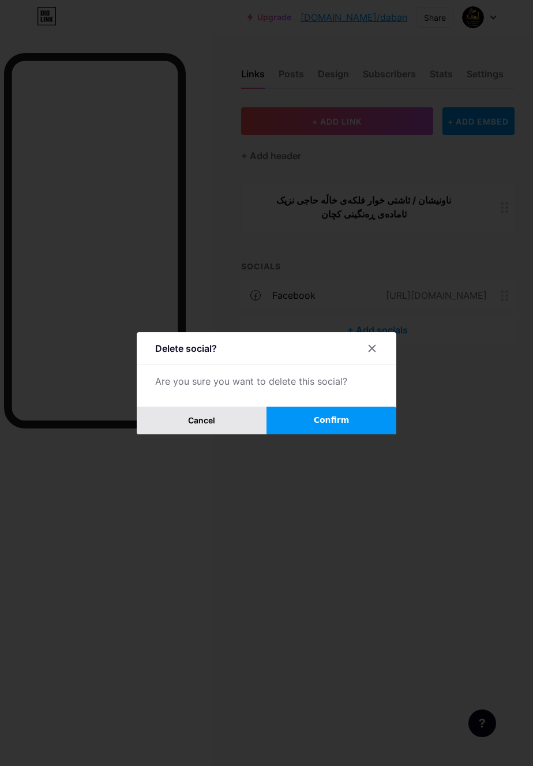
click at [246, 434] on button "Cancel" at bounding box center [202, 421] width 130 height 28
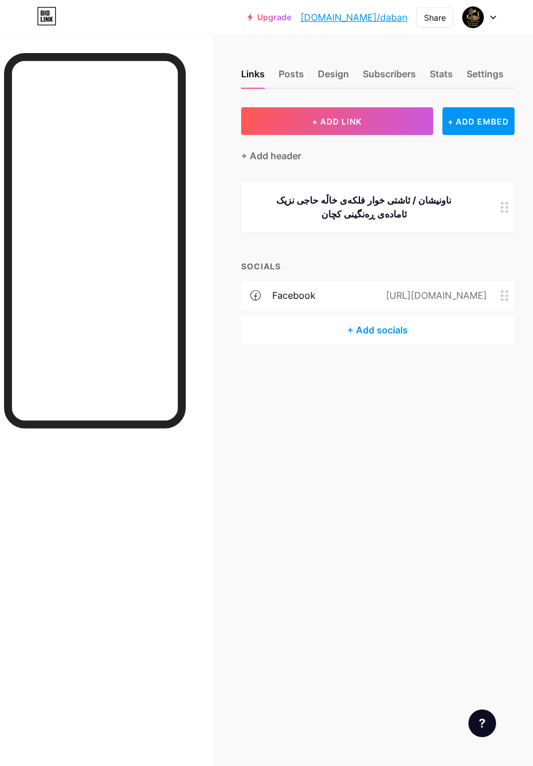
click at [501, 290] on circle at bounding box center [502, 291] width 3 height 3
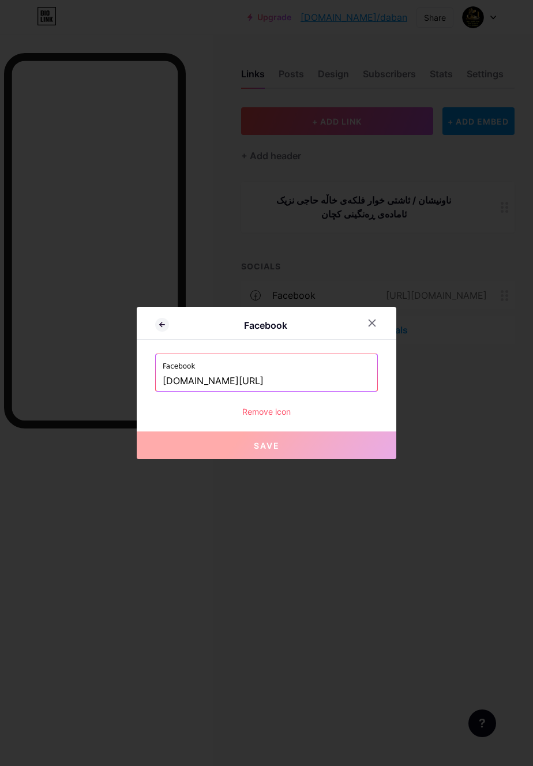
click at [414, 508] on div at bounding box center [266, 383] width 533 height 766
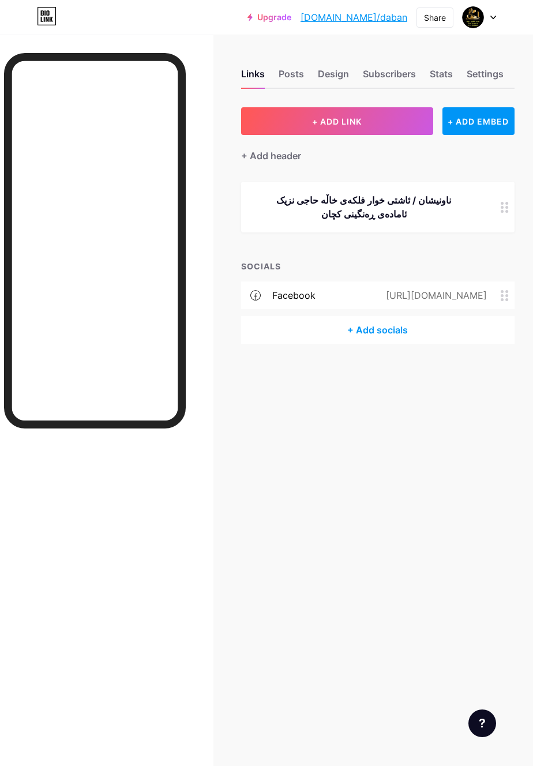
click at [305, 77] on div "Links Posts Design Subscribers Stats Settings" at bounding box center [378, 68] width 274 height 40
click at [291, 73] on div "Posts" at bounding box center [291, 77] width 25 height 21
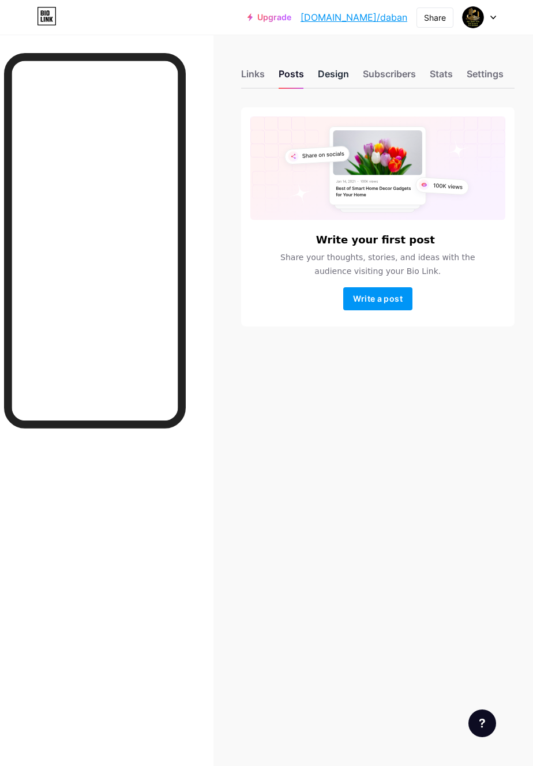
click at [332, 81] on div "Design" at bounding box center [333, 77] width 31 height 21
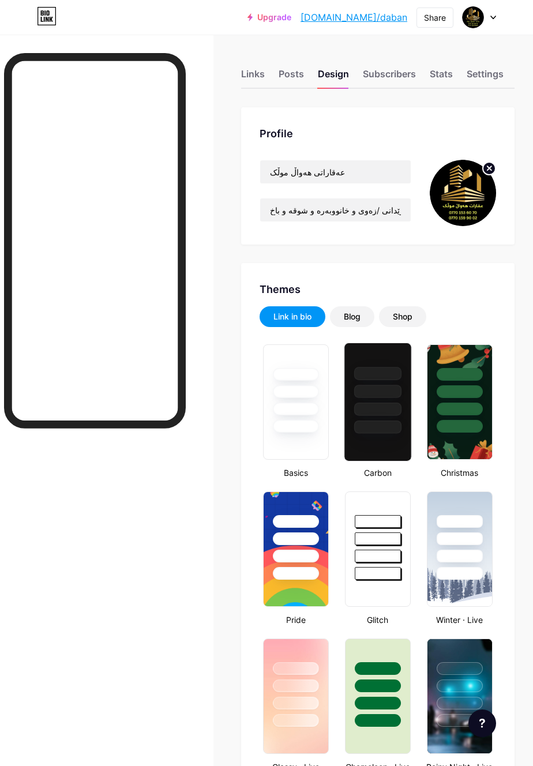
click at [380, 402] on div at bounding box center [377, 388] width 67 height 91
click at [331, 392] on div at bounding box center [296, 402] width 75 height 126
click at [319, 400] on div at bounding box center [296, 388] width 66 height 91
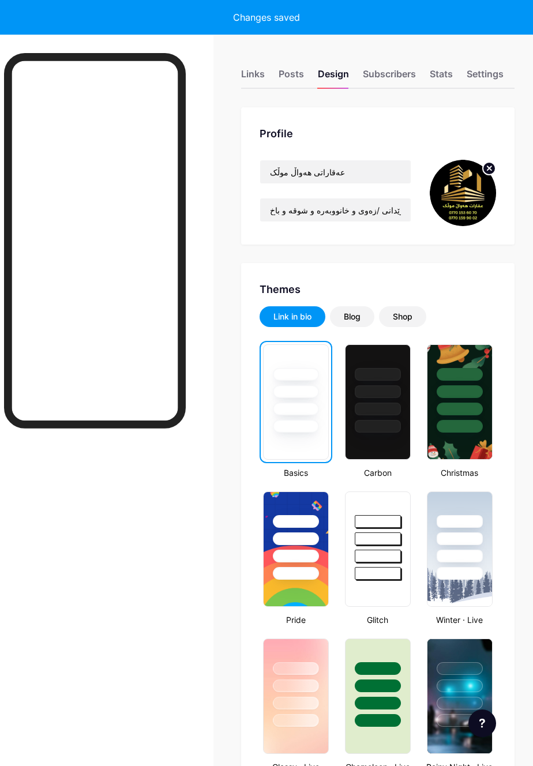
click at [475, 65] on div "Links Posts Design Subscribers Stats Settings" at bounding box center [378, 68] width 274 height 40
click at [482, 68] on div "Settings" at bounding box center [485, 77] width 37 height 21
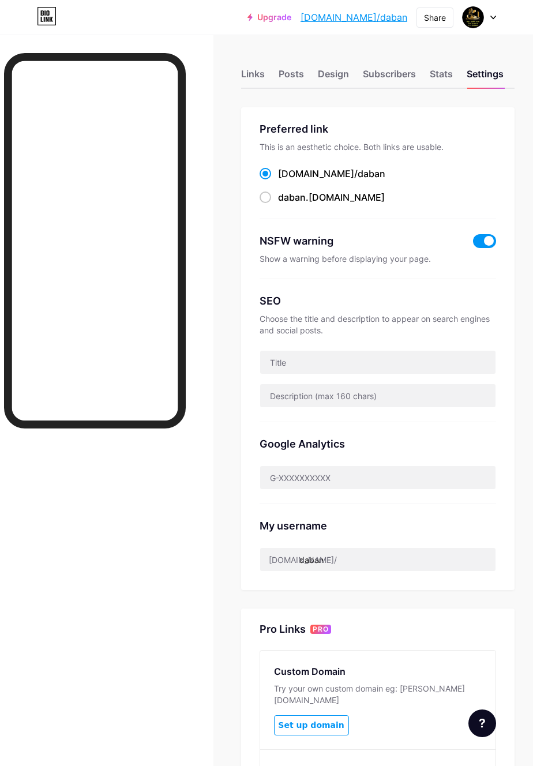
click at [475, 235] on span at bounding box center [484, 241] width 23 height 14
click at [473, 244] on input "checkbox" at bounding box center [473, 244] width 0 height 0
click at [452, 319] on div "Choose the title and description to appear on search engines and social posts." at bounding box center [378, 324] width 237 height 23
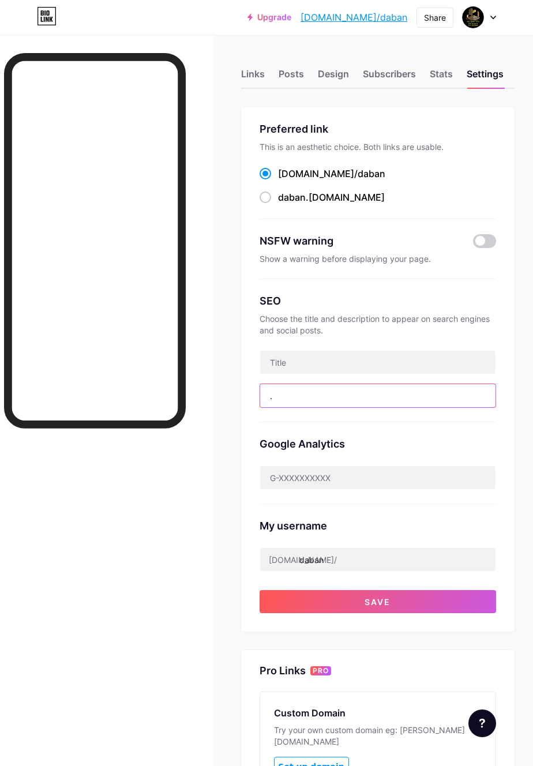
type input "."
click at [449, 69] on div "Stats" at bounding box center [441, 77] width 23 height 21
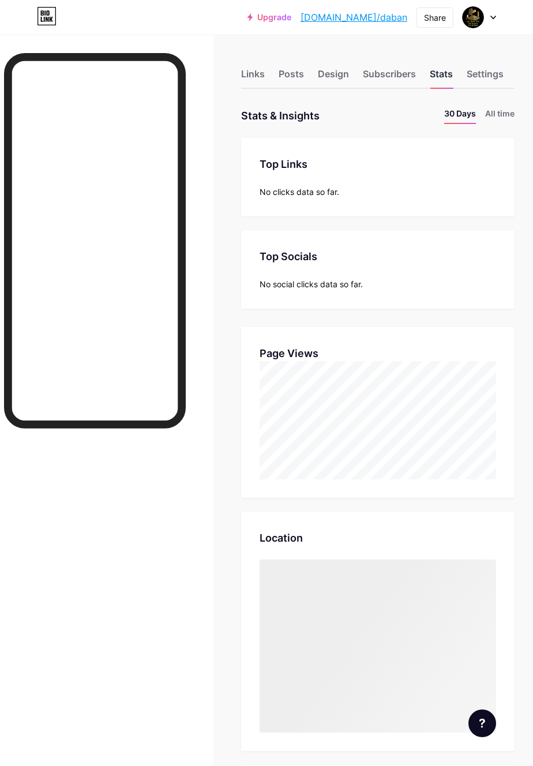
scroll to position [766, 533]
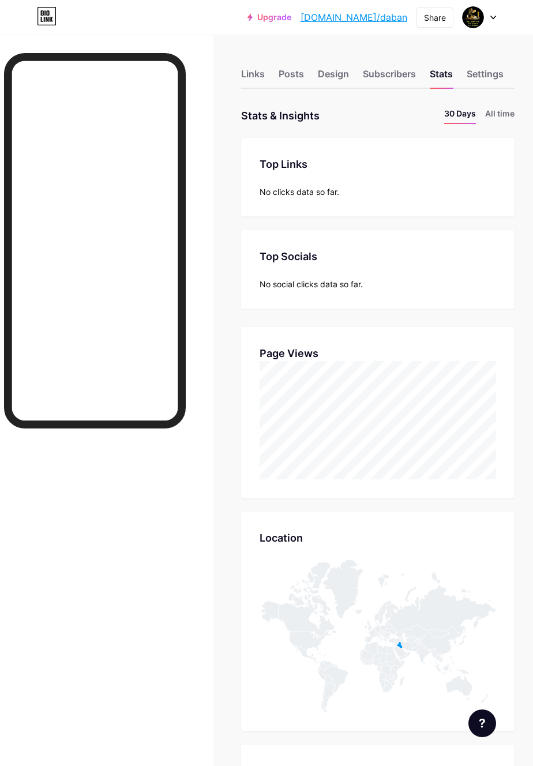
click at [462, 189] on div "No clicks data so far." at bounding box center [378, 192] width 237 height 12
click at [417, 275] on div "Top Socials Top Socials No social clicks data so far." at bounding box center [378, 269] width 274 height 78
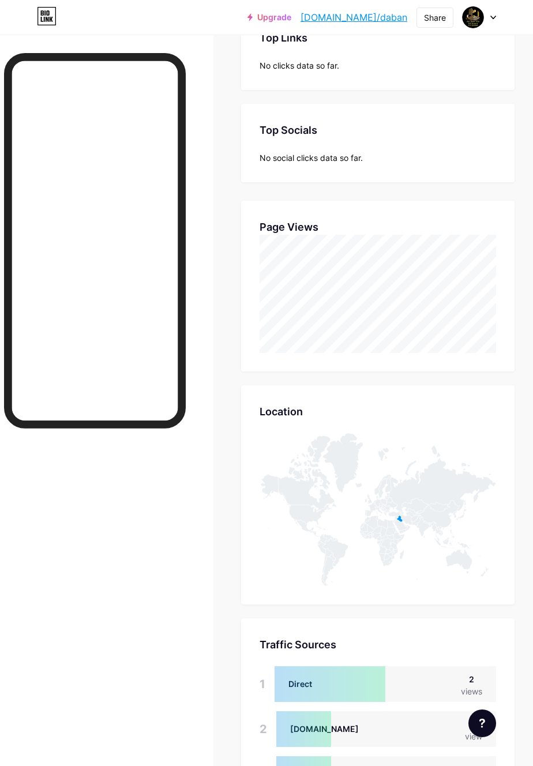
scroll to position [191, 0]
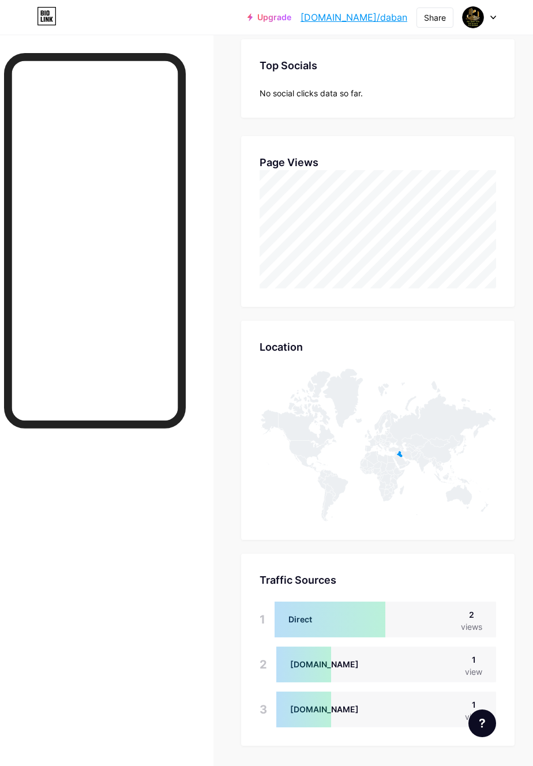
click at [465, 618] on div "2" at bounding box center [471, 615] width 21 height 12
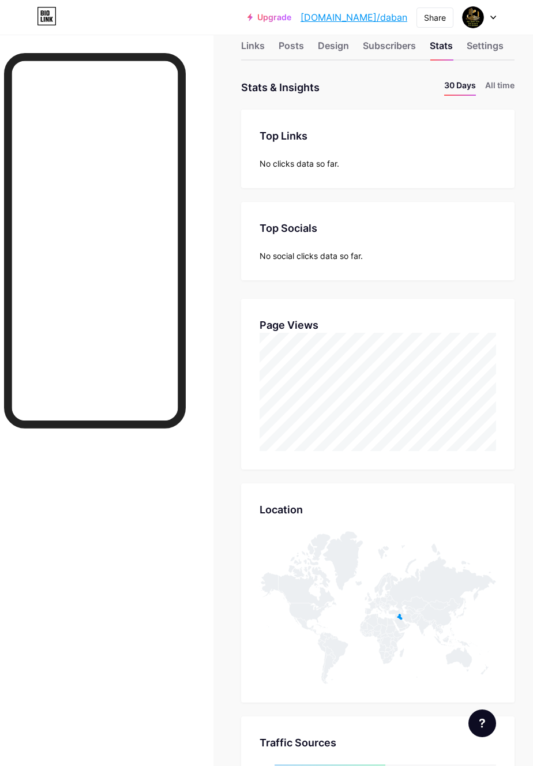
scroll to position [0, 0]
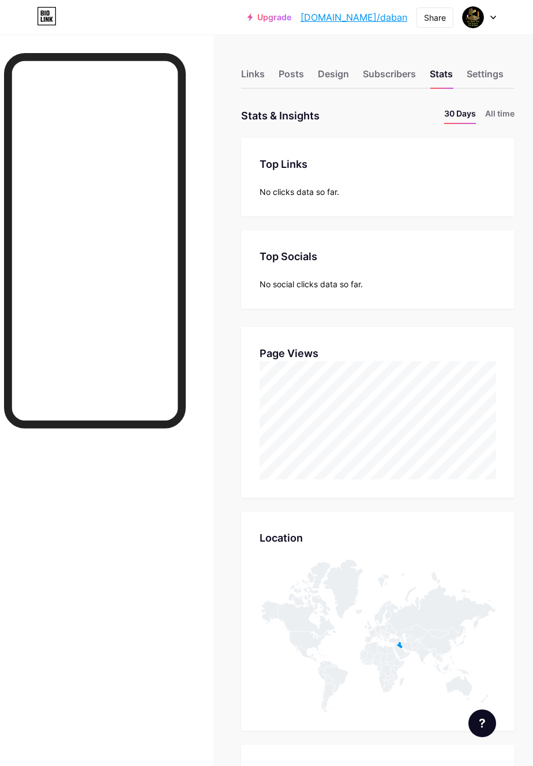
click at [390, 74] on div "Subscribers" at bounding box center [389, 77] width 53 height 21
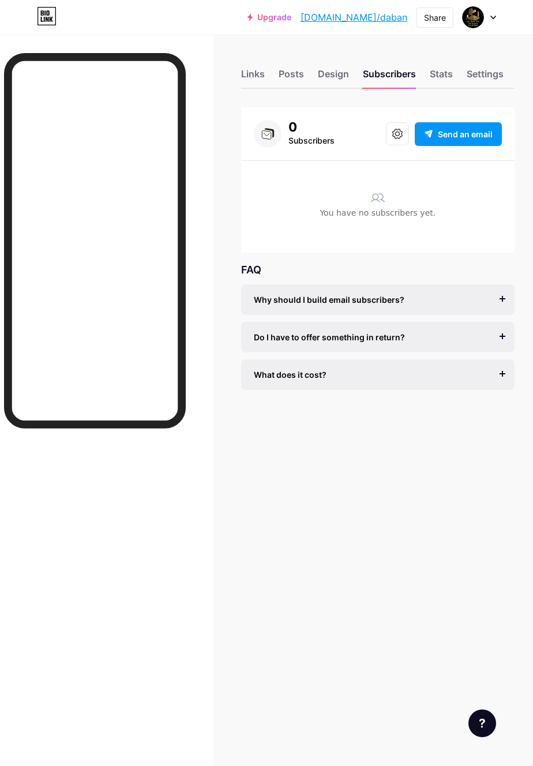
click at [304, 74] on div "Links Posts Design Subscribers Stats Settings" at bounding box center [378, 68] width 274 height 40
click at [279, 74] on div "Posts" at bounding box center [291, 77] width 25 height 21
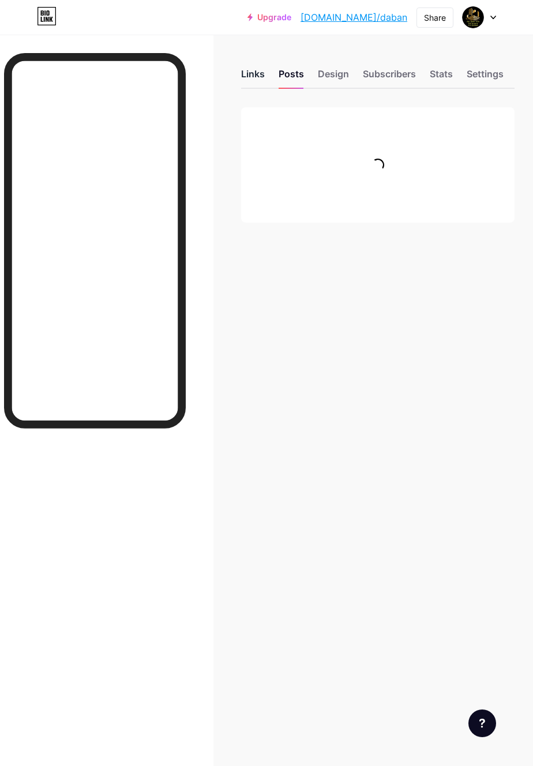
click at [250, 76] on div "Links" at bounding box center [253, 77] width 24 height 21
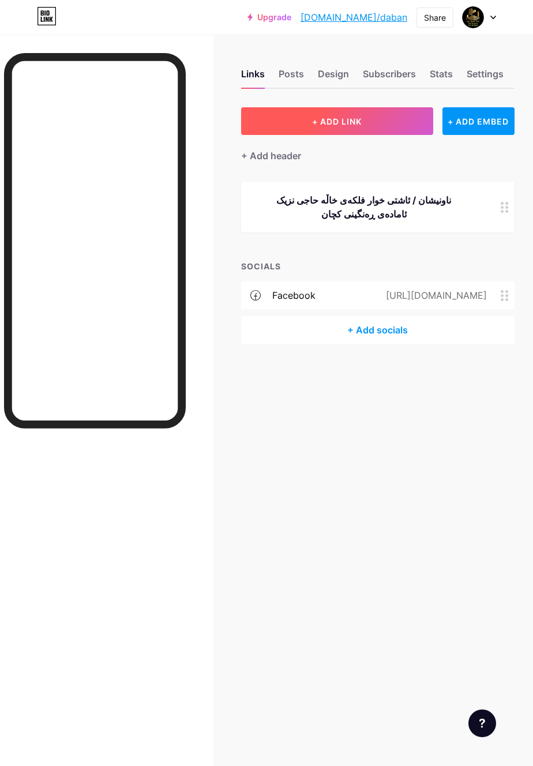
click at [389, 123] on button "+ ADD LINK" at bounding box center [337, 121] width 192 height 28
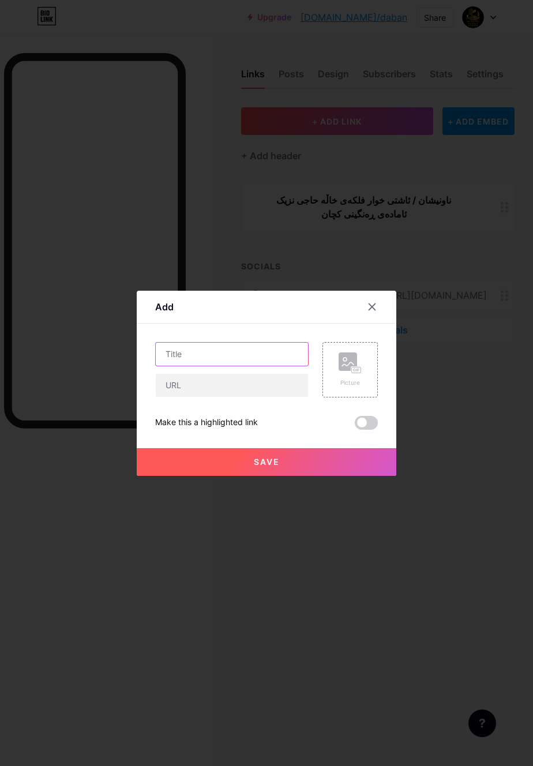
click at [271, 366] on input "text" at bounding box center [232, 354] width 152 height 23
click at [187, 366] on input "Face book" at bounding box center [232, 354] width 152 height 23
type input "Facebook"
click at [489, 406] on div at bounding box center [266, 383] width 533 height 766
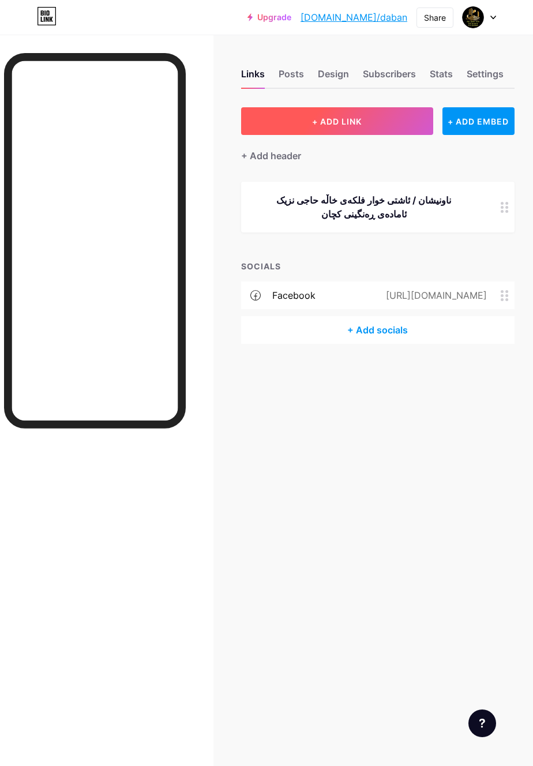
click at [394, 134] on button "+ ADD LINK" at bounding box center [337, 121] width 192 height 28
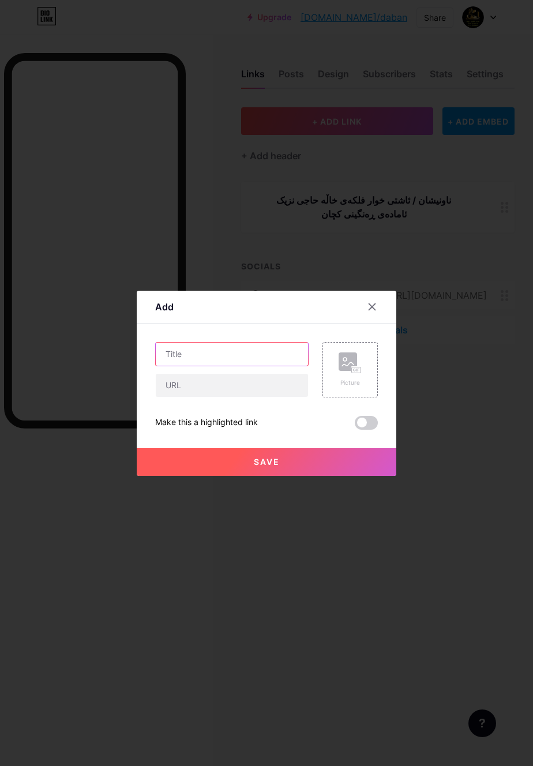
click at [186, 366] on input "text" at bounding box center [232, 354] width 152 height 23
type input "Facebook"
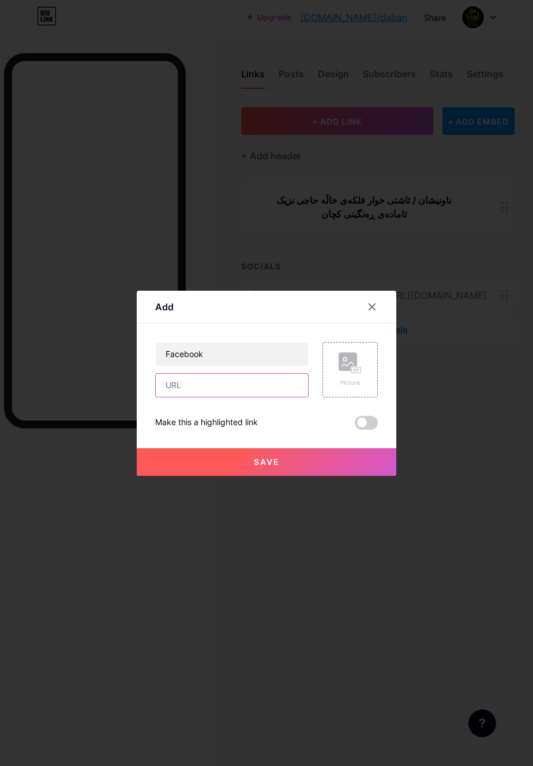
click at [269, 397] on input "text" at bounding box center [232, 385] width 152 height 23
click at [173, 397] on input "text" at bounding box center [232, 385] width 152 height 23
click at [168, 397] on input "text" at bounding box center [232, 385] width 152 height 23
paste input "[URL][DOMAIN_NAME]"
type input "[URL][DOMAIN_NAME]"
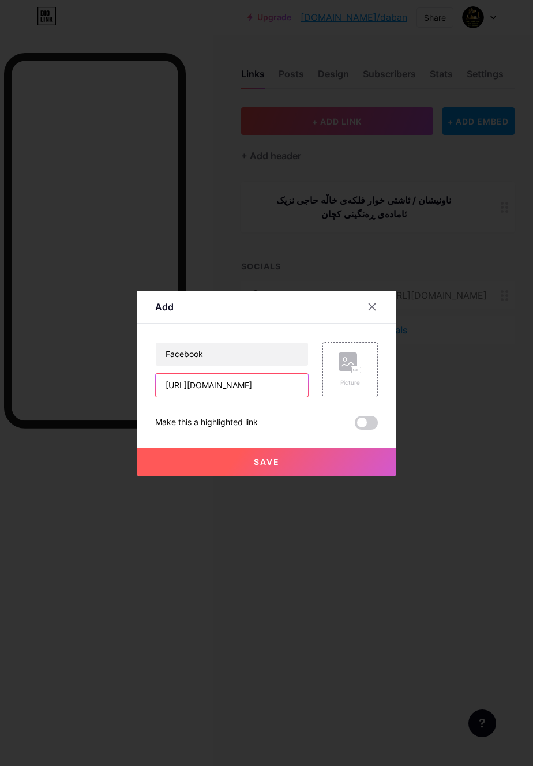
scroll to position [0, 118]
click at [354, 371] on rect at bounding box center [348, 362] width 18 height 18
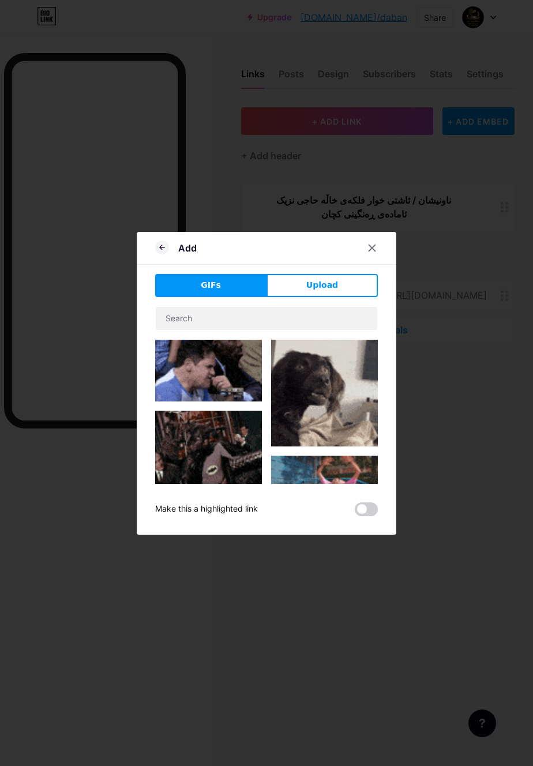
click at [335, 297] on button "Upload" at bounding box center [322, 285] width 111 height 23
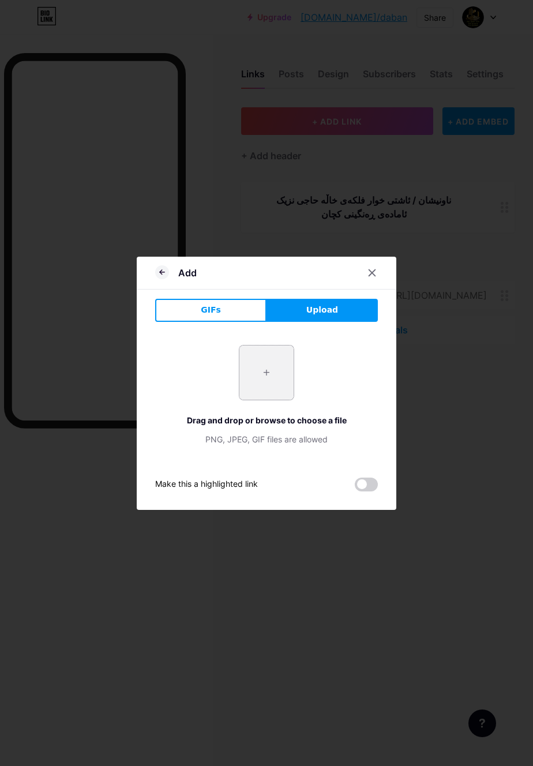
click at [270, 380] on input "file" at bounding box center [266, 373] width 54 height 54
type input "C:\fakepath\6101.jpg"
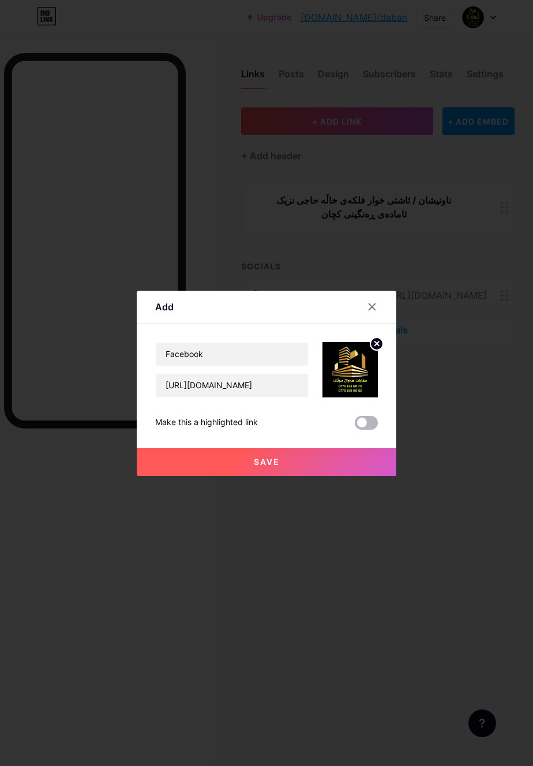
click at [365, 430] on span at bounding box center [366, 423] width 23 height 14
click at [355, 426] on input "checkbox" at bounding box center [355, 426] width 0 height 0
click at [369, 430] on span at bounding box center [366, 423] width 23 height 14
click at [355, 426] on input "checkbox" at bounding box center [355, 426] width 0 height 0
click at [364, 476] on button "Save" at bounding box center [267, 462] width 260 height 28
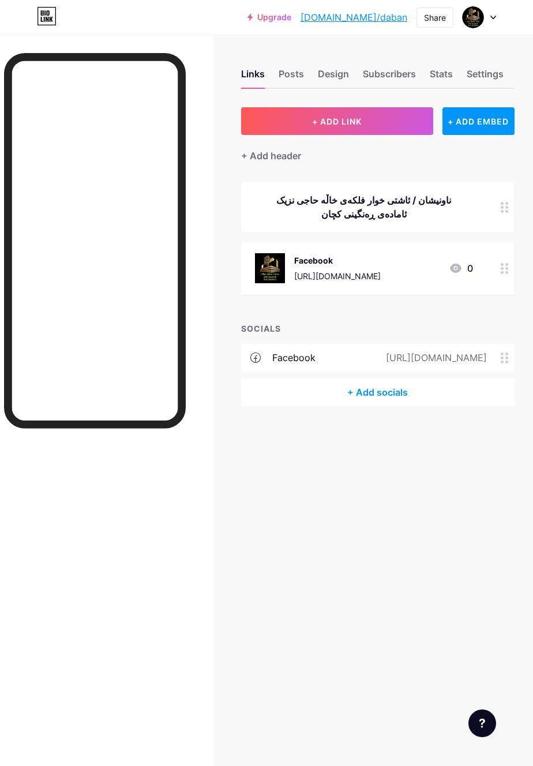
click at [502, 357] on circle at bounding box center [502, 358] width 3 height 3
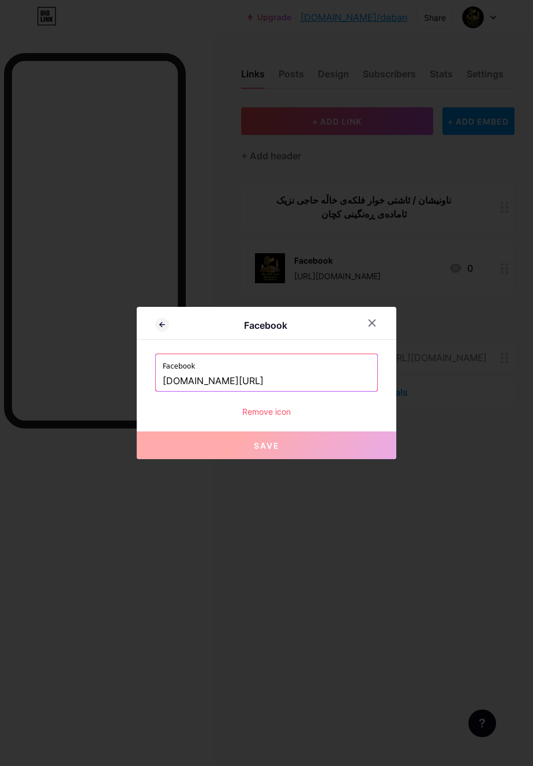
click at [257, 418] on div "Remove icon" at bounding box center [266, 412] width 223 height 12
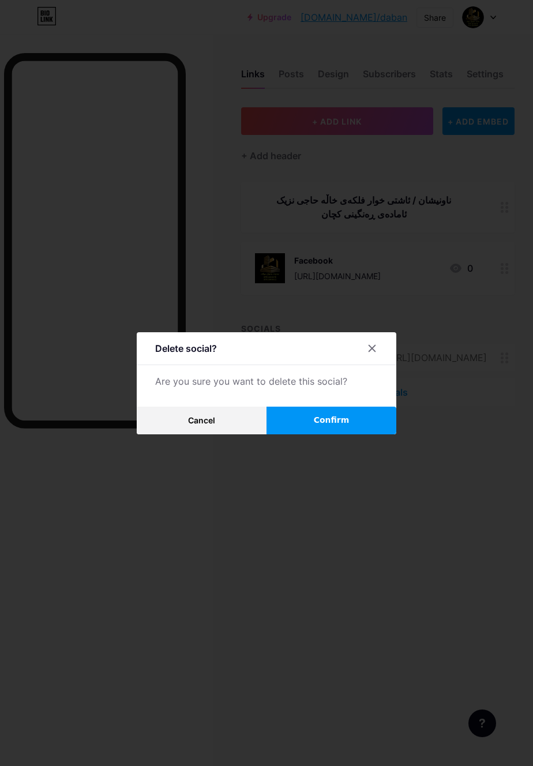
click at [315, 431] on button "Confirm" at bounding box center [332, 421] width 130 height 28
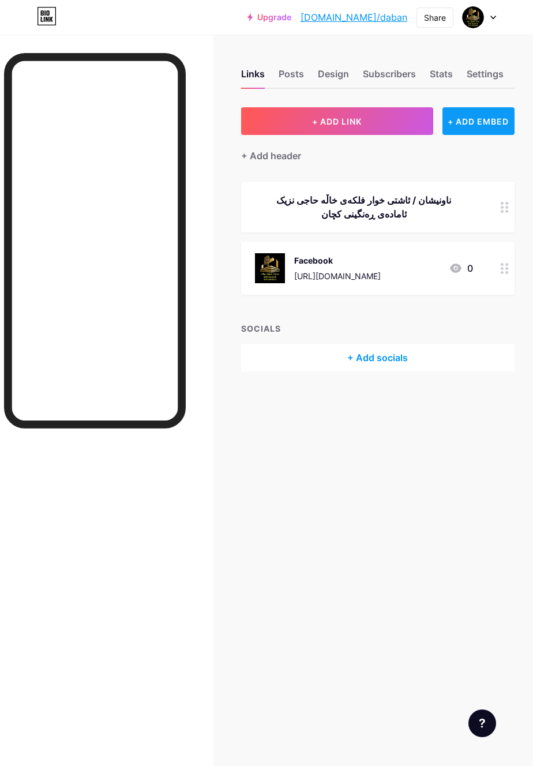
click at [459, 127] on div "+ ADD EMBED" at bounding box center [479, 121] width 72 height 28
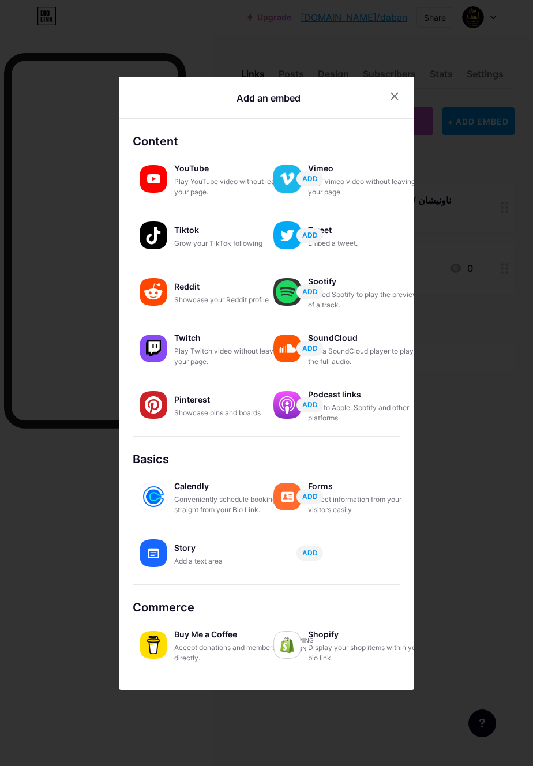
click at [482, 419] on div at bounding box center [266, 383] width 533 height 766
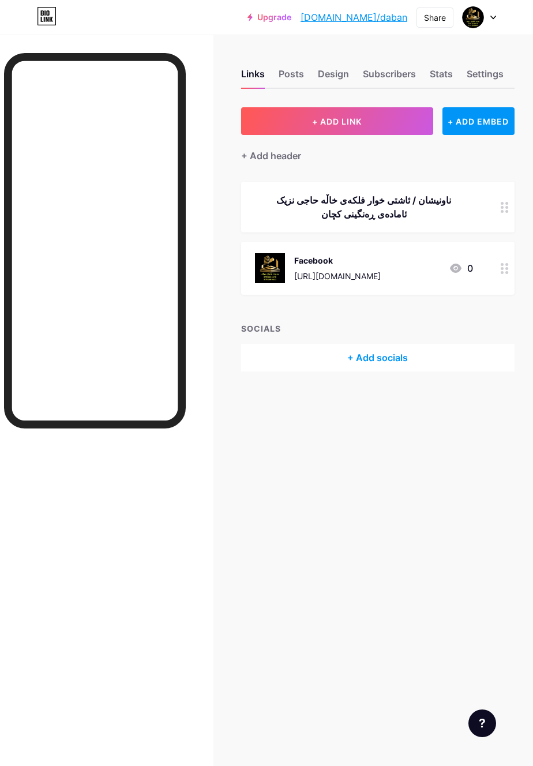
click at [381, 276] on div "[URL][DOMAIN_NAME]" at bounding box center [337, 276] width 87 height 12
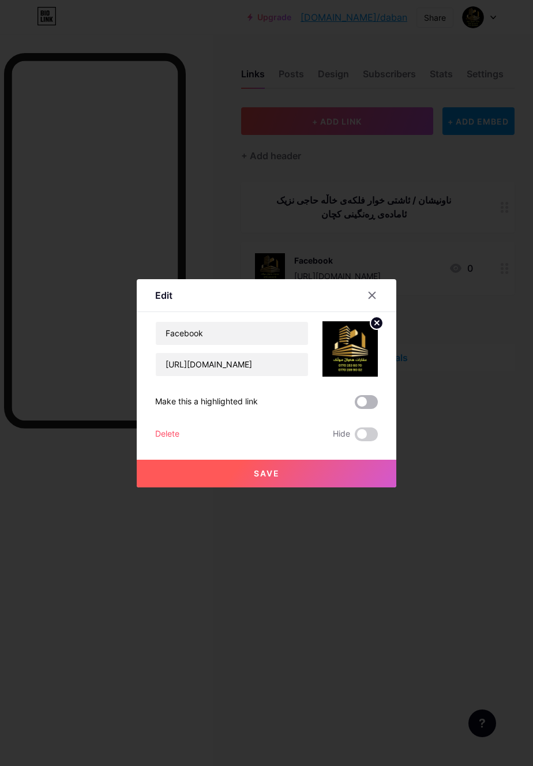
click at [366, 409] on span at bounding box center [366, 402] width 23 height 14
click at [355, 405] on input "checkbox" at bounding box center [355, 405] width 0 height 0
click at [351, 488] on button "Save" at bounding box center [267, 474] width 260 height 28
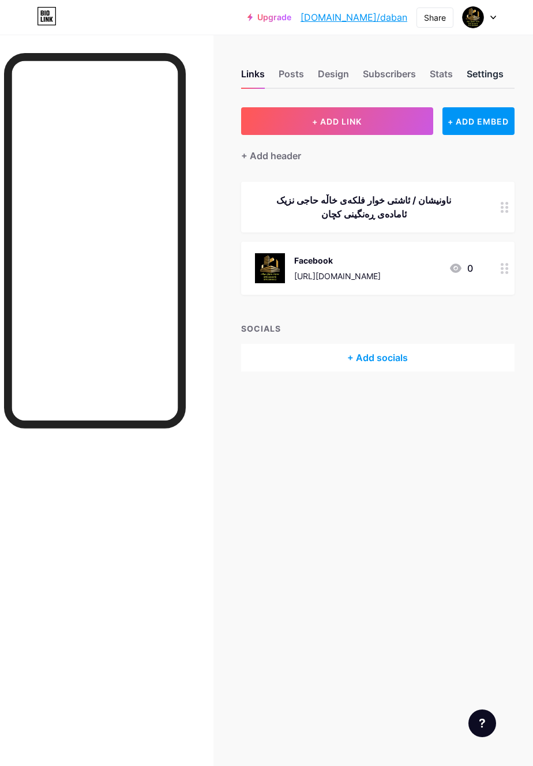
click at [485, 71] on div "Settings" at bounding box center [485, 77] width 37 height 21
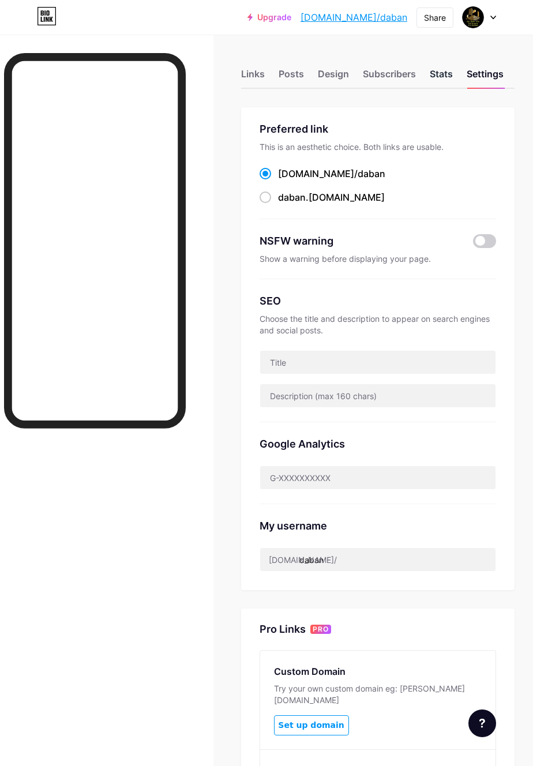
click at [445, 71] on div "Stats" at bounding box center [441, 77] width 23 height 21
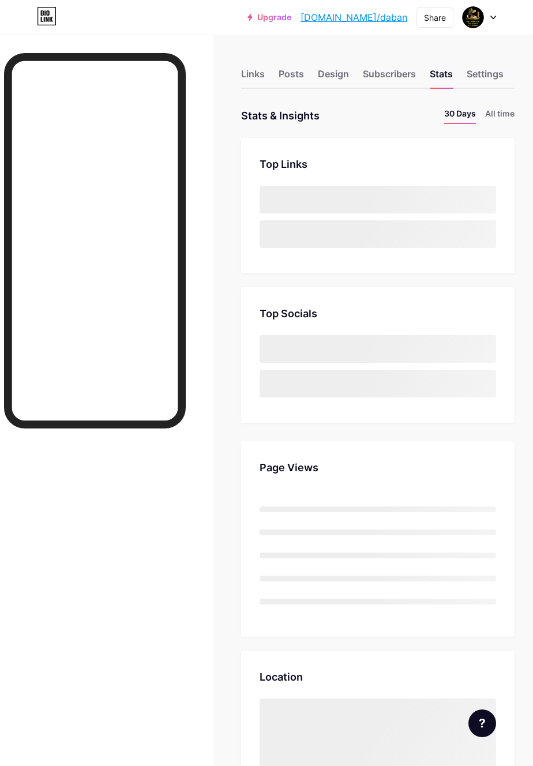
click at [370, 88] on div "Links Posts Design Subscribers Stats Settings" at bounding box center [378, 68] width 274 height 40
click at [323, 81] on div "Design" at bounding box center [333, 77] width 31 height 21
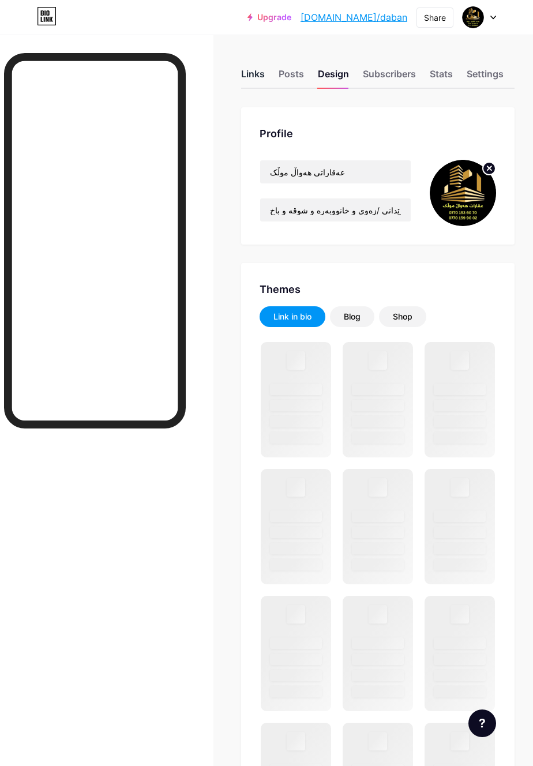
click at [261, 83] on div "Links" at bounding box center [253, 77] width 24 height 21
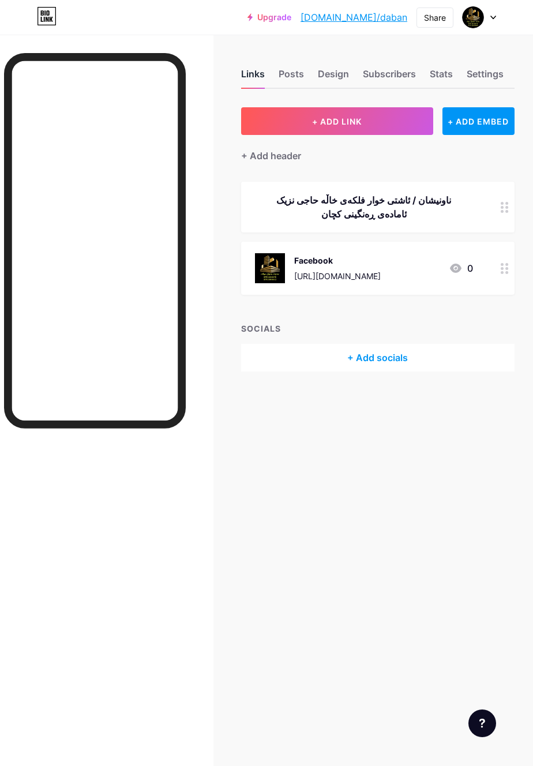
click at [480, 18] on img at bounding box center [473, 17] width 22 height 22
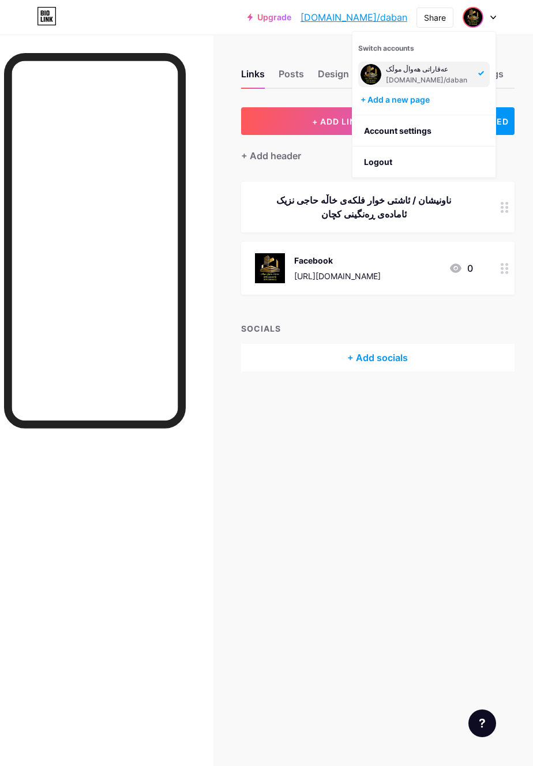
click at [430, 24] on div "Share" at bounding box center [435, 18] width 37 height 20
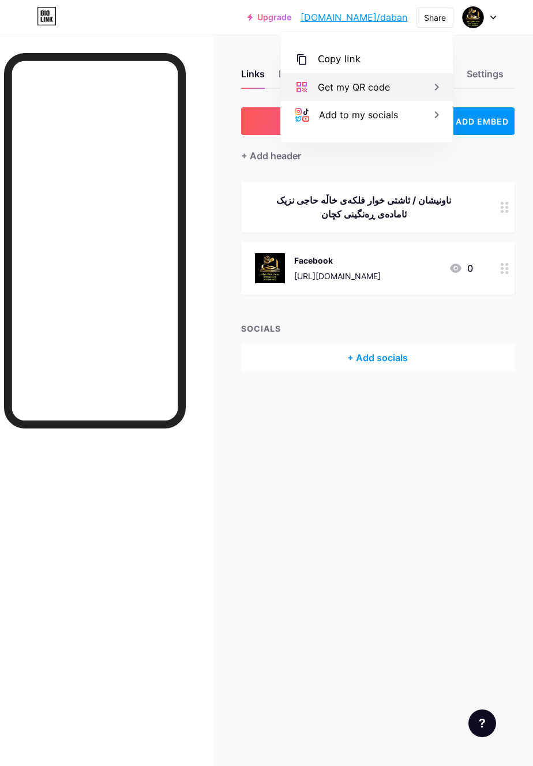
click at [399, 84] on div "Get my QR code" at bounding box center [367, 87] width 172 height 28
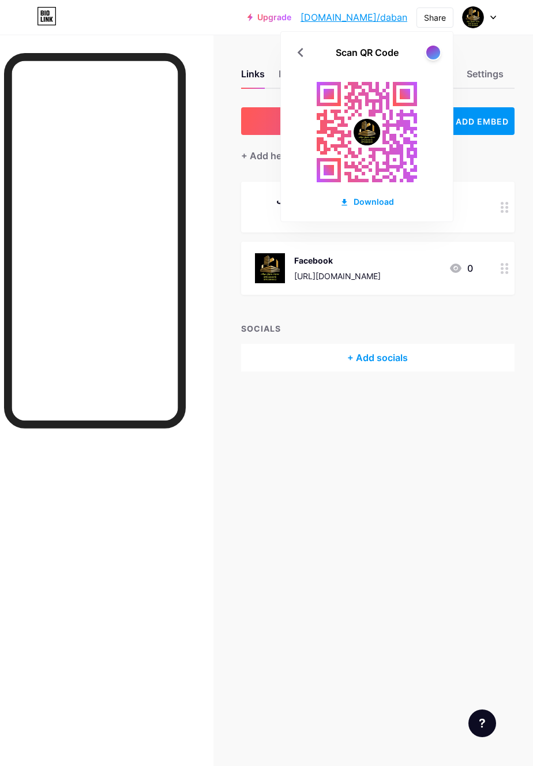
click at [428, 67] on div "Scan QR Code Download" at bounding box center [367, 127] width 172 height 190
click at [432, 54] on div at bounding box center [433, 52] width 14 height 14
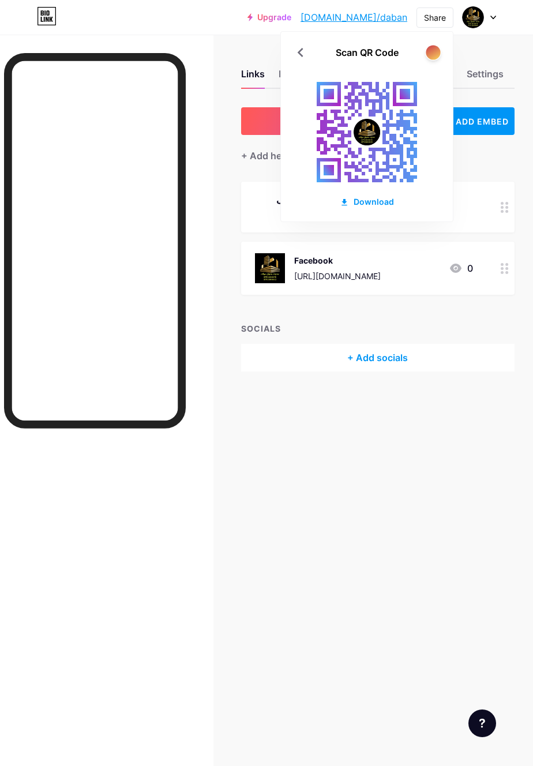
click at [434, 58] on div at bounding box center [433, 52] width 14 height 14
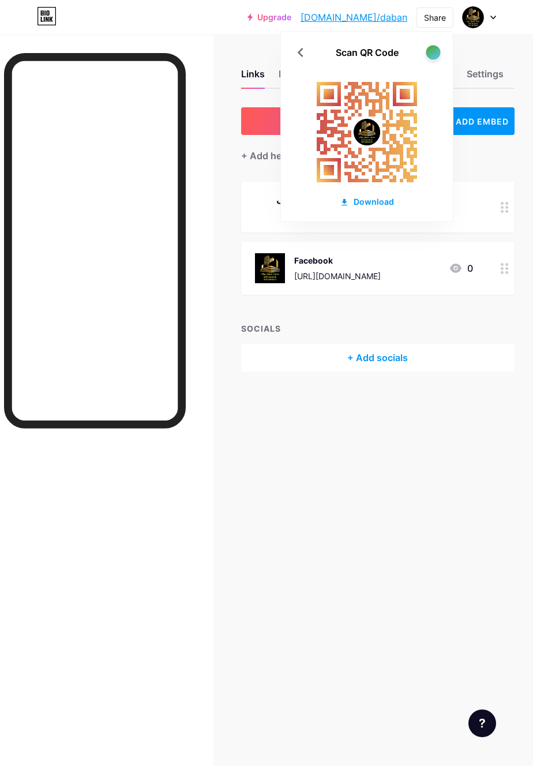
click at [430, 56] on div at bounding box center [433, 52] width 14 height 14
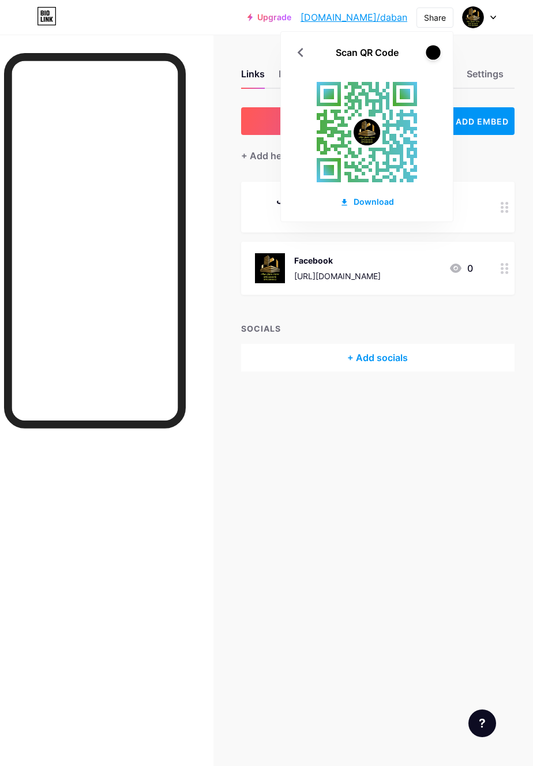
click at [439, 54] on div at bounding box center [433, 52] width 14 height 14
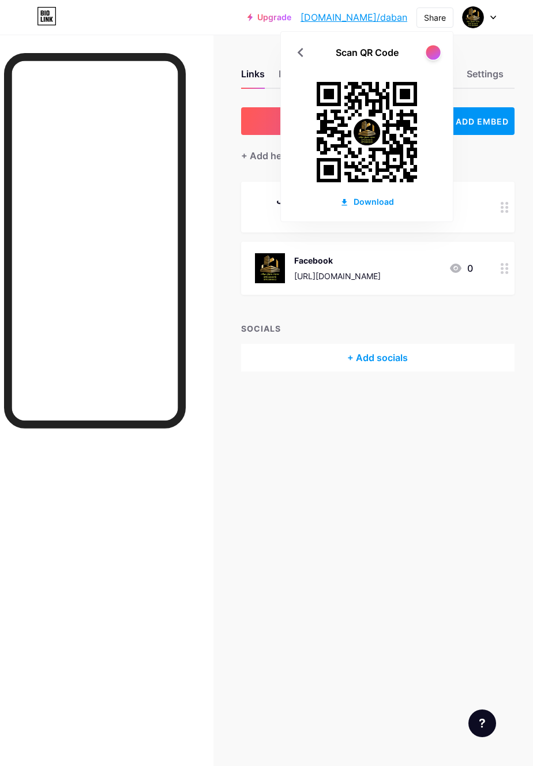
click at [435, 54] on div at bounding box center [433, 52] width 14 height 14
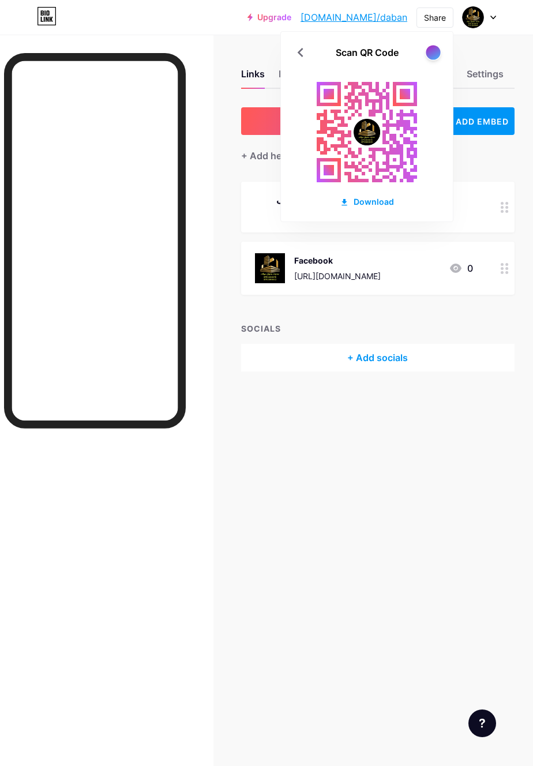
click at [436, 53] on div at bounding box center [433, 52] width 14 height 14
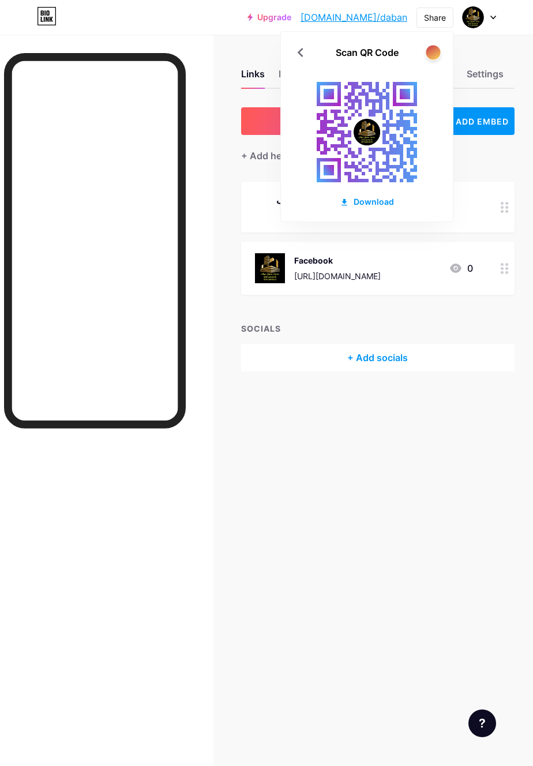
click at [440, 53] on div at bounding box center [433, 52] width 14 height 14
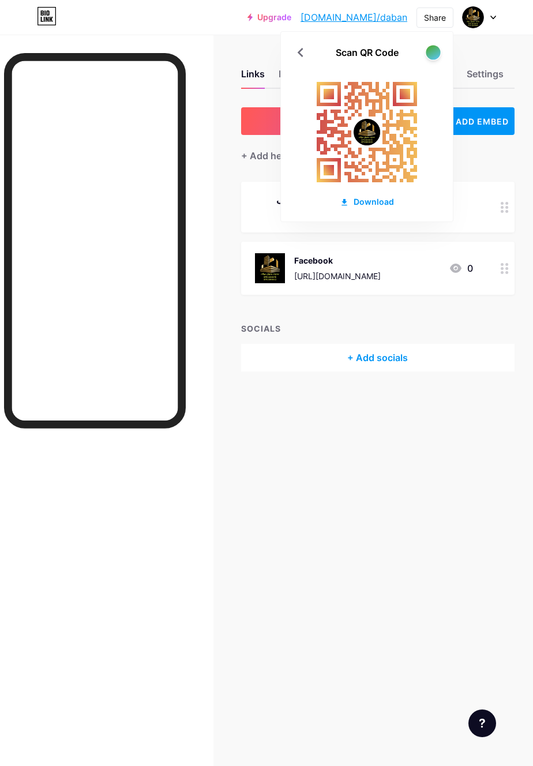
click at [438, 51] on div at bounding box center [433, 52] width 14 height 14
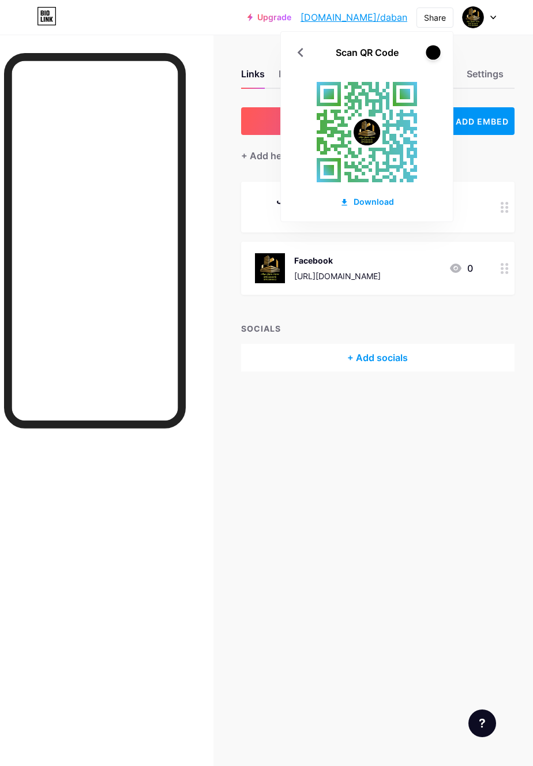
click at [440, 54] on div at bounding box center [433, 52] width 14 height 14
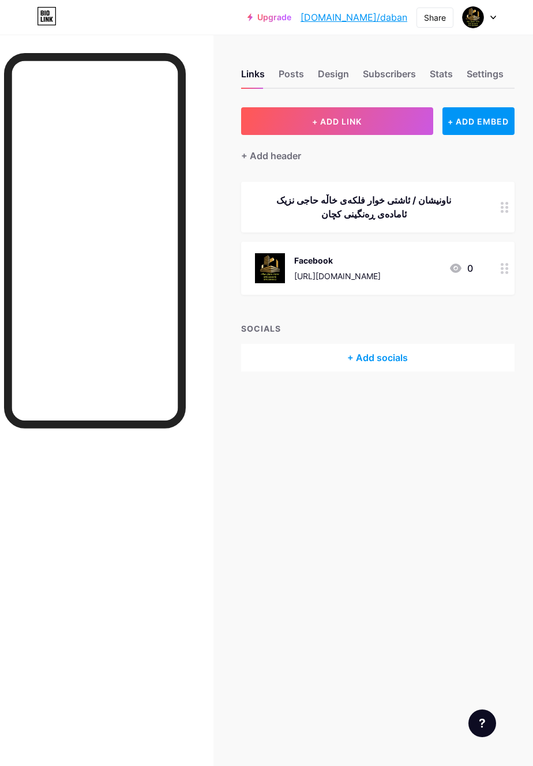
click at [505, 256] on div at bounding box center [505, 268] width 20 height 53
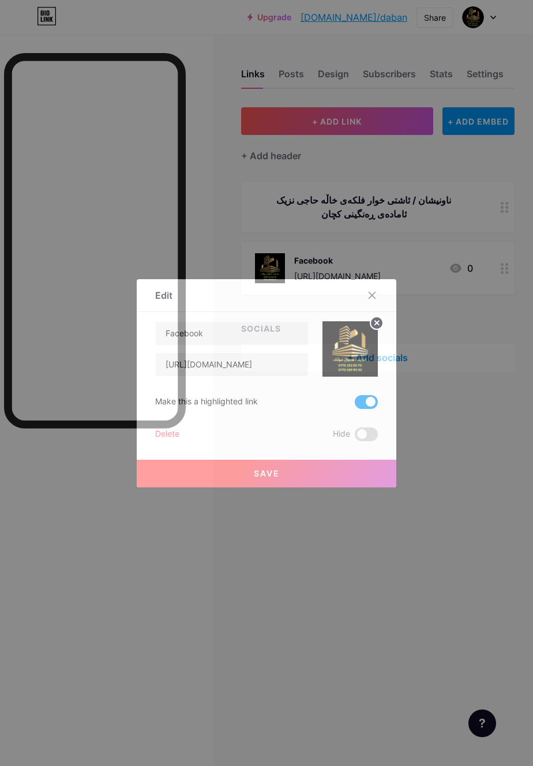
click at [166, 460] on div "Save" at bounding box center [267, 464] width 260 height 46
click at [173, 441] on div "Delete" at bounding box center [167, 435] width 24 height 14
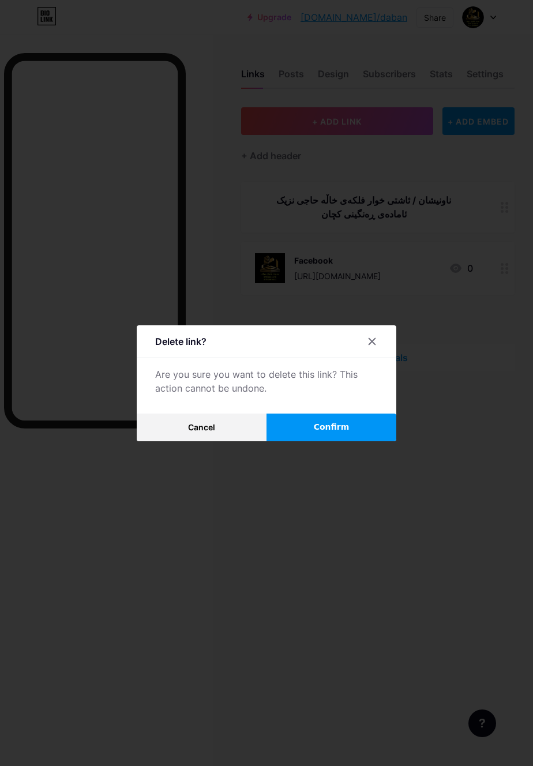
click at [299, 441] on button "Confirm" at bounding box center [332, 428] width 130 height 28
click at [344, 433] on span "Confirm" at bounding box center [332, 427] width 36 height 12
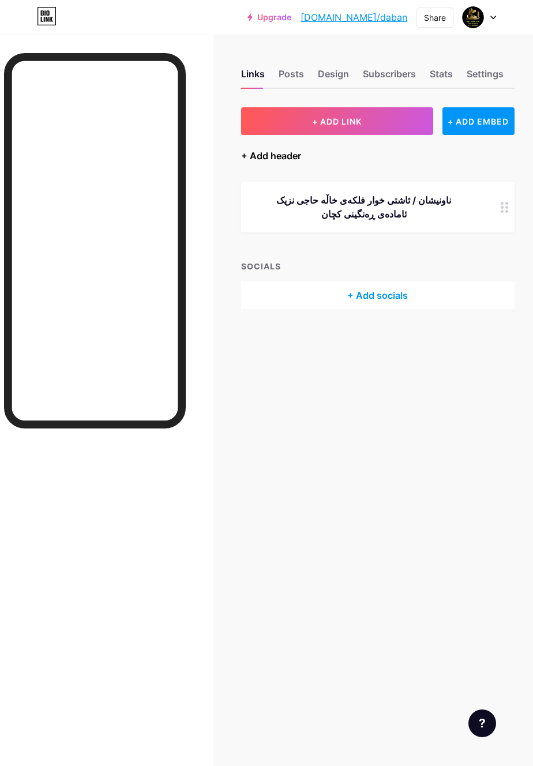
click at [299, 153] on div "+ Add header" at bounding box center [271, 156] width 60 height 14
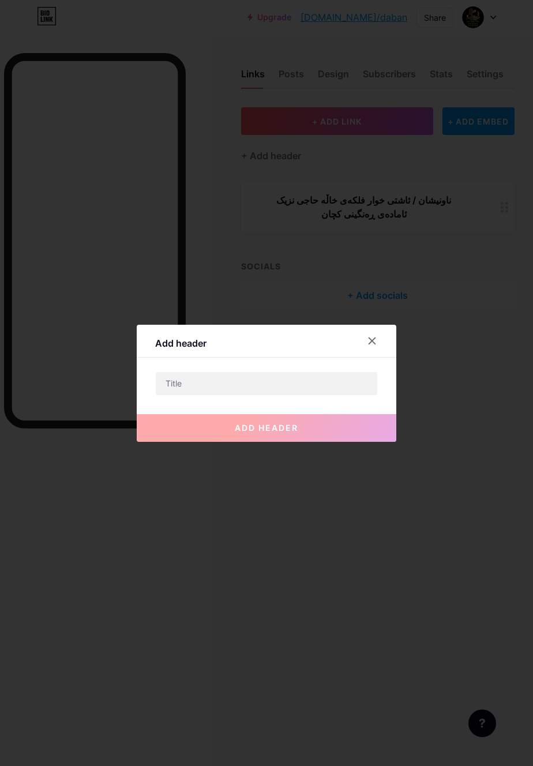
click at [290, 414] on div "add header" at bounding box center [267, 419] width 260 height 46
click at [308, 395] on input "text" at bounding box center [267, 383] width 222 height 23
click at [378, 351] on div at bounding box center [372, 341] width 21 height 21
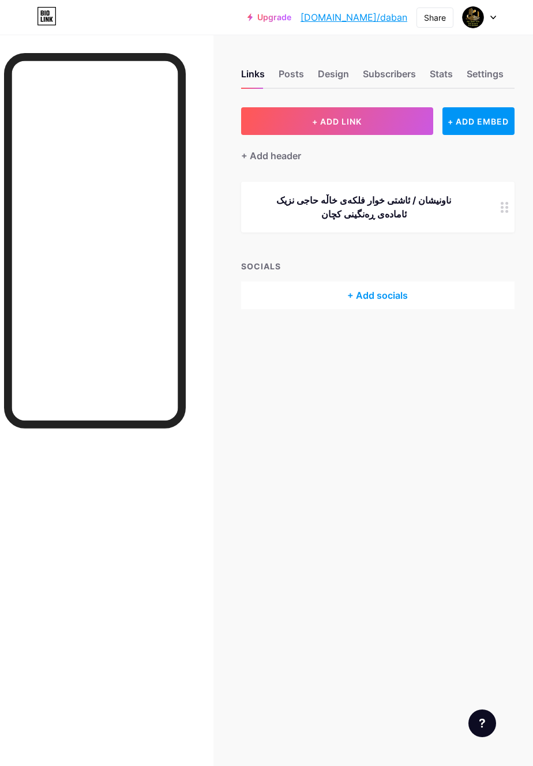
click at [441, 299] on div "+ Add socials" at bounding box center [378, 296] width 274 height 28
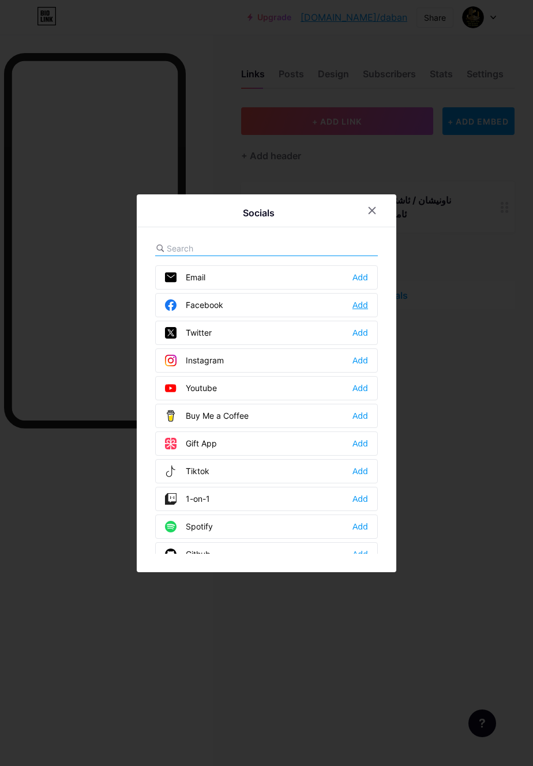
click at [362, 311] on div "Add" at bounding box center [361, 305] width 16 height 12
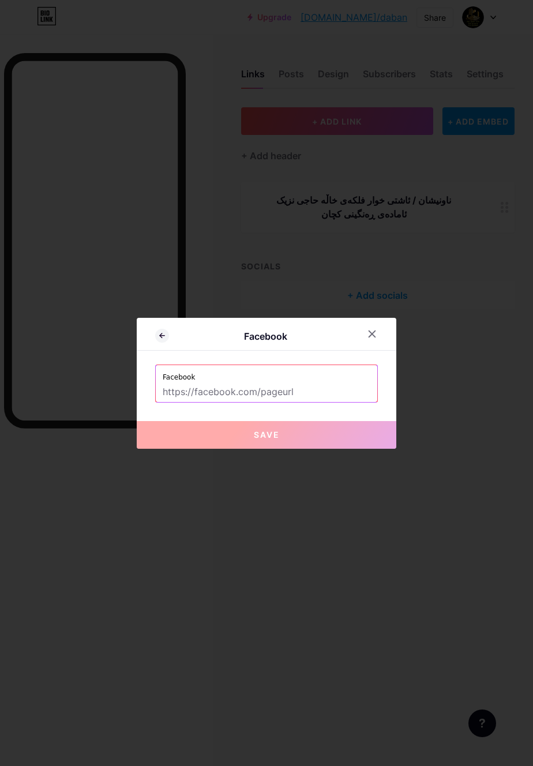
click at [334, 402] on input "text" at bounding box center [267, 393] width 208 height 20
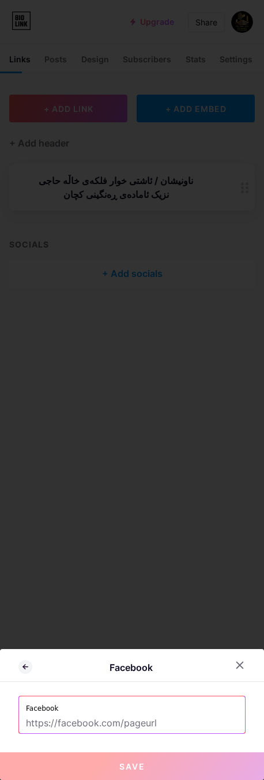
click at [214, 451] on div at bounding box center [132, 390] width 264 height 780
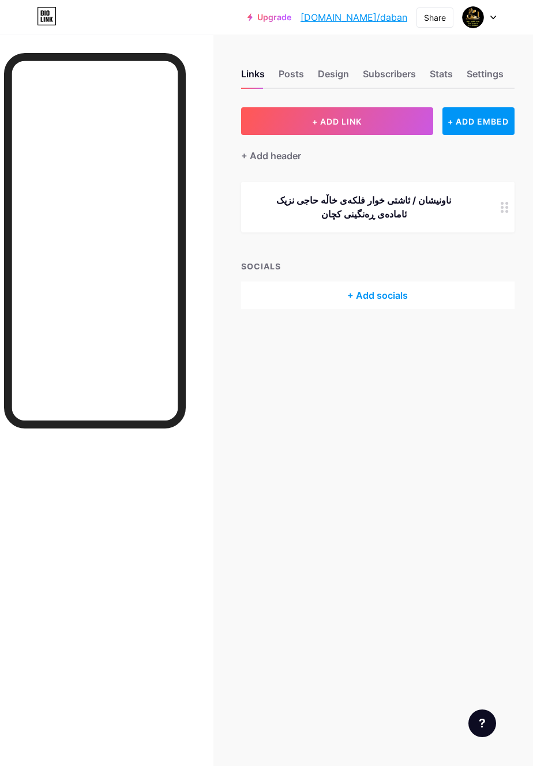
click at [402, 116] on button "+ ADD LINK" at bounding box center [337, 121] width 192 height 28
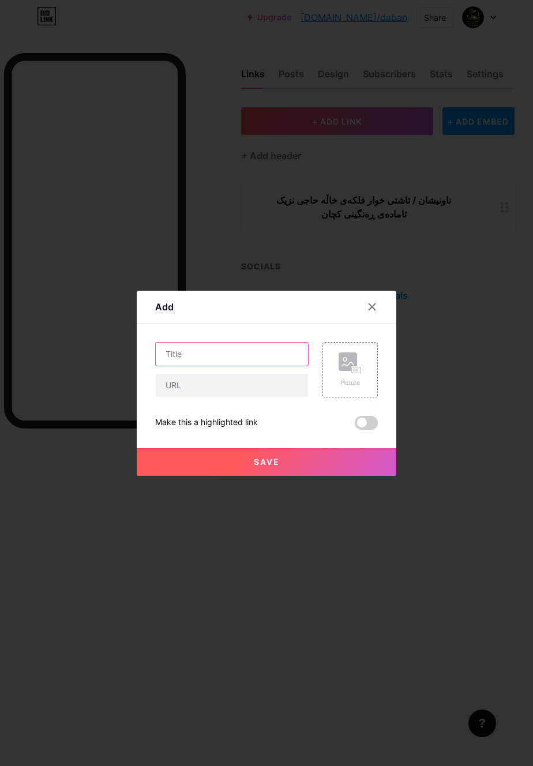
click at [263, 366] on input "text" at bounding box center [232, 354] width 152 height 23
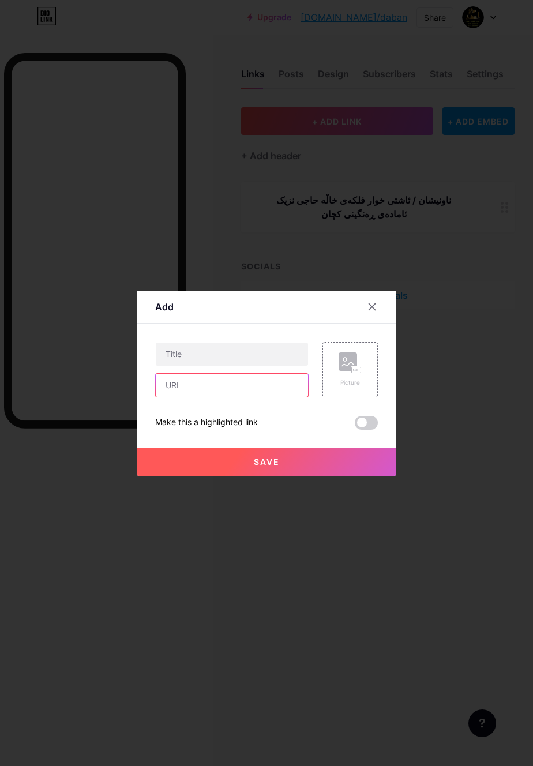
click at [253, 397] on input "text" at bounding box center [232, 385] width 152 height 23
type input "[URL][DOMAIN_NAME]"
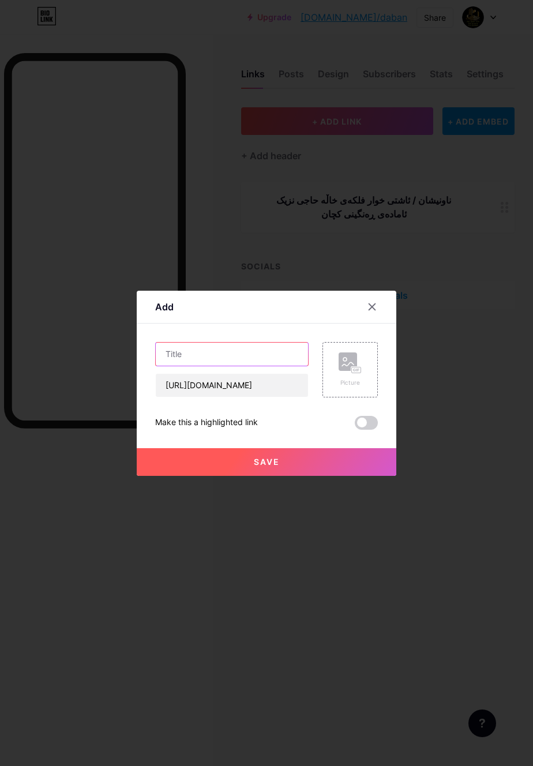
click at [264, 366] on input "text" at bounding box center [232, 354] width 152 height 23
type input "F"
type input "عەقاراتی هەواڵ موڵک"
click at [361, 374] on icon at bounding box center [350, 363] width 23 height 21
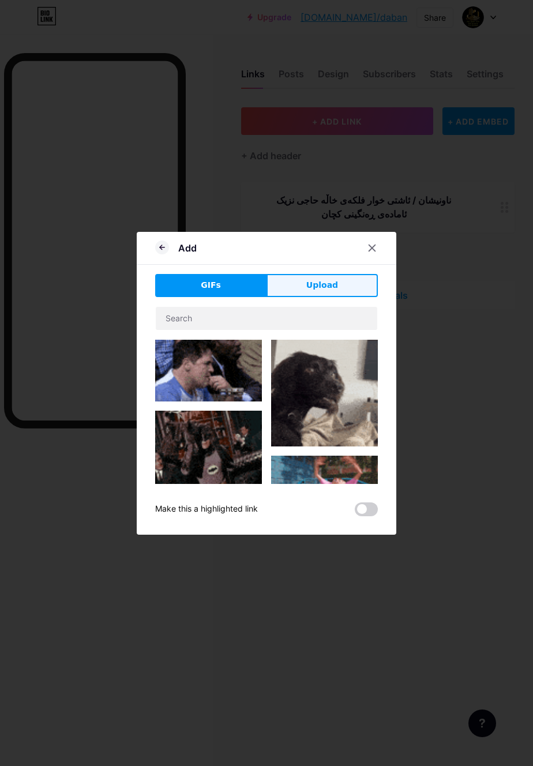
click at [359, 297] on button "Upload" at bounding box center [322, 285] width 111 height 23
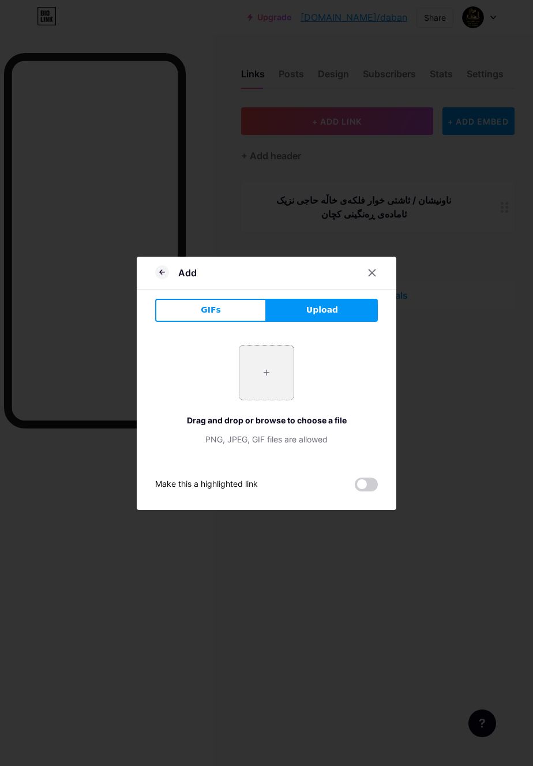
click at [267, 381] on input "file" at bounding box center [266, 373] width 54 height 54
type input "C:\fakepath\6101.jpg"
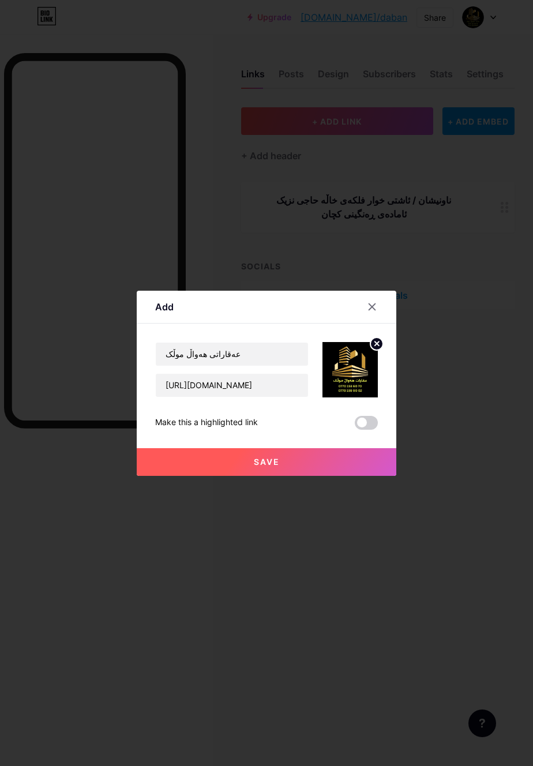
click at [364, 430] on span at bounding box center [366, 423] width 23 height 14
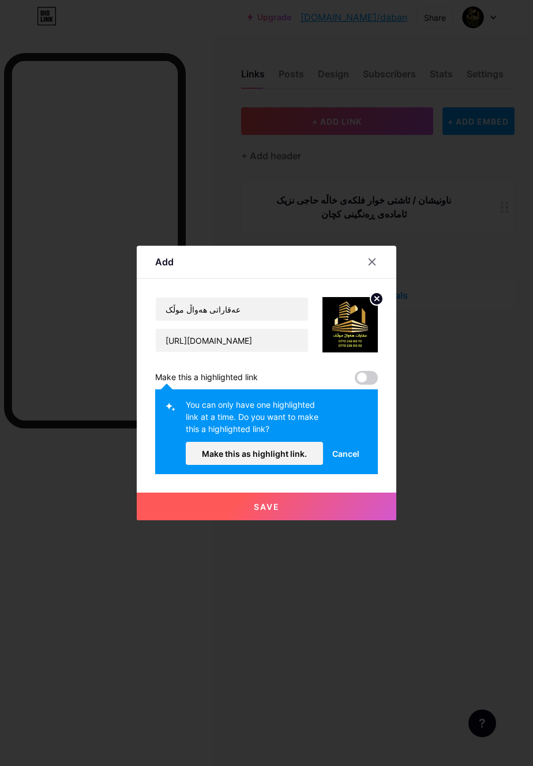
click at [339, 520] on button "Save" at bounding box center [267, 507] width 260 height 28
click at [363, 385] on span at bounding box center [366, 378] width 23 height 14
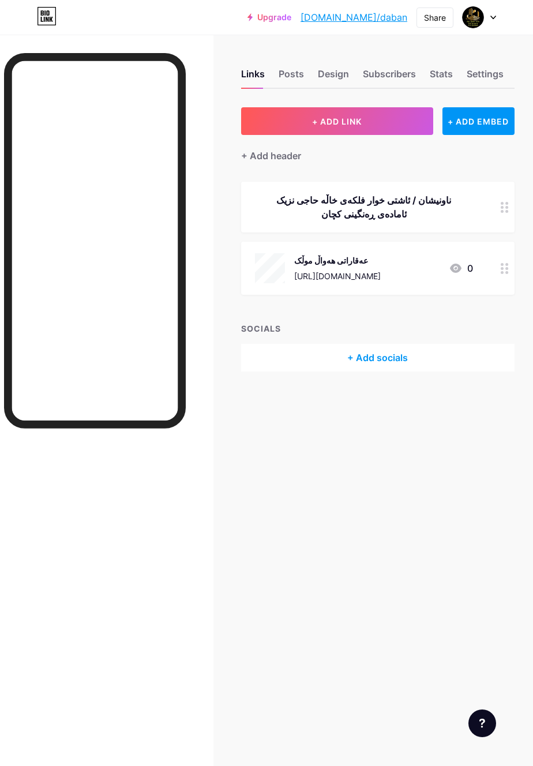
click at [304, 473] on div "Links Posts Design Subscribers Stats Settings + ADD LINK + ADD EMBED + Add head…" at bounding box center [266, 383] width 533 height 766
click at [440, 18] on div "Share" at bounding box center [435, 18] width 22 height 12
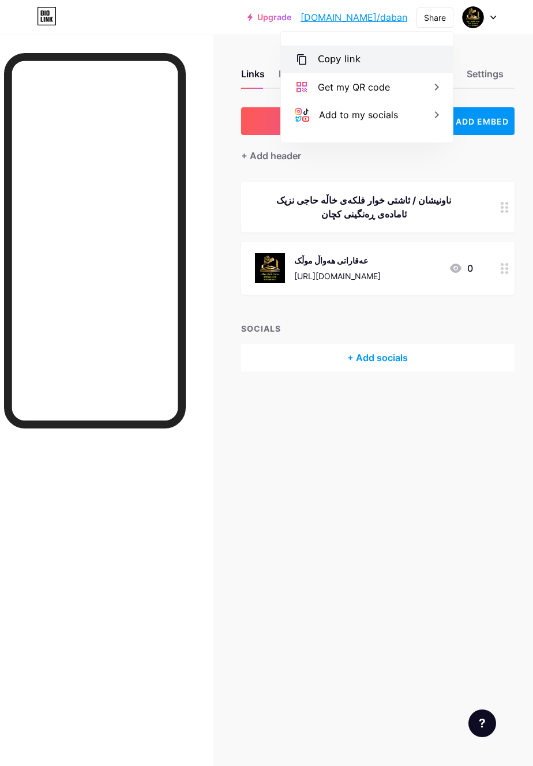
click at [406, 60] on div "Copy link" at bounding box center [367, 60] width 172 height 28
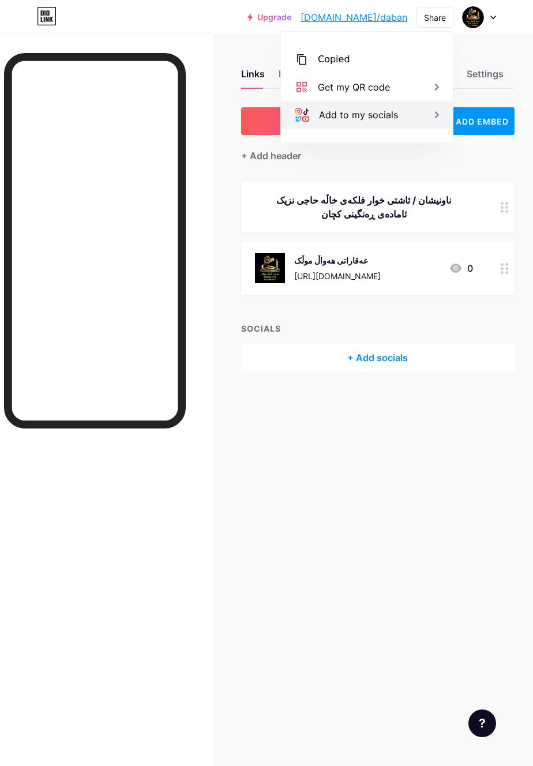
click at [429, 119] on div "Add to my socials" at bounding box center [367, 115] width 172 height 28
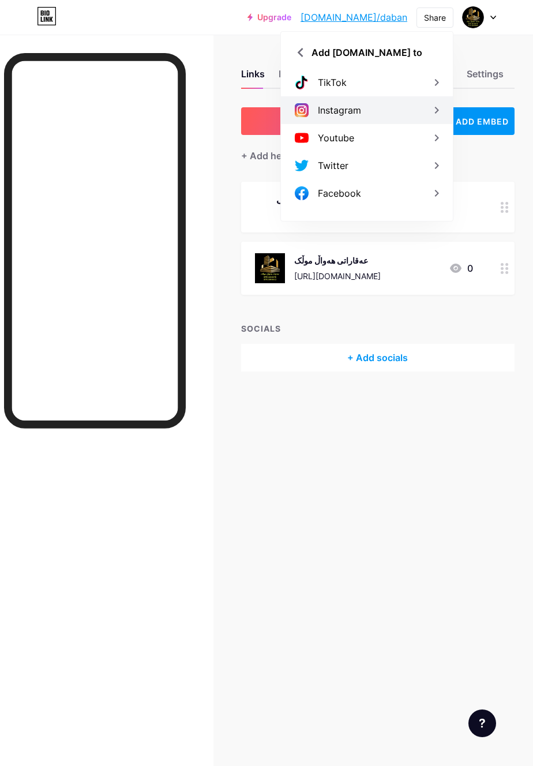
click at [354, 106] on div "Instagram" at bounding box center [339, 110] width 43 height 14
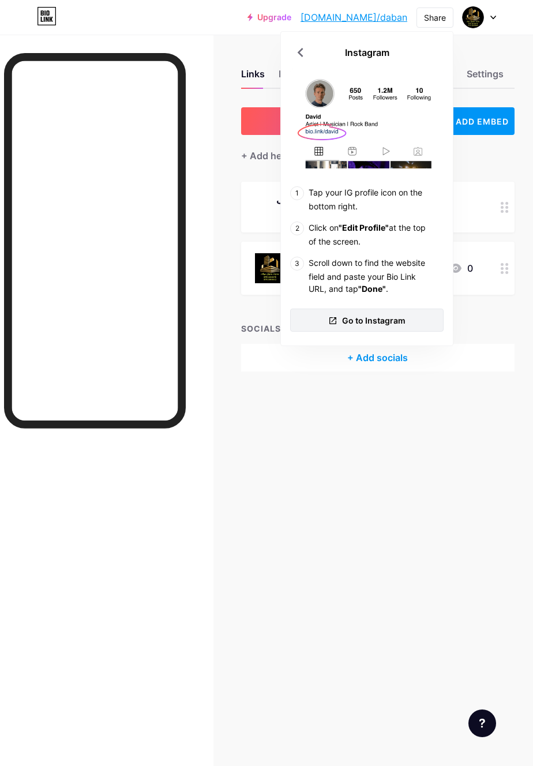
click at [381, 323] on span "Go to Instagram" at bounding box center [373, 320] width 63 height 12
click at [377, 443] on div "Links Posts Design Subscribers Stats Settings + ADD LINK + ADD EMBED + Add head…" at bounding box center [266, 383] width 533 height 766
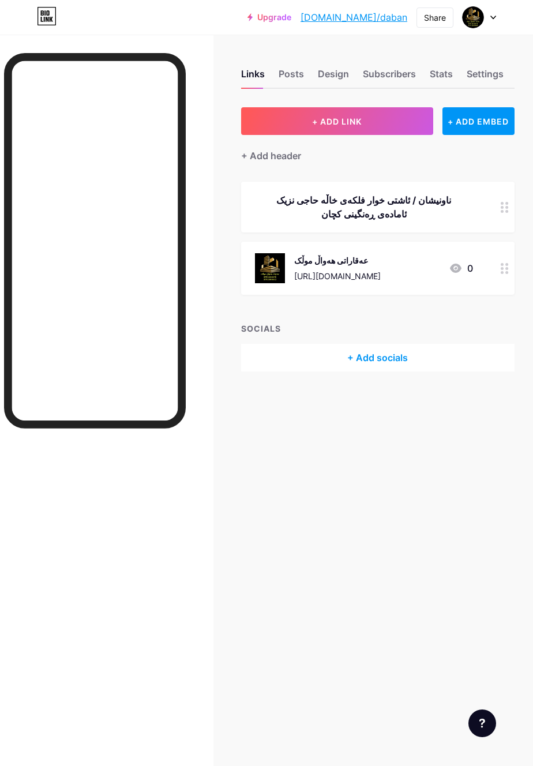
click at [378, 20] on link "[DOMAIN_NAME]/daban" at bounding box center [354, 17] width 107 height 14
click at [478, 131] on div "+ ADD EMBED" at bounding box center [479, 121] width 72 height 28
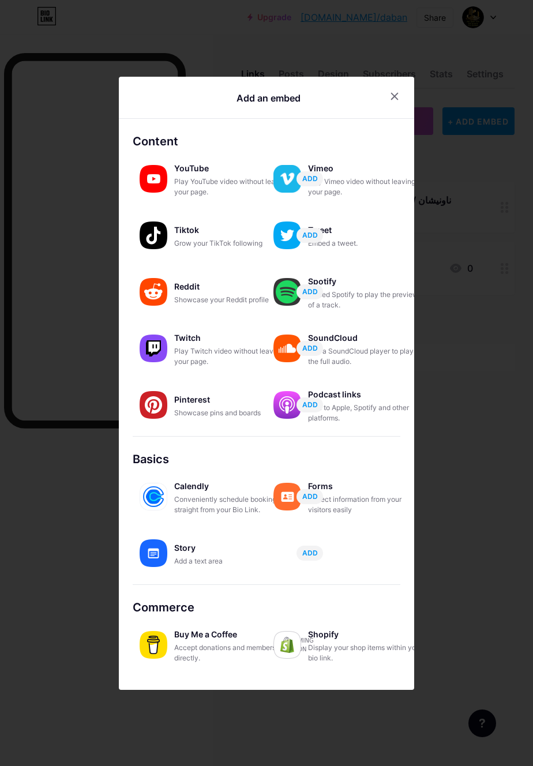
click at [480, 477] on div at bounding box center [266, 383] width 533 height 766
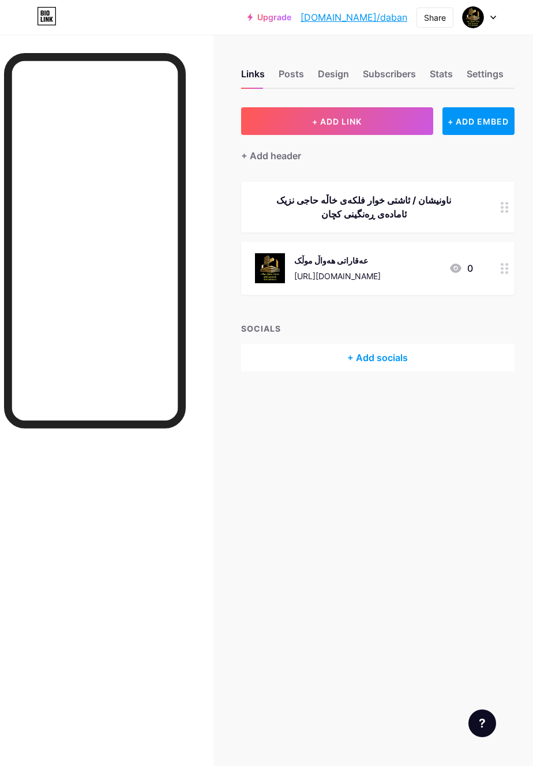
click at [442, 340] on div "SOCIALS + Add socials" at bounding box center [378, 347] width 274 height 49
click at [437, 362] on div "+ Add socials" at bounding box center [378, 358] width 274 height 28
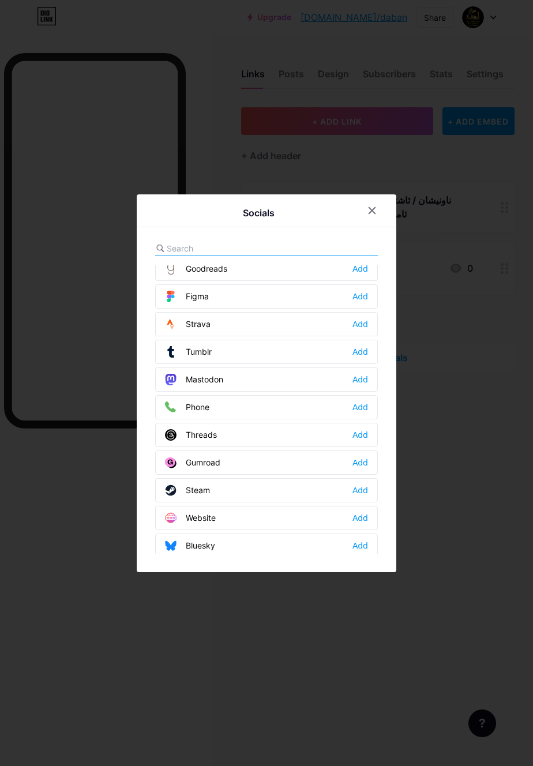
scroll to position [1041, 0]
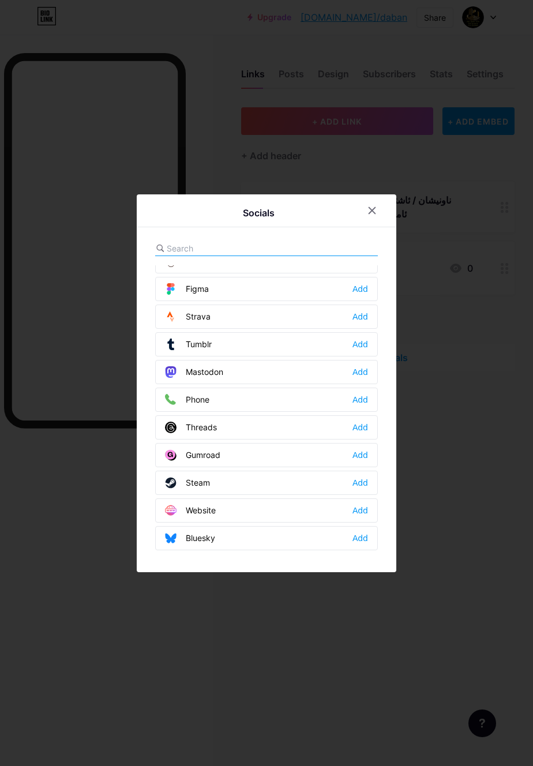
click at [336, 412] on div "Phone Add" at bounding box center [266, 400] width 223 height 24
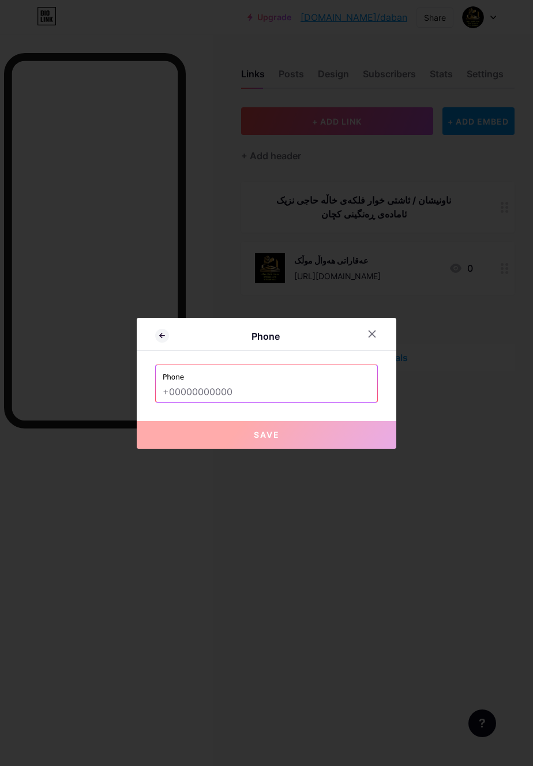
click at [334, 402] on input "text" at bounding box center [267, 393] width 208 height 20
type input "ر"
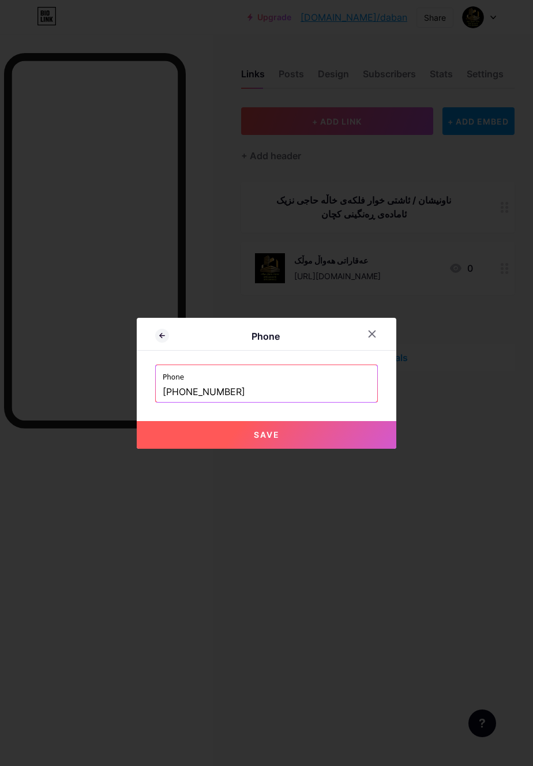
click at [278, 449] on button "Save" at bounding box center [267, 435] width 260 height 28
type input "tel:[PHONE_NUMBER]"
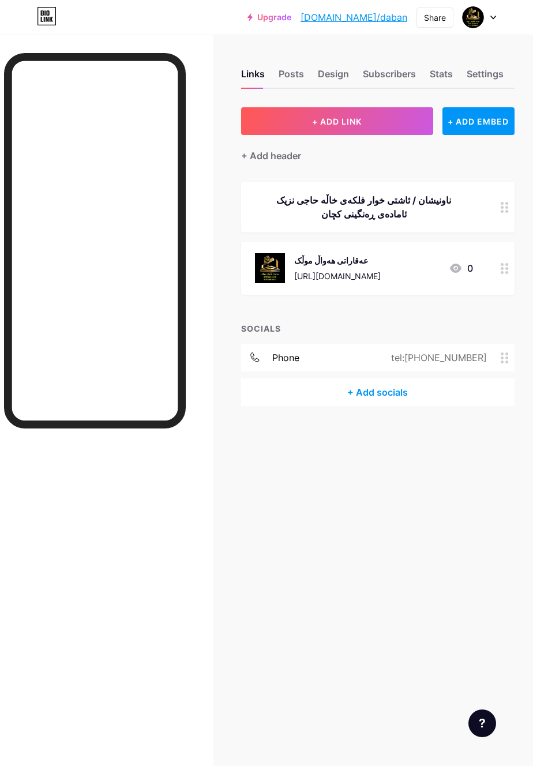
click at [436, 397] on div "+ Add socials" at bounding box center [378, 393] width 274 height 28
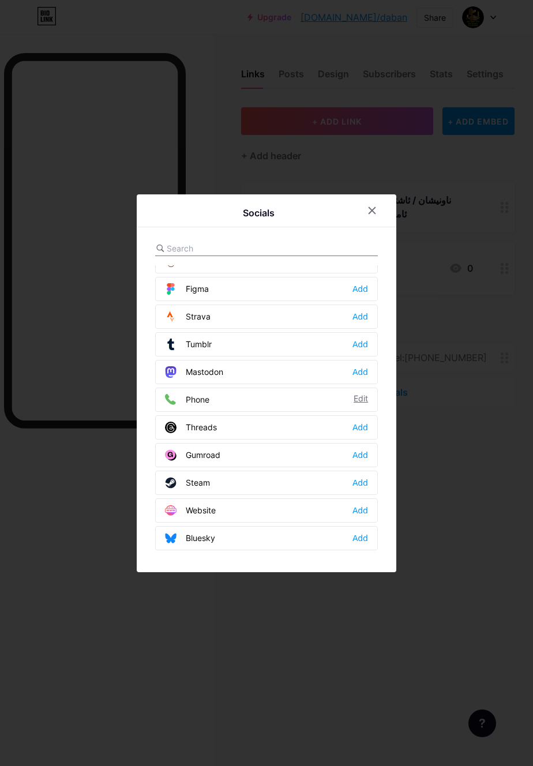
click at [356, 406] on div "Edit" at bounding box center [361, 400] width 14 height 12
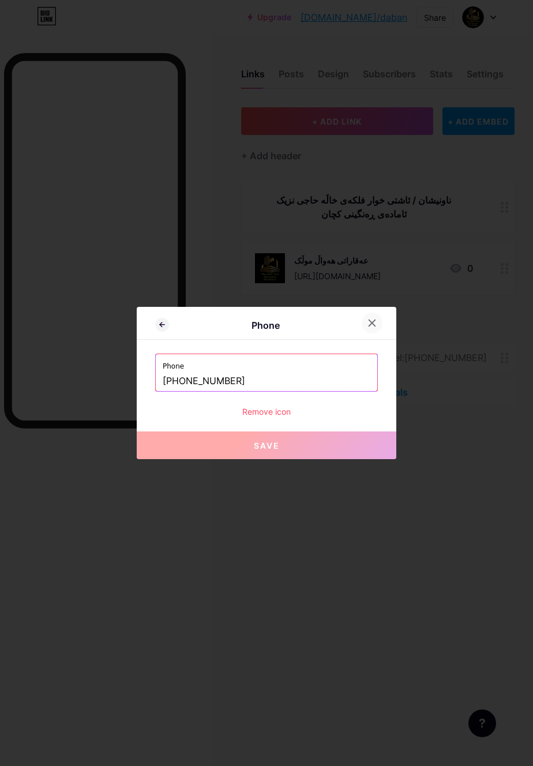
click at [370, 328] on icon at bounding box center [372, 323] width 9 height 9
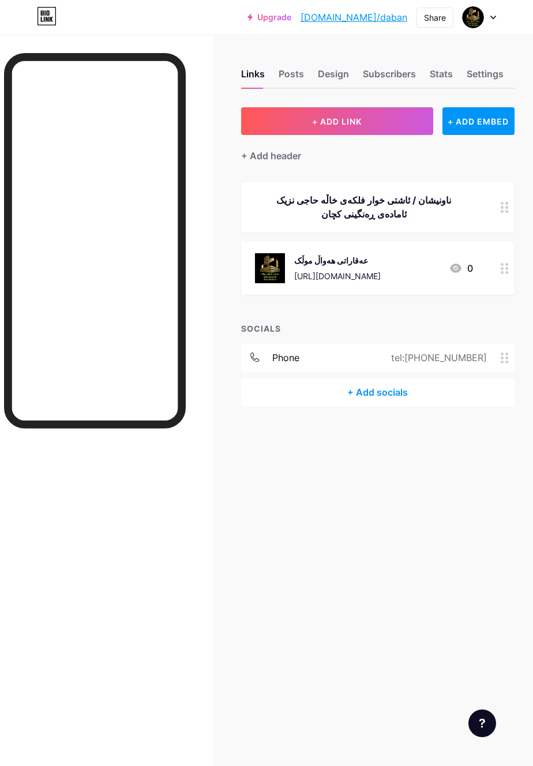
click at [400, 395] on div "+ Add socials" at bounding box center [378, 393] width 274 height 28
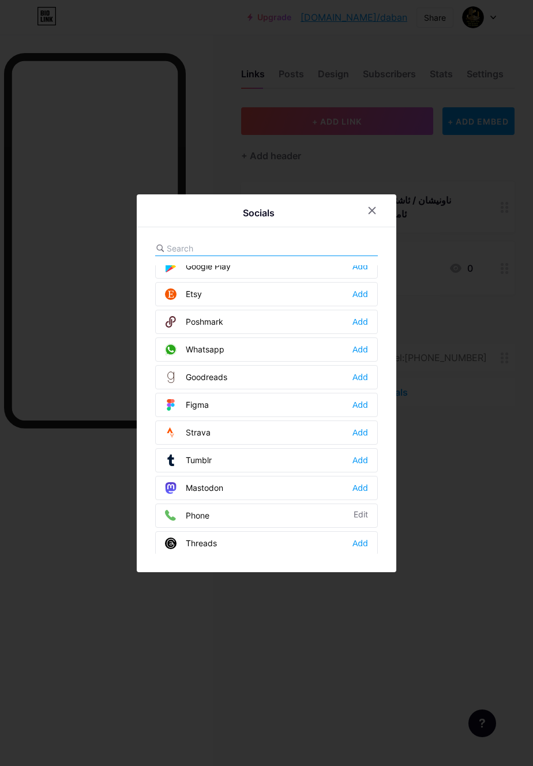
scroll to position [913, 0]
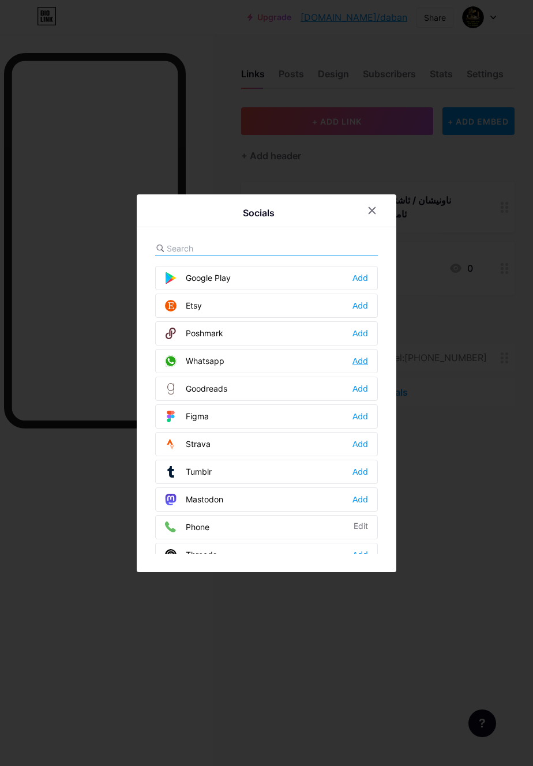
click at [360, 367] on div "Add" at bounding box center [361, 361] width 16 height 12
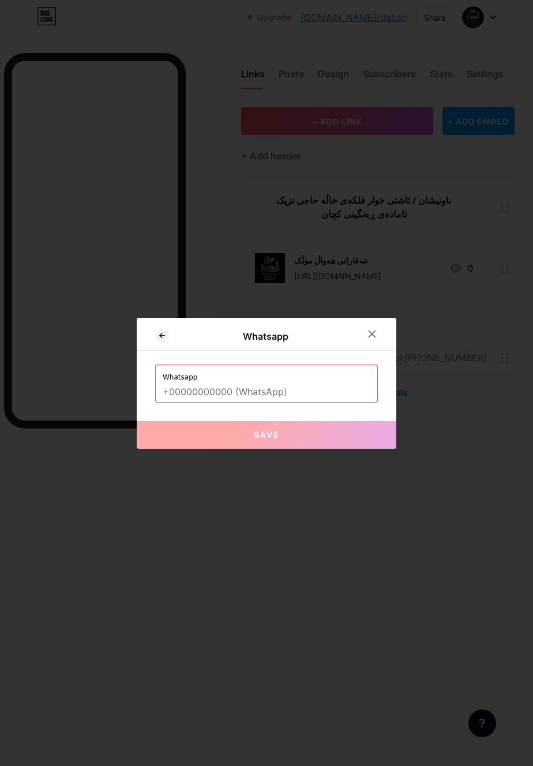
click at [324, 402] on input "text" at bounding box center [267, 393] width 208 height 20
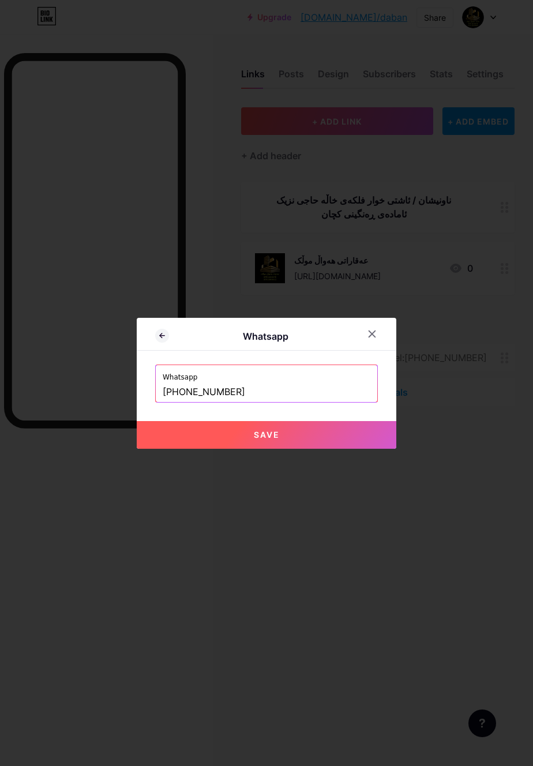
type input "[PHONE_NUMBER]"
click at [374, 526] on div at bounding box center [266, 383] width 533 height 766
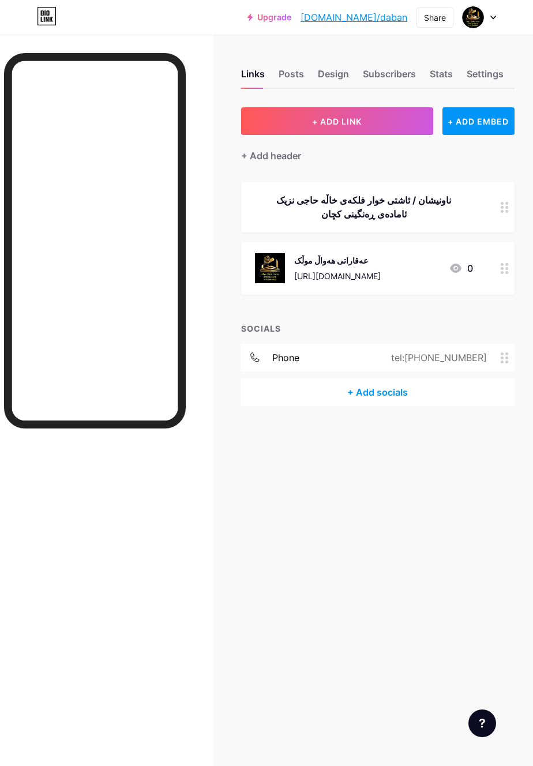
click at [443, 397] on div "+ Add socials" at bounding box center [378, 393] width 274 height 28
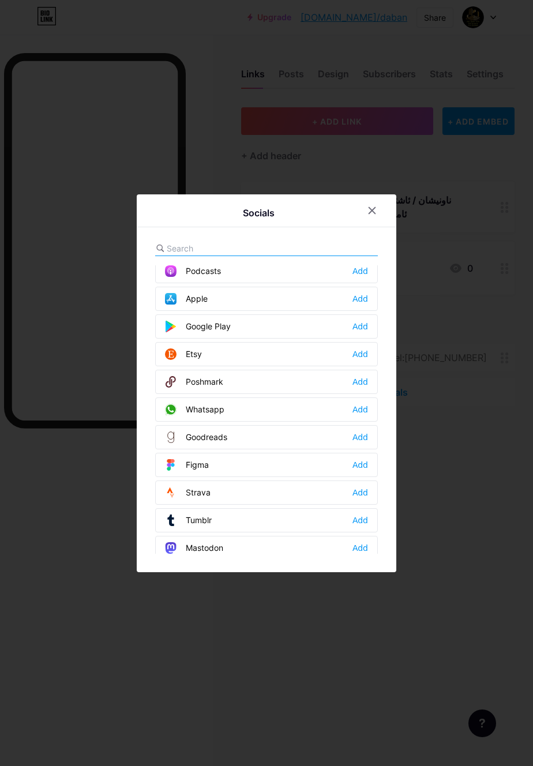
scroll to position [861, 0]
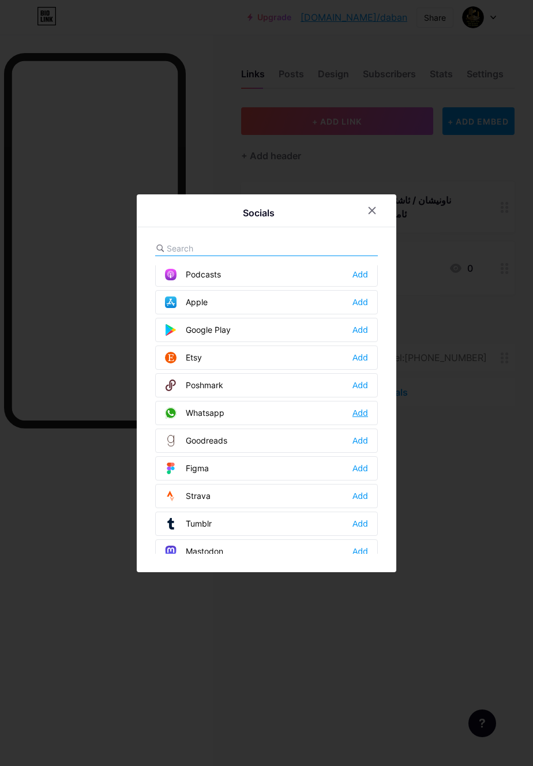
click at [362, 419] on div "Add" at bounding box center [361, 413] width 16 height 12
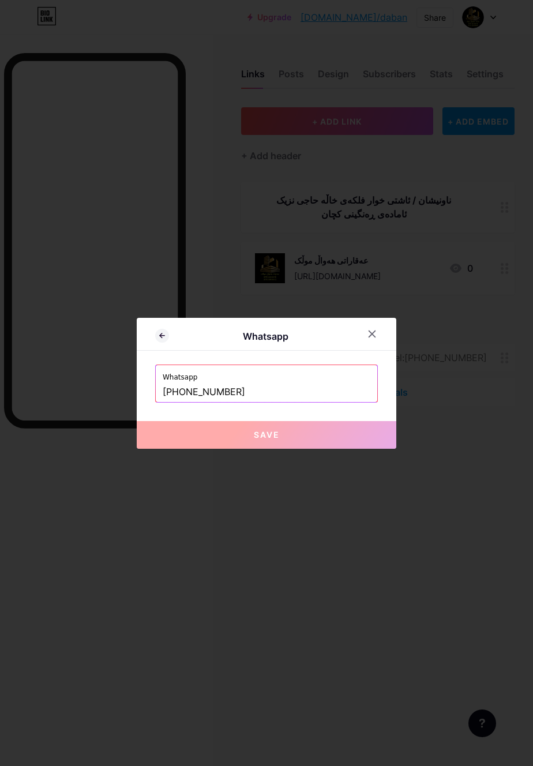
click at [320, 402] on input "[PHONE_NUMBER]" at bounding box center [267, 393] width 208 height 20
click at [171, 402] on input "[PHONE_NUMBER]" at bounding box center [267, 393] width 208 height 20
click at [168, 402] on input "[PHONE_NUMBER]" at bounding box center [267, 393] width 208 height 20
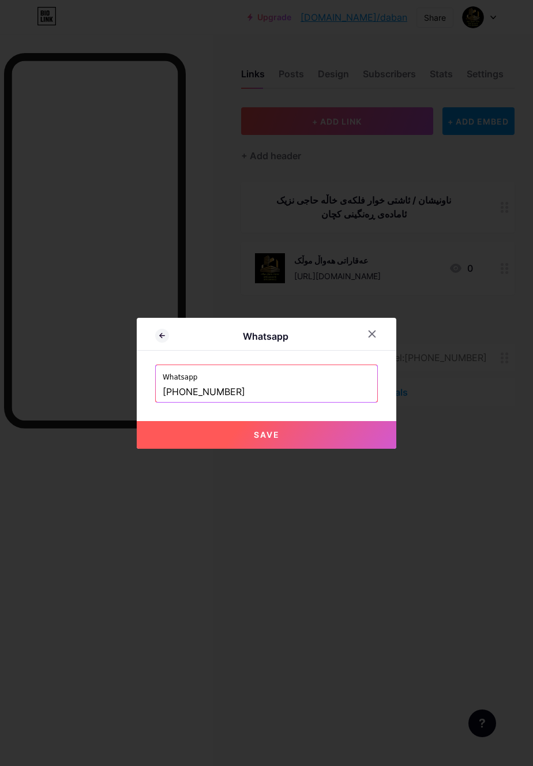
click at [291, 402] on input "[PHONE_NUMBER]" at bounding box center [267, 393] width 208 height 20
click at [164, 448] on button "Save" at bounding box center [267, 435] width 260 height 28
type input "[URL][DOMAIN_NAME][PHONE_NUMBER]"
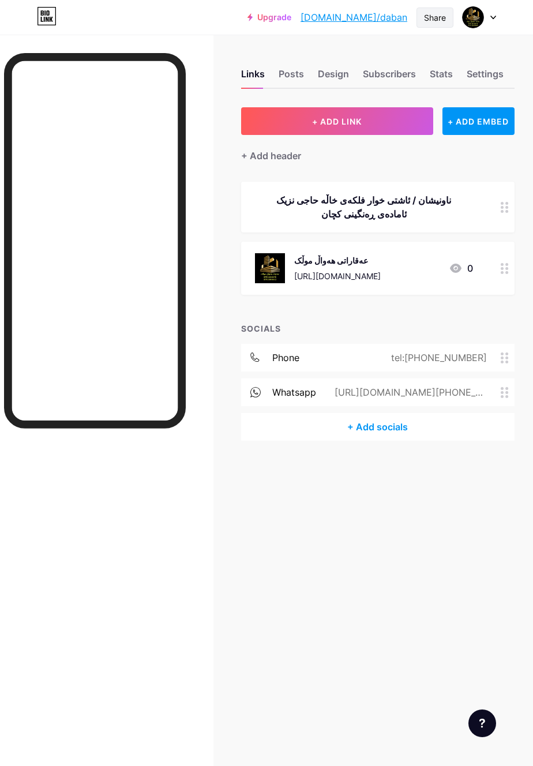
click at [430, 16] on div "Share" at bounding box center [435, 18] width 22 height 12
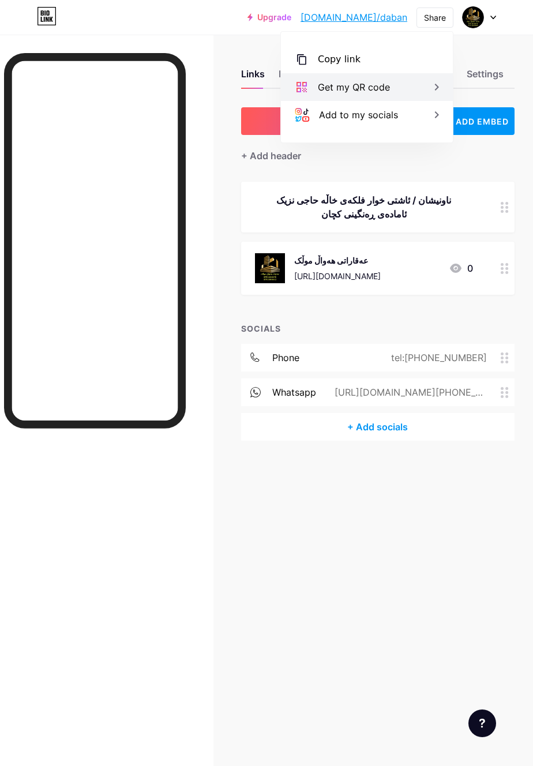
click at [434, 92] on icon at bounding box center [437, 87] width 14 height 14
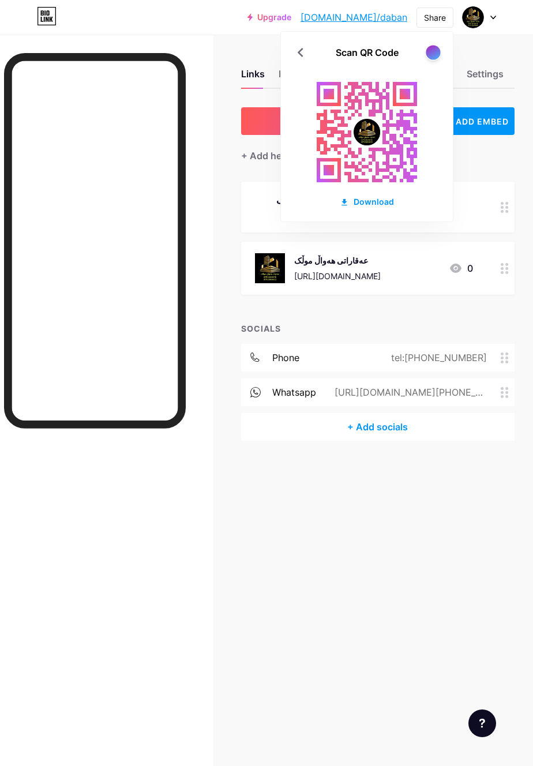
click at [429, 54] on div at bounding box center [433, 52] width 14 height 14
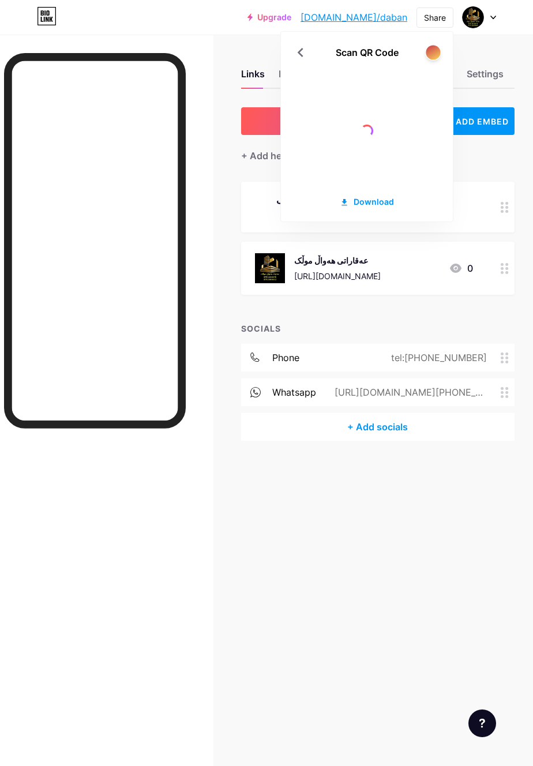
click at [428, 55] on div at bounding box center [433, 52] width 14 height 14
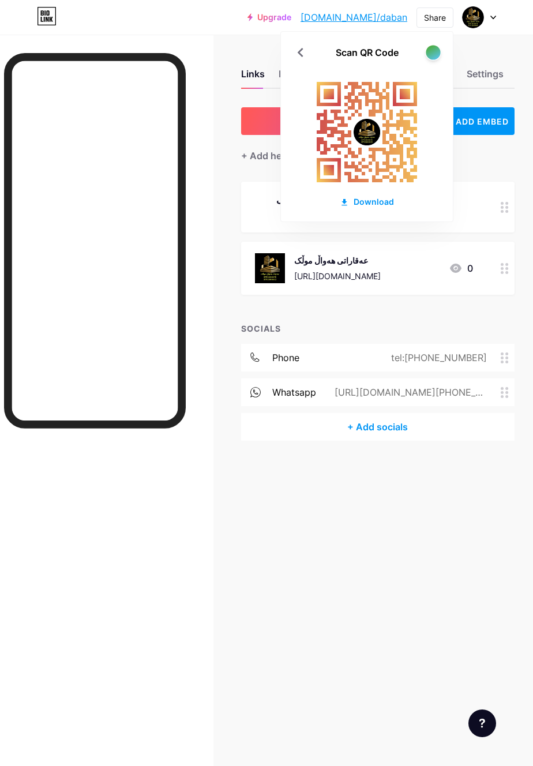
click at [428, 56] on div at bounding box center [433, 52] width 14 height 14
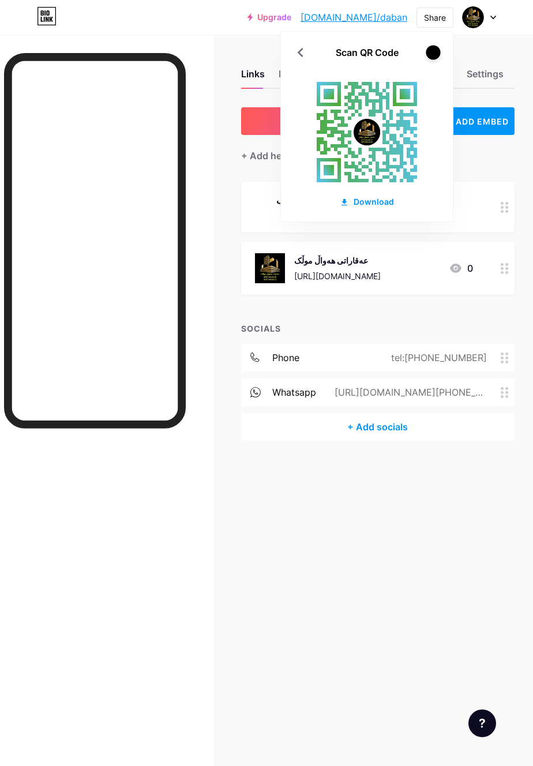
click at [429, 55] on div at bounding box center [433, 52] width 14 height 14
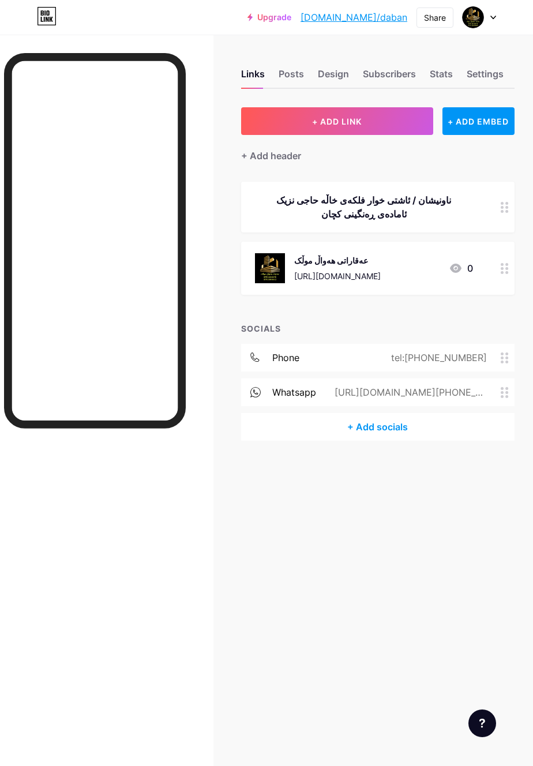
click at [435, 666] on div "Links Posts Design Subscribers Stats Settings + ADD LINK + ADD EMBED + Add head…" at bounding box center [266, 383] width 533 height 766
